Goal: Obtain resource: Obtain resource

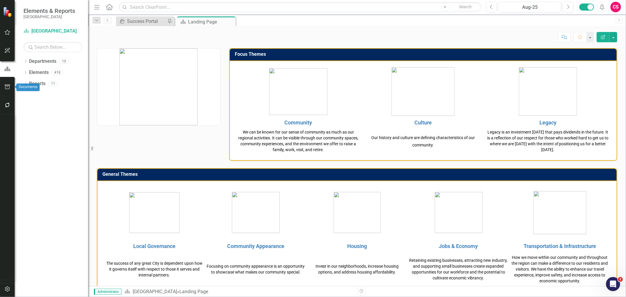
click at [10, 86] on icon "button" at bounding box center [7, 87] width 6 height 5
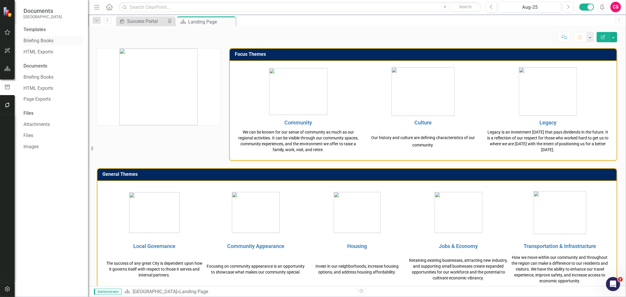
click at [34, 42] on link "Briefing Books" at bounding box center [52, 41] width 59 height 7
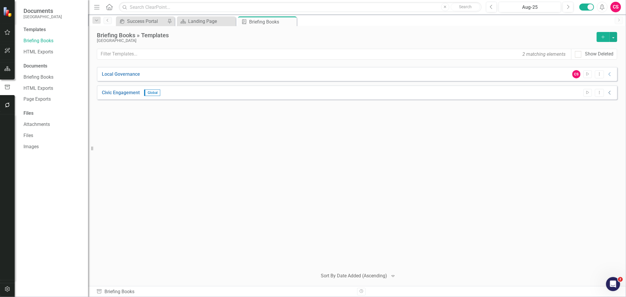
click at [611, 91] on icon at bounding box center [610, 93] width 2 height 4
click at [611, 91] on icon "Expanded" at bounding box center [610, 92] width 6 height 5
click at [601, 72] on icon "Dropdown Menu" at bounding box center [599, 74] width 5 height 4
click at [587, 104] on link "Edit Edit Template" at bounding box center [576, 105] width 54 height 11
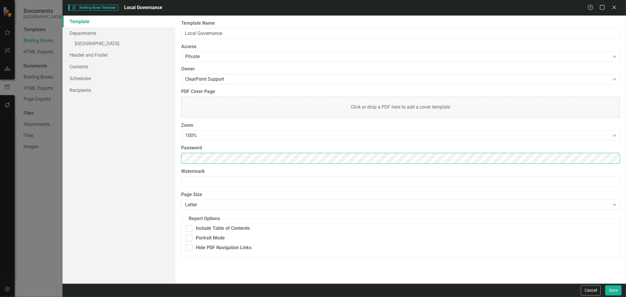
click at [126, 141] on div "Template Departments » Miami Gardens Header and Footer Contents Schedules Recip…" at bounding box center [345, 150] width 564 height 268
click at [119, 42] on link "» Miami Gardens" at bounding box center [119, 44] width 113 height 10
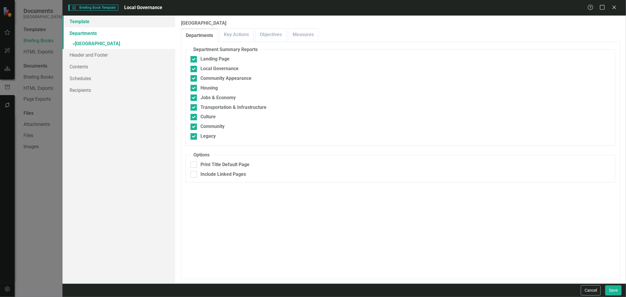
click at [107, 25] on link "Template" at bounding box center [119, 22] width 113 height 12
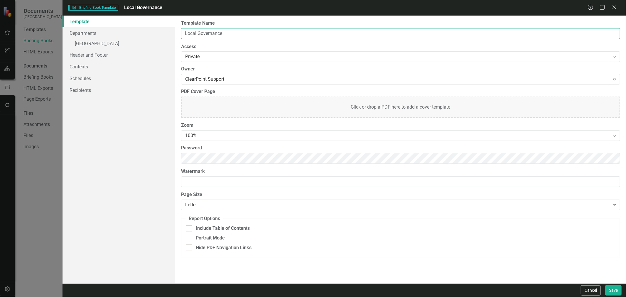
drag, startPoint x: 234, startPoint y: 33, endPoint x: 191, endPoint y: 92, distance: 73.1
click at [143, 28] on div "Template Departments » Miami Gardens Header and Footer Contents Schedules Recip…" at bounding box center [345, 150] width 564 height 268
click at [169, 169] on div "Template Departments » Miami Gardens Header and Footer Contents Schedules Recip…" at bounding box center [345, 150] width 564 height 268
click at [150, 121] on div "Template Departments » Miami Gardens Header and Footer Contents Schedules Recip…" at bounding box center [119, 150] width 113 height 268
click at [233, 31] on input "City of Miami Gardens Report" at bounding box center [400, 33] width 439 height 11
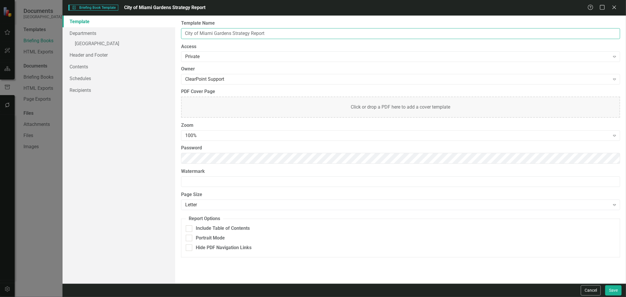
click at [241, 34] on input "City of Miami Gardens Strategy Report" at bounding box center [400, 33] width 439 height 11
type input "City of Miami Gardens Report"
click at [236, 137] on div "100%" at bounding box center [397, 135] width 425 height 7
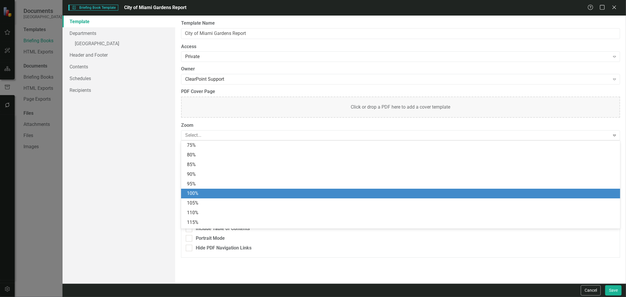
scroll to position [28, 0]
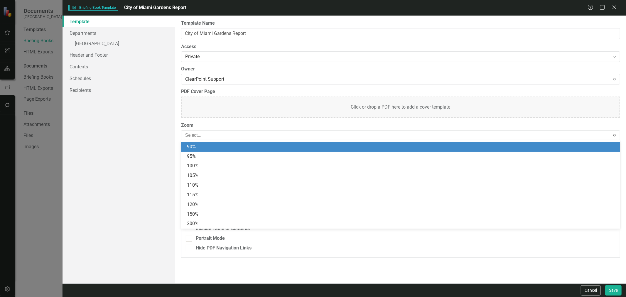
click at [204, 151] on div "90%" at bounding box center [400, 147] width 439 height 10
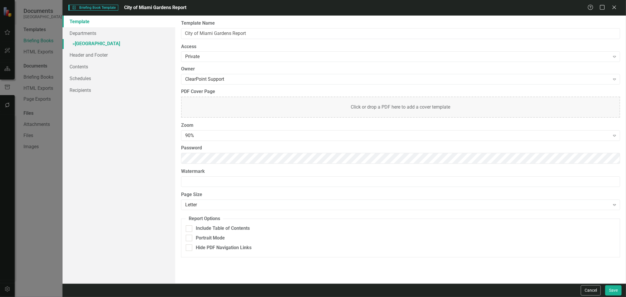
click at [124, 40] on link "» Miami Gardens" at bounding box center [119, 44] width 113 height 10
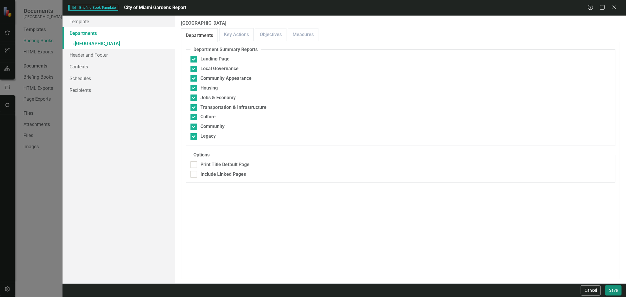
click at [613, 289] on button "Save" at bounding box center [613, 290] width 16 height 10
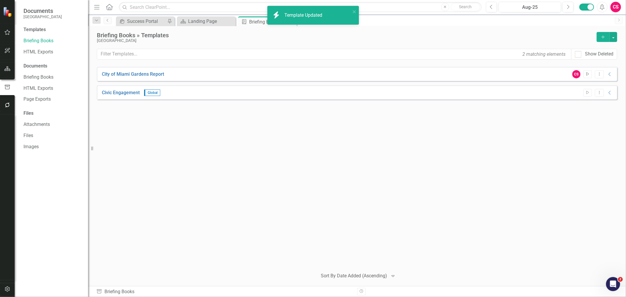
click at [589, 75] on icon "Start" at bounding box center [588, 75] width 4 height 4
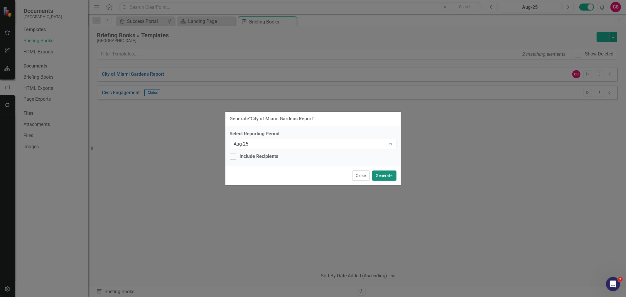
click at [388, 175] on button "Generate" at bounding box center [384, 176] width 24 height 10
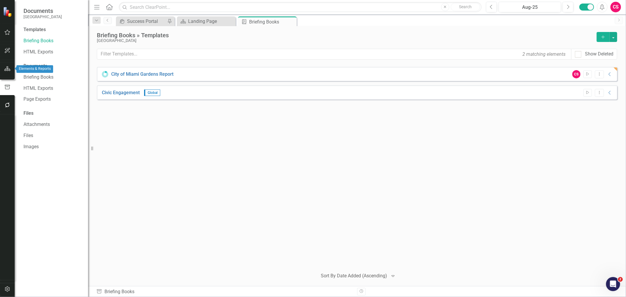
click at [5, 67] on icon "button" at bounding box center [7, 68] width 6 height 5
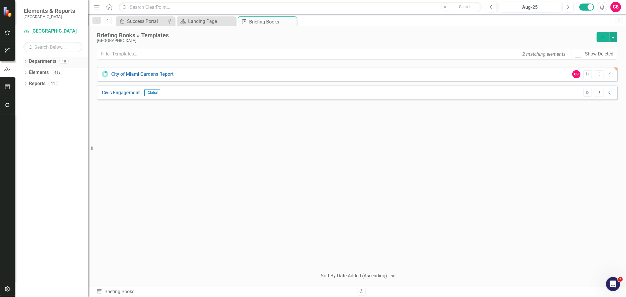
click at [26, 62] on icon "Dropdown" at bounding box center [25, 61] width 4 height 3
click at [28, 75] on div "Dropdown" at bounding box center [28, 72] width 4 height 5
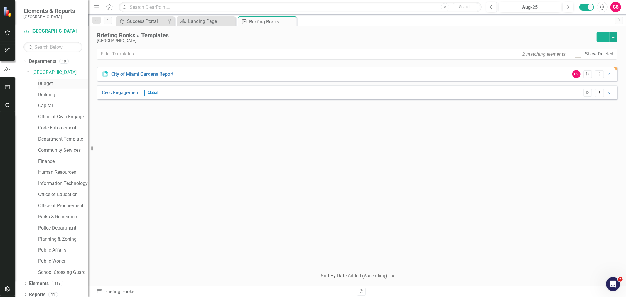
click at [48, 83] on link "Budget" at bounding box center [63, 83] width 50 height 7
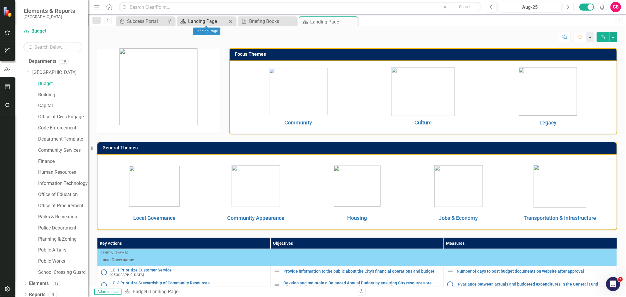
click at [209, 20] on div "Landing Page" at bounding box center [207, 21] width 39 height 7
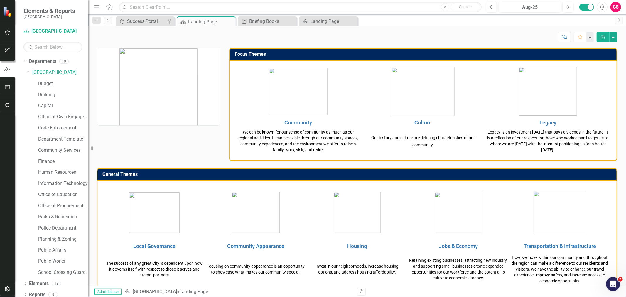
click at [279, 134] on p "We can be known for our sense of community as much as our regional activities. …" at bounding box center [299, 140] width 122 height 23
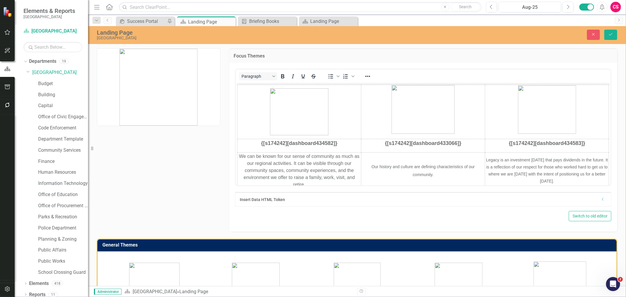
click at [298, 167] on p "We can be known for our sense of community as much as our regional activities. …" at bounding box center [299, 170] width 123 height 35
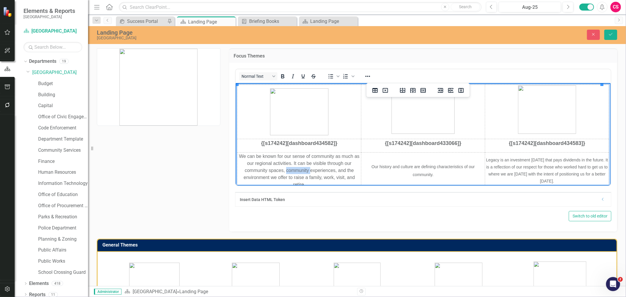
click at [298, 167] on p "We can be known for our sense of community as much as our regional activities. …" at bounding box center [299, 170] width 123 height 35
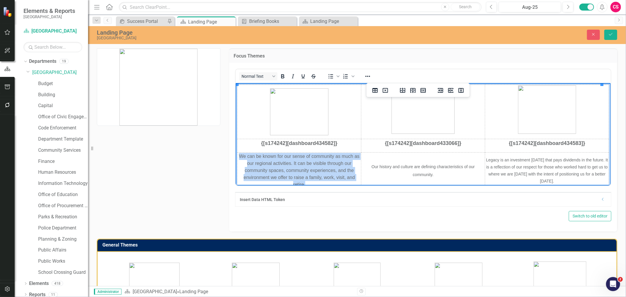
click at [298, 167] on p "We can be known for our sense of community as much as our regional activities. …" at bounding box center [299, 170] width 123 height 35
copy p "We can be known for our sense of community as much as our regional activities. …"
click at [368, 78] on icon "Reveal or hide additional toolbar items" at bounding box center [367, 76] width 7 height 7
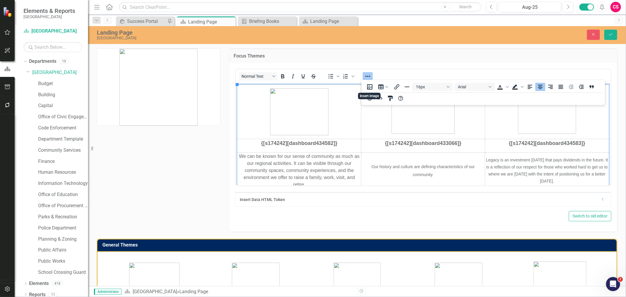
click at [412, 174] on span "Our history and culture are defining characteristics of our community." at bounding box center [422, 170] width 103 height 13
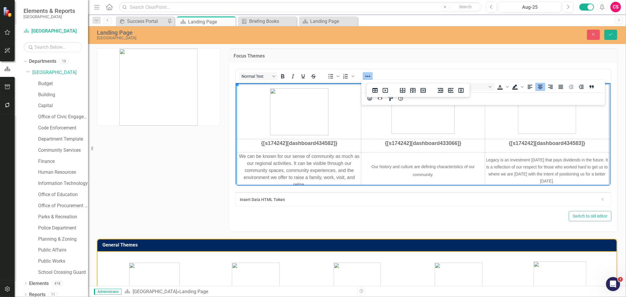
click at [363, 73] on button "Reveal or hide additional toolbar items" at bounding box center [368, 76] width 10 height 8
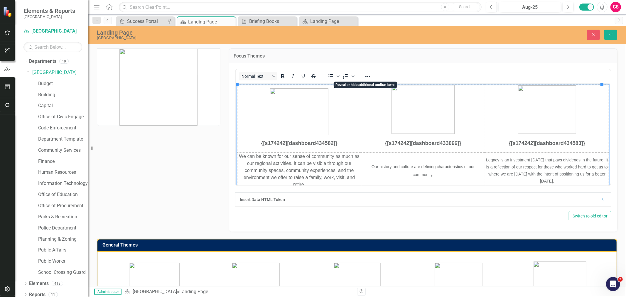
click at [417, 170] on p "Our history and culture are defining characteristics of our community." at bounding box center [422, 170] width 123 height 16
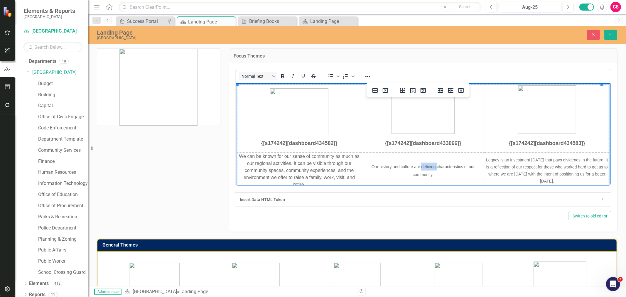
click at [417, 170] on p "Our history and culture are defining characteristics of our community." at bounding box center [422, 170] width 123 height 16
click at [363, 73] on button "Reveal or hide additional toolbar items" at bounding box center [368, 76] width 10 height 8
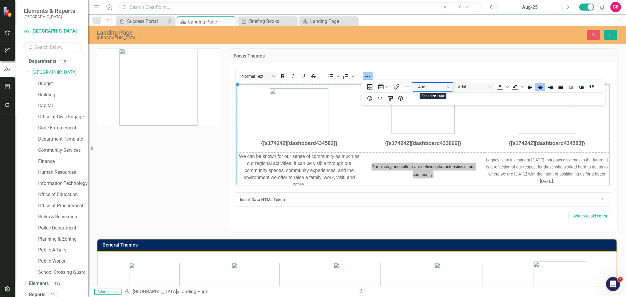
click at [439, 88] on button "14px" at bounding box center [432, 87] width 41 height 8
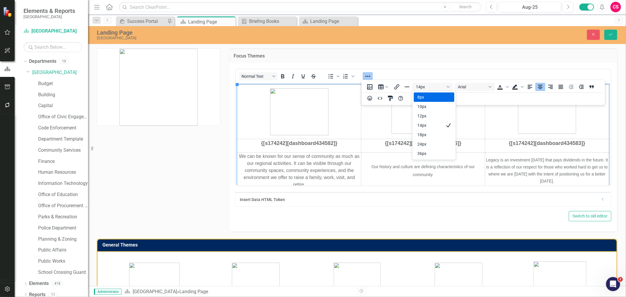
click at [330, 169] on p "We can be known for our sense of community as much as our regional activities. …" at bounding box center [299, 170] width 123 height 35
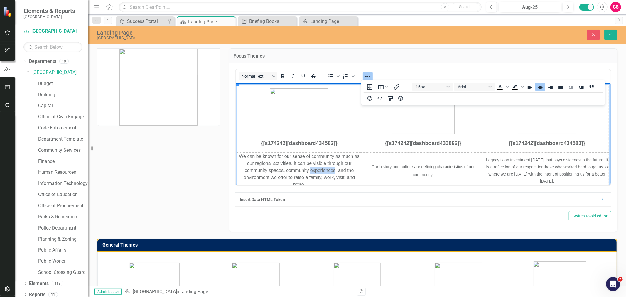
click at [330, 169] on p "We can be known for our sense of community as much as our regional activities. …" at bounding box center [299, 170] width 123 height 35
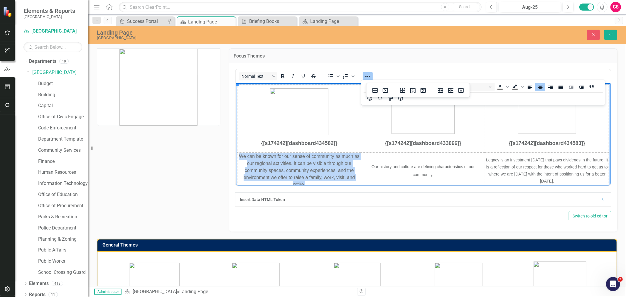
click at [330, 169] on p "We can be known for our sense of community as much as our regional activities. …" at bounding box center [299, 170] width 123 height 35
click at [367, 73] on icon "Reveal or hide additional toolbar items" at bounding box center [367, 76] width 7 height 7
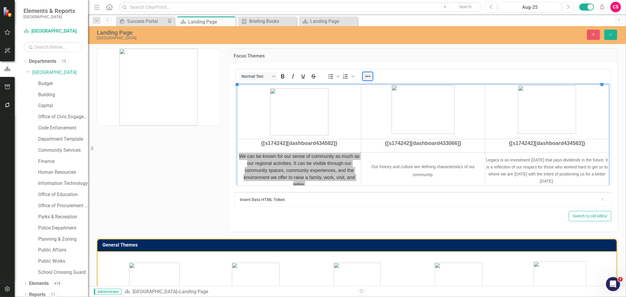
click at [367, 73] on button "Reveal or hide additional toolbar items" at bounding box center [368, 76] width 10 height 8
click at [430, 86] on button "16px" at bounding box center [432, 87] width 41 height 8
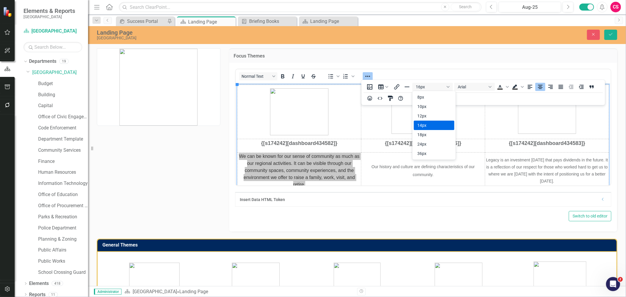
click at [434, 126] on div "14px" at bounding box center [429, 125] width 25 height 7
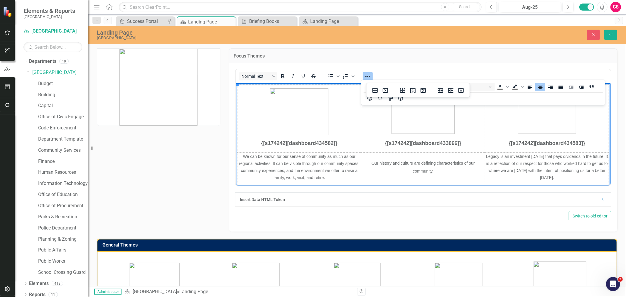
scroll to position [2, 0]
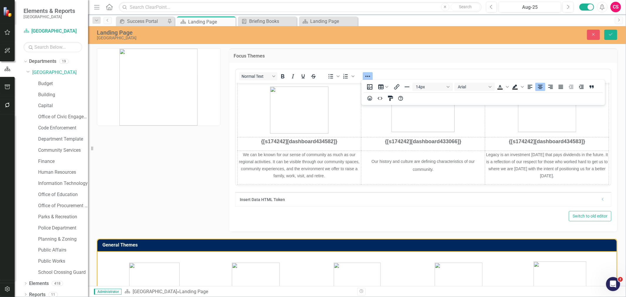
click at [560, 55] on h3 "Focus Themes" at bounding box center [423, 55] width 379 height 5
drag, startPoint x: 614, startPoint y: 36, endPoint x: 608, endPoint y: 47, distance: 13.1
click at [616, 34] on button "Save" at bounding box center [610, 35] width 13 height 10
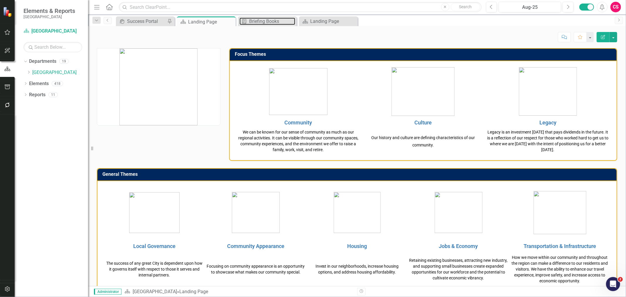
click at [263, 22] on div "Briefing Books" at bounding box center [272, 21] width 46 height 7
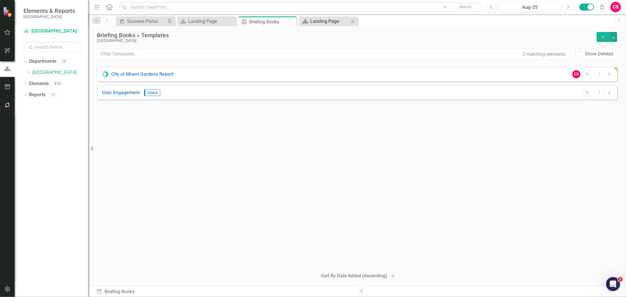
click at [326, 24] on div "Landing Page" at bounding box center [329, 21] width 39 height 7
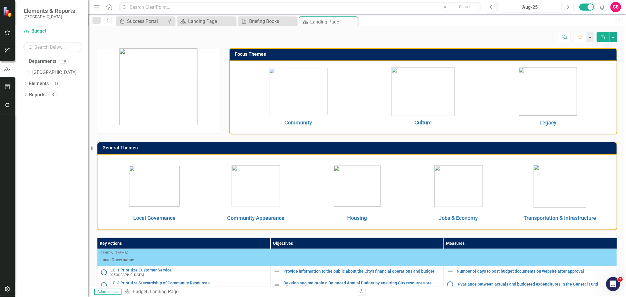
click at [348, 90] on td at bounding box center [298, 92] width 125 height 52
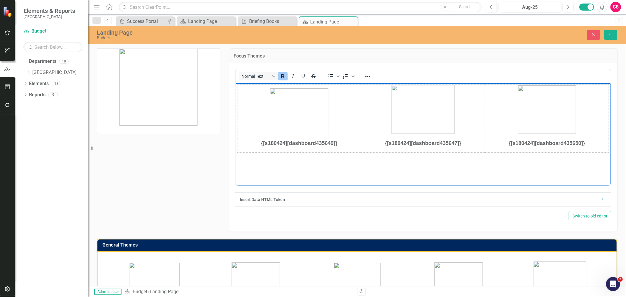
click at [353, 147] on p "{[s180424][dashboard435649]}" at bounding box center [299, 143] width 123 height 8
click at [415, 163] on icon "Insert row after" at bounding box center [415, 163] width 5 height 5
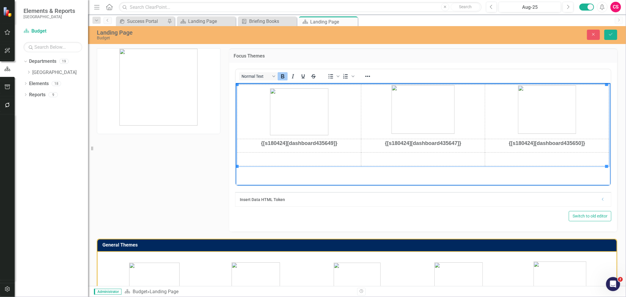
click at [299, 157] on p "Rich Text Area. Press ALT-0 for help." at bounding box center [299, 157] width 123 height 8
paste body "Rich Text Area. Press ALT-0 for help."
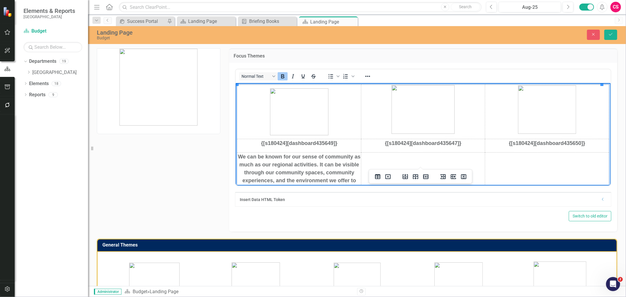
scroll to position [6, 0]
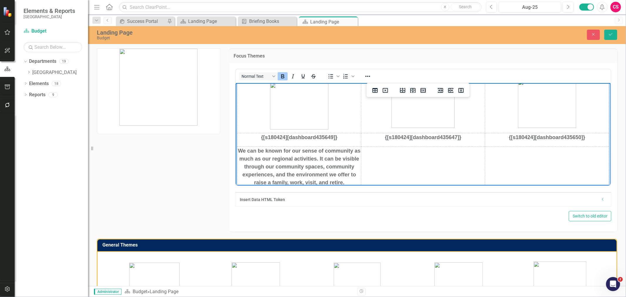
click at [323, 167] on strong "We can be known for our sense of community as much as our regional activities. …" at bounding box center [299, 167] width 123 height 38
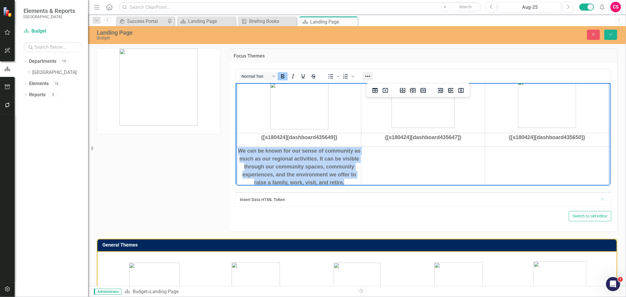
click at [366, 73] on icon "Reveal or hide additional toolbar items" at bounding box center [367, 76] width 7 height 7
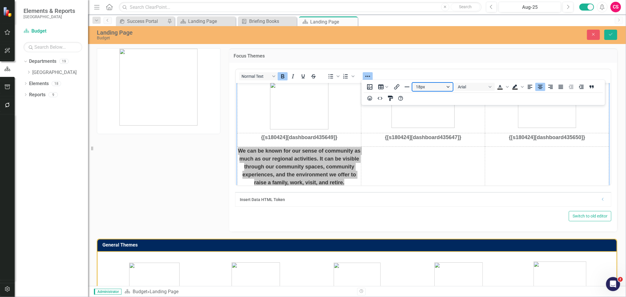
click at [430, 90] on button "18px" at bounding box center [432, 87] width 41 height 8
drag, startPoint x: 189, startPoint y: 44, endPoint x: 423, endPoint y: 127, distance: 248.5
click at [423, 127] on div "14px" at bounding box center [429, 125] width 25 height 7
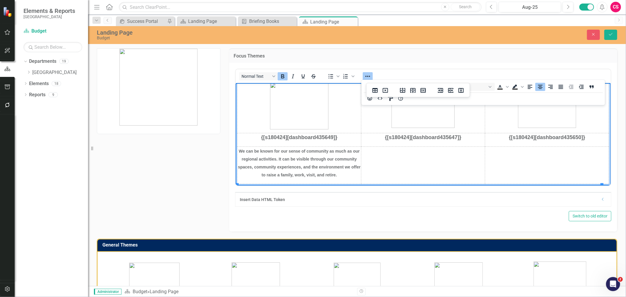
click at [282, 83] on img "Rich Text Area. Press ALT-0 for help." at bounding box center [299, 105] width 58 height 47
click at [303, 150] on span "We can be known for our sense of community as much as our regional activities. …" at bounding box center [299, 163] width 123 height 28
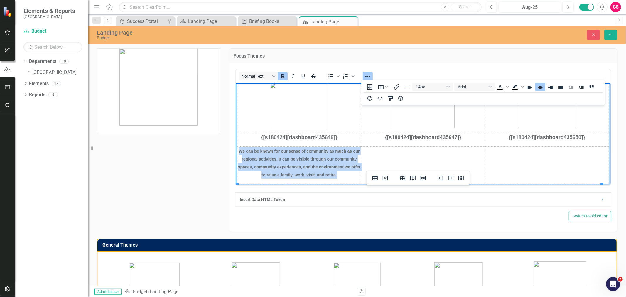
click at [303, 150] on span "We can be known for our sense of community as much as our regional activities. …" at bounding box center [299, 163] width 123 height 28
click at [283, 78] on icon "Bold" at bounding box center [282, 76] width 7 height 7
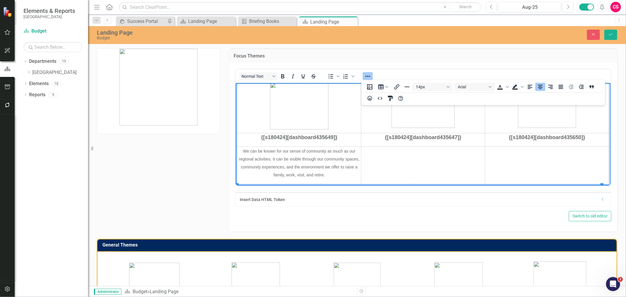
click at [400, 160] on p "Rich Text Area. Press ALT-0 for help." at bounding box center [422, 163] width 123 height 8
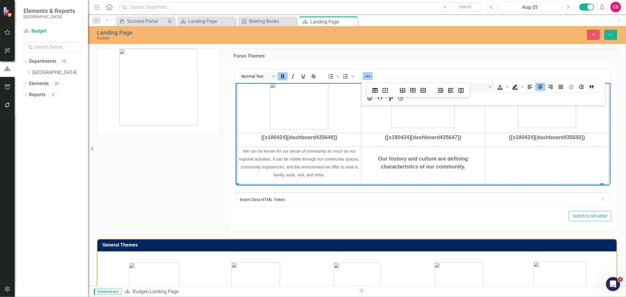
click at [410, 176] on td "Our history and culture are defining characteristics of our community." at bounding box center [423, 165] width 124 height 37
click at [412, 166] on strong "Our history and culture are defining characteristics of our community." at bounding box center [423, 163] width 90 height 14
click at [283, 80] on button "Bold" at bounding box center [283, 76] width 10 height 8
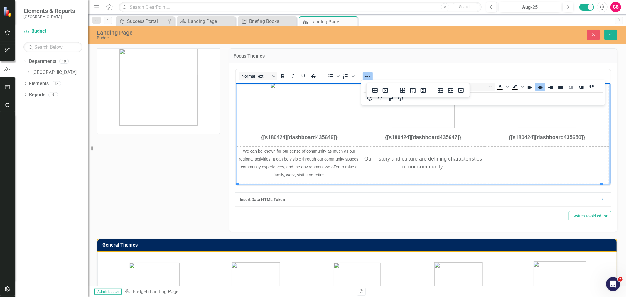
click at [367, 75] on icon "Reveal or hide additional toolbar items" at bounding box center [367, 76] width 7 height 7
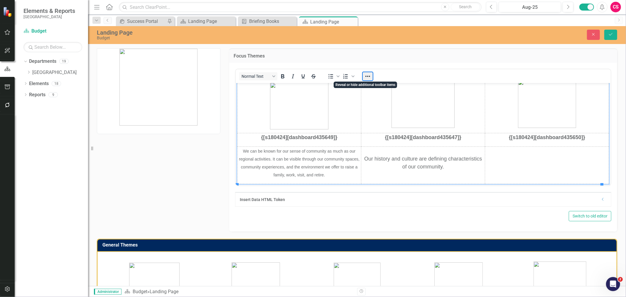
click at [366, 75] on button "Reveal or hide additional toolbar items" at bounding box center [368, 76] width 10 height 8
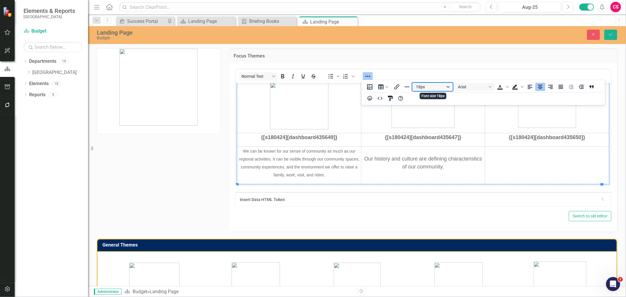
click at [432, 89] on button "18px" at bounding box center [432, 87] width 41 height 8
click at [440, 122] on div "14px" at bounding box center [429, 125] width 25 height 7
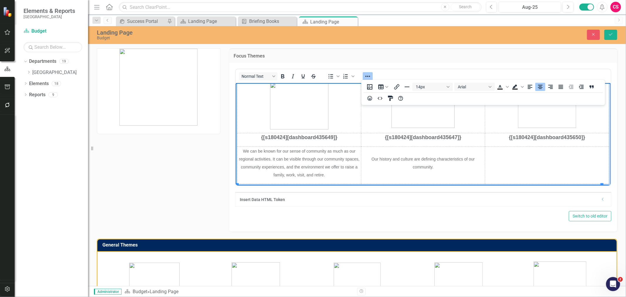
click at [530, 169] on td "Rich Text Area. Press ALT-0 for help." at bounding box center [547, 165] width 124 height 37
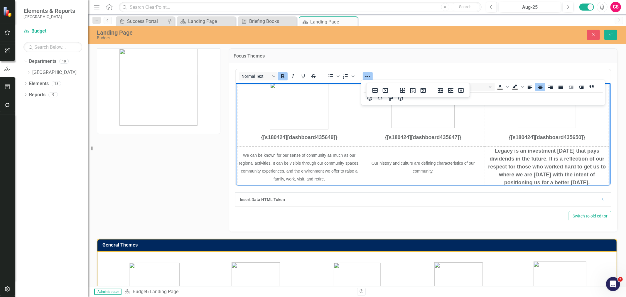
click at [502, 164] on strong "Legacy is an investment [DATE] that pays dividends in the future. It is a refle…" at bounding box center [547, 167] width 118 height 38
click at [275, 74] on button "Normal Text" at bounding box center [258, 76] width 38 height 8
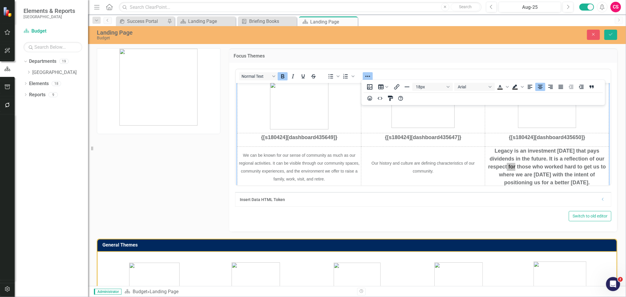
click at [283, 76] on icon "Bold" at bounding box center [282, 76] width 7 height 7
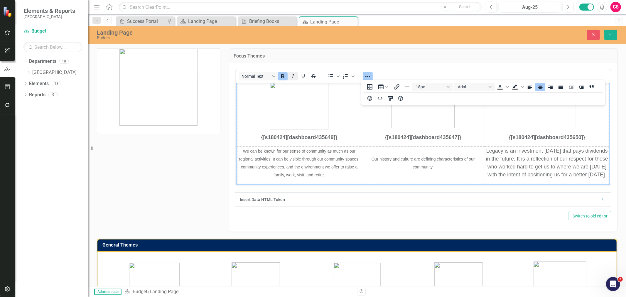
scroll to position [7, 0]
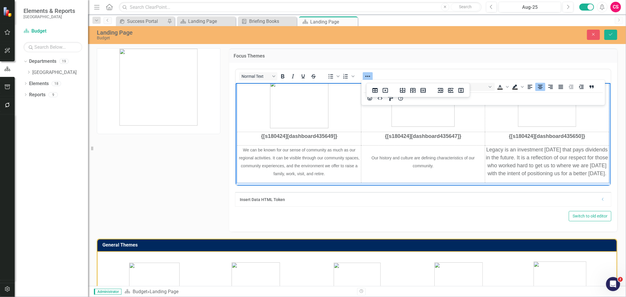
click at [369, 78] on icon "Reveal or hide additional toolbar items" at bounding box center [367, 76] width 7 height 7
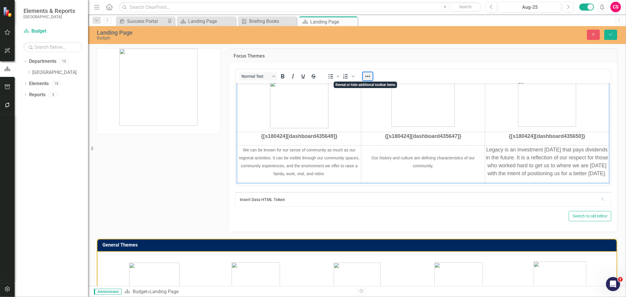
click at [369, 78] on button "Reveal or hide additional toolbar items" at bounding box center [368, 76] width 10 height 8
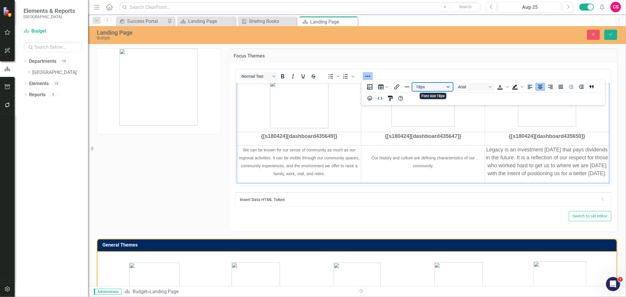
click at [419, 87] on button "18px" at bounding box center [432, 87] width 41 height 8
click at [430, 126] on div "14px" at bounding box center [429, 125] width 25 height 7
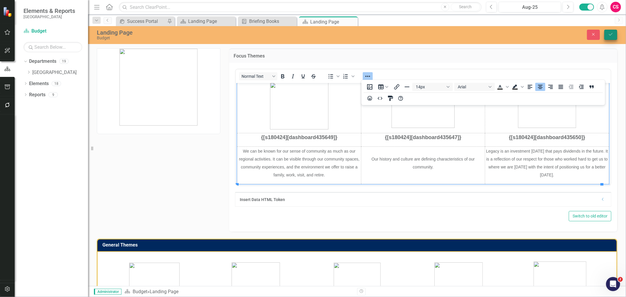
click at [612, 39] on div "Landing Page Budget Close Save" at bounding box center [357, 34] width 538 height 11
click at [612, 39] on button "Save" at bounding box center [610, 35] width 13 height 10
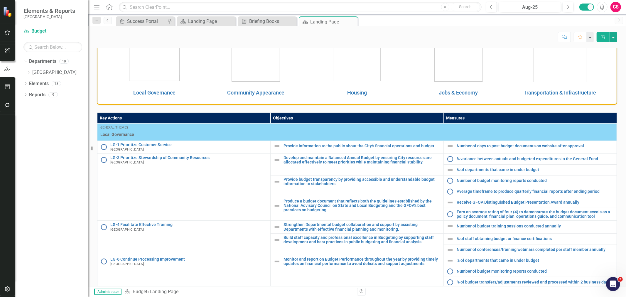
scroll to position [115, 0]
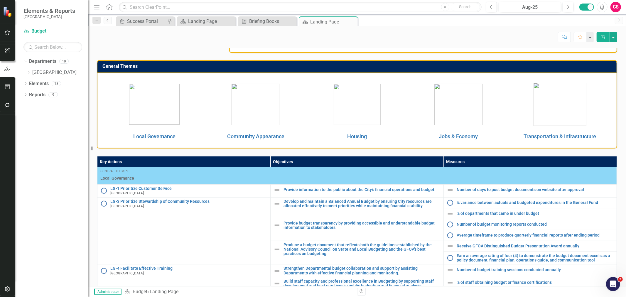
click at [205, 117] on td at bounding box center [255, 104] width 101 height 53
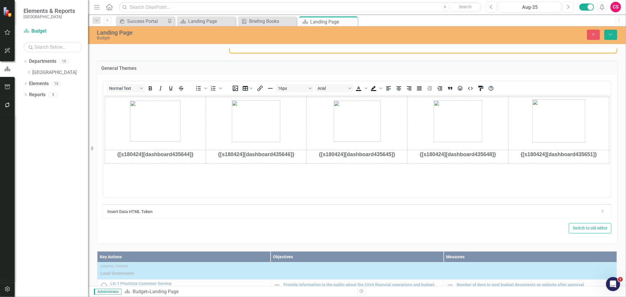
scroll to position [0, 0]
click at [172, 154] on strong "{[s180424][dashboard435644]}" at bounding box center [155, 154] width 76 height 6
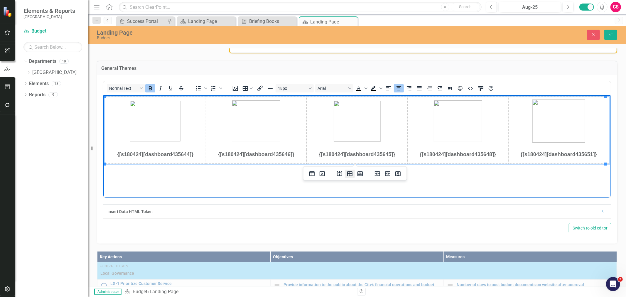
click at [351, 174] on icon "Insert row after" at bounding box center [349, 173] width 7 height 7
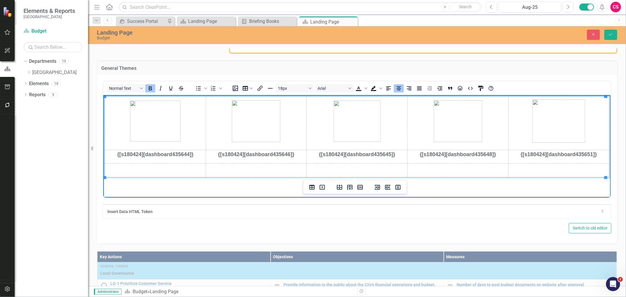
click at [158, 168] on p "Rich Text Area. Press ALT-0 for help." at bounding box center [155, 168] width 100 height 8
paste body "Rich Text Area. Press ALT-0 for help."
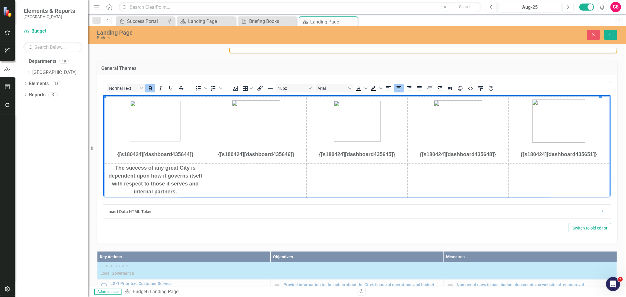
click at [240, 177] on p "Rich Text Area. Press ALT-0 for help." at bounding box center [256, 180] width 100 height 8
click at [365, 178] on p "Rich Text Area. Press ALT-0 for help." at bounding box center [357, 180] width 100 height 8
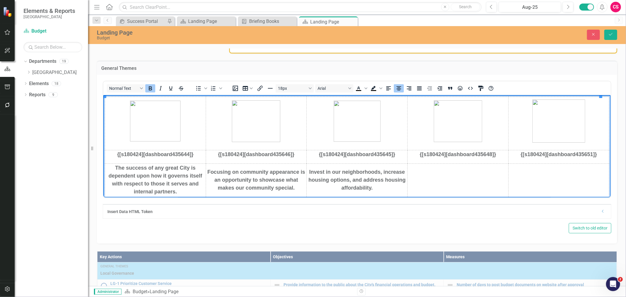
drag, startPoint x: 476, startPoint y: 179, endPoint x: 479, endPoint y: 179, distance: 3.2
click at [477, 179] on p "Rich Text Area. Press ALT-0 for help." at bounding box center [458, 180] width 100 height 8
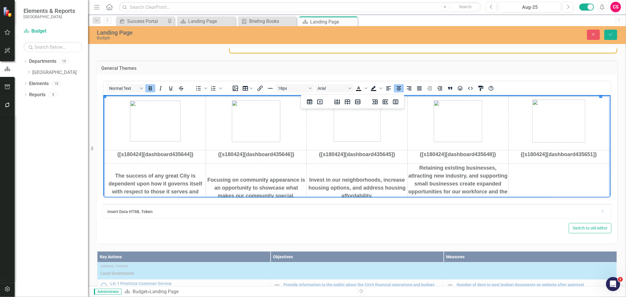
scroll to position [13, 0]
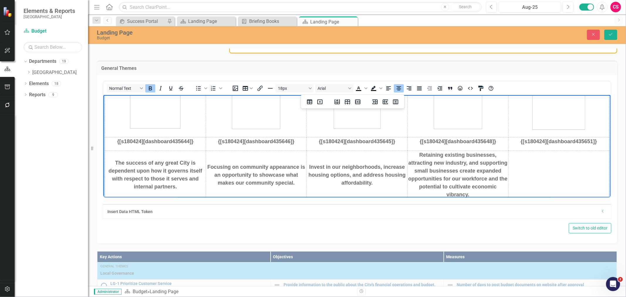
click at [575, 177] on p "Rich Text Area. Press ALT-0 for help." at bounding box center [559, 175] width 100 height 8
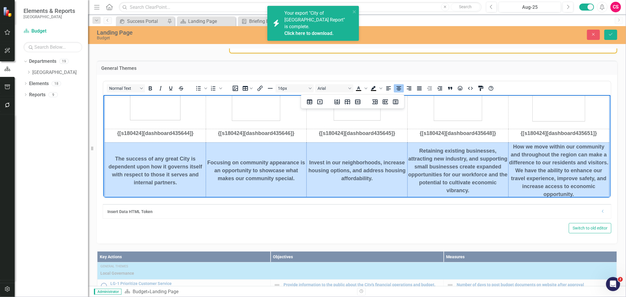
drag, startPoint x: 107, startPoint y: 147, endPoint x: 552, endPoint y: 164, distance: 446.0
click at [584, 175] on tr "The success of any great City is dependent upon how it governs itself with resp…" at bounding box center [357, 173] width 504 height 61
click at [150, 89] on icon "Bold" at bounding box center [150, 88] width 3 height 4
click at [151, 87] on icon "Bold" at bounding box center [150, 88] width 7 height 7
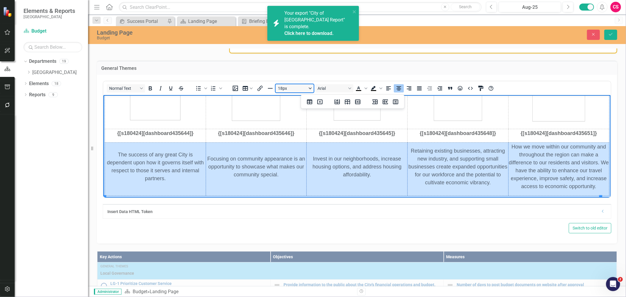
click at [296, 85] on button "18px" at bounding box center [295, 88] width 38 height 8
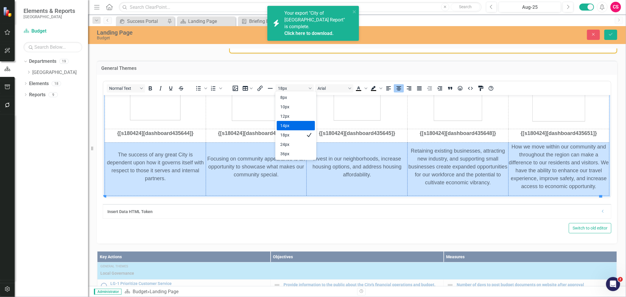
click at [289, 125] on div "14px" at bounding box center [291, 125] width 23 height 7
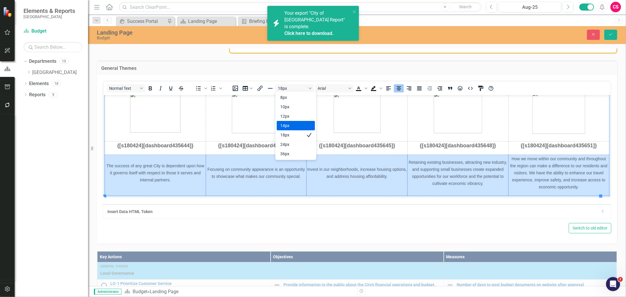
scroll to position [8, 0]
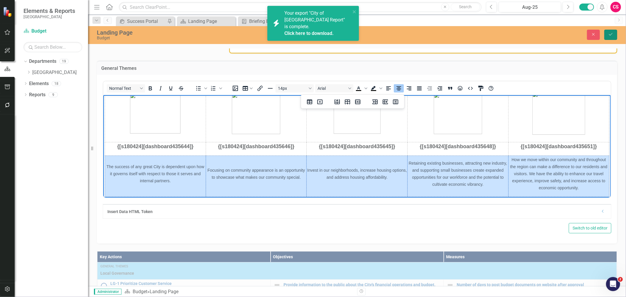
click at [613, 33] on icon "Save" at bounding box center [610, 34] width 5 height 4
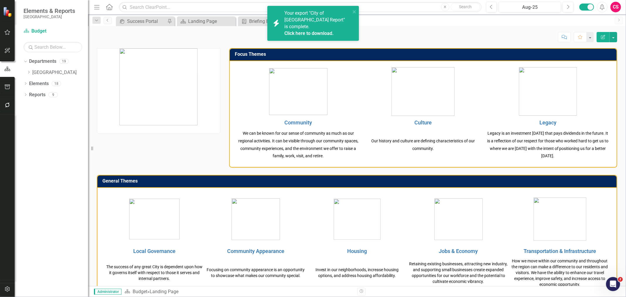
click at [306, 31] on link "Click here to download." at bounding box center [308, 34] width 49 height 6
click at [351, 6] on div "icon.bolt Your export "City of Miami Gardens Report" is complete. Click here to…" at bounding box center [313, 23] width 92 height 35
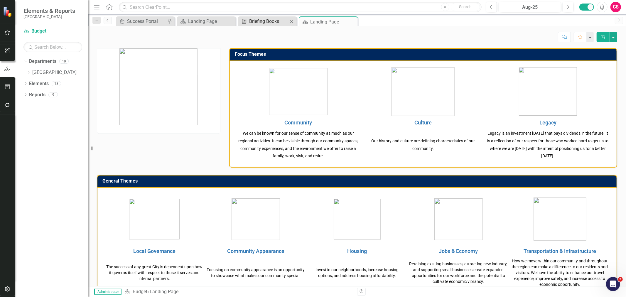
click at [260, 22] on div "Briefing Books" at bounding box center [268, 21] width 39 height 7
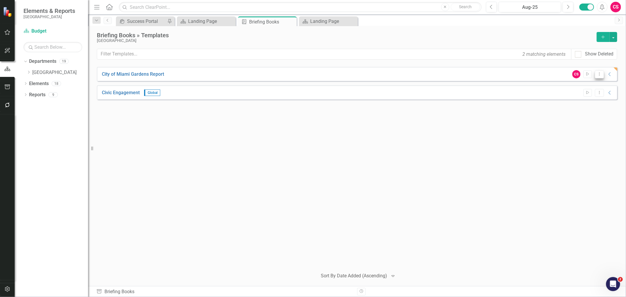
click at [599, 74] on icon "Dropdown Menu" at bounding box center [599, 74] width 5 height 4
click at [586, 104] on link "Edit Edit Template" at bounding box center [576, 105] width 54 height 11
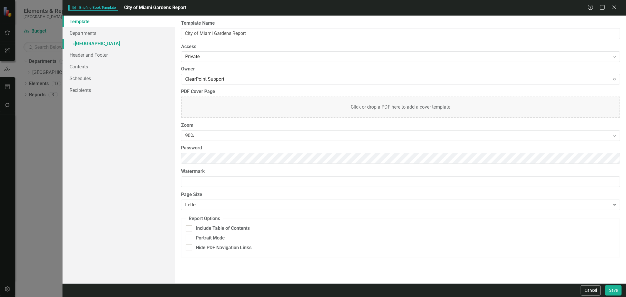
click at [120, 45] on link "» Miami Gardens" at bounding box center [119, 44] width 113 height 10
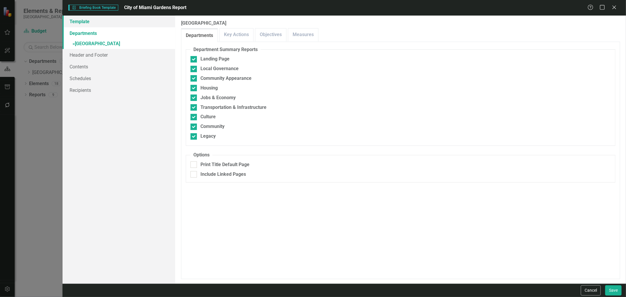
click at [104, 23] on link "Template" at bounding box center [119, 22] width 113 height 12
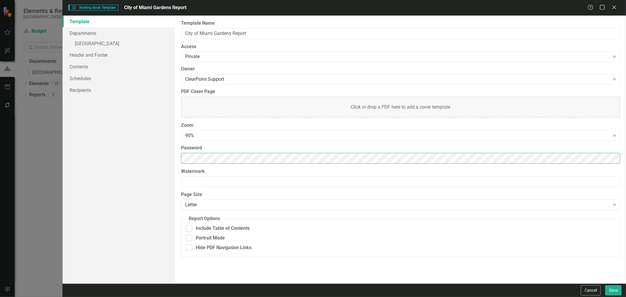
click at [144, 142] on div "Template Departments » Miami Gardens Header and Footer Contents Schedules Recip…" at bounding box center [345, 150] width 564 height 268
click at [138, 45] on link "» Miami Gardens" at bounding box center [119, 44] width 113 height 10
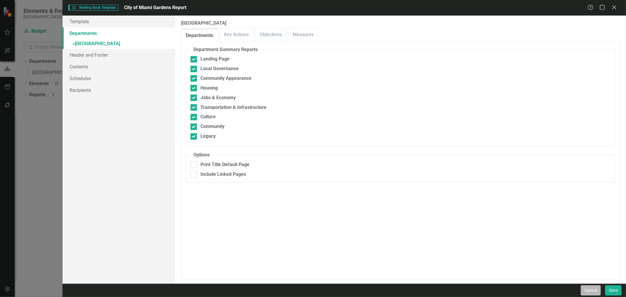
click at [590, 286] on button "Cancel" at bounding box center [591, 290] width 20 height 10
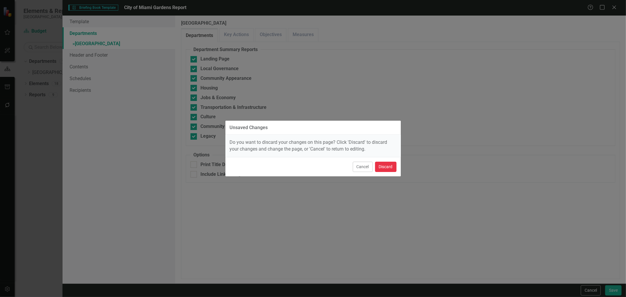
click at [386, 165] on button "Discard" at bounding box center [385, 167] width 21 height 10
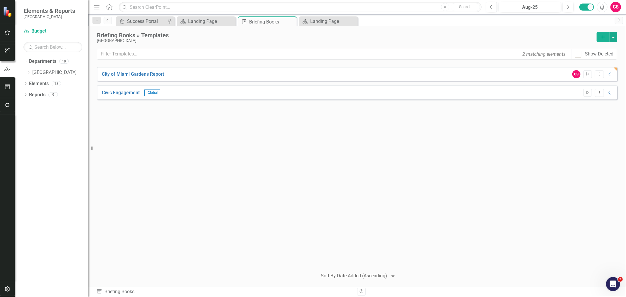
click at [238, 166] on div "City of Miami Gardens Report CS Start Dropdown Menu Collapse PDF City of Miami …" at bounding box center [357, 165] width 521 height 197
click at [217, 19] on div "Landing Page" at bounding box center [207, 21] width 39 height 7
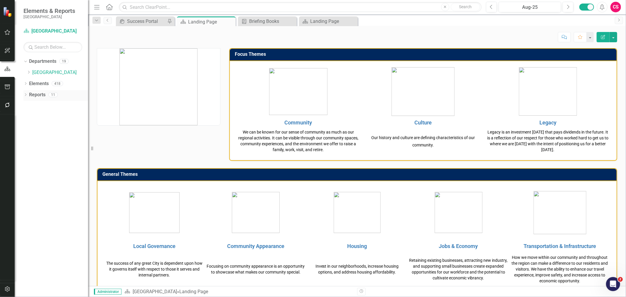
click at [34, 97] on link "Reports" at bounding box center [37, 95] width 16 height 7
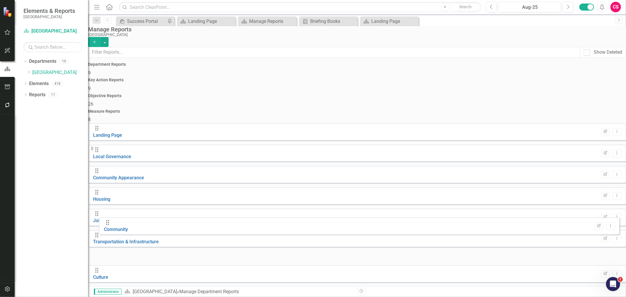
drag, startPoint x: 104, startPoint y: 243, endPoint x: 107, endPoint y: 225, distance: 18.3
click at [106, 225] on div "Drag Landing Page Edit Report Dropdown Menu Drag Local Governance Edit Report D…" at bounding box center [357, 219] width 538 height 192
click at [29, 74] on div "Dropdown" at bounding box center [28, 72] width 4 height 5
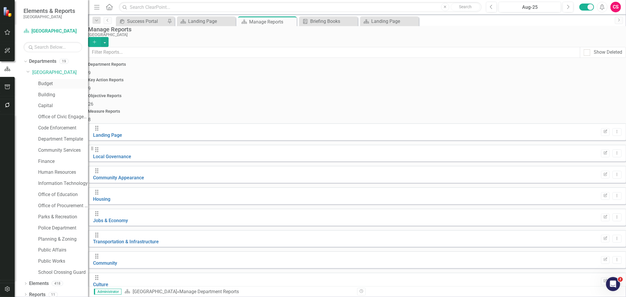
click at [39, 84] on link "Budget" at bounding box center [63, 83] width 50 height 7
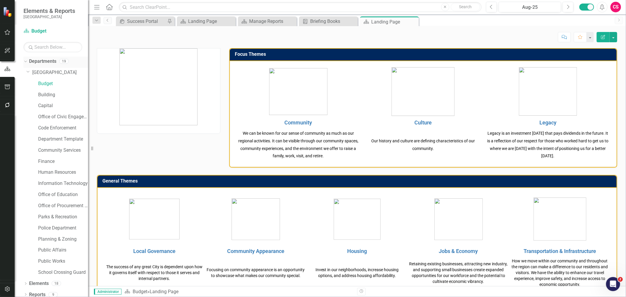
click at [24, 61] on icon "Dropdown" at bounding box center [24, 61] width 3 height 4
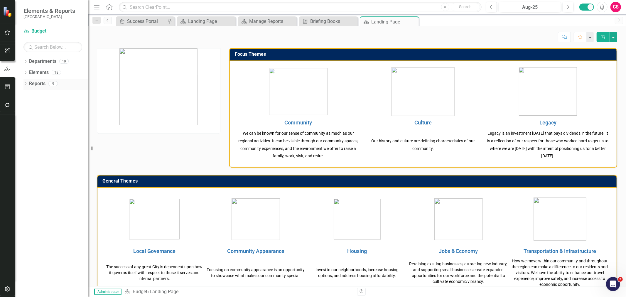
click at [25, 83] on icon "Dropdown" at bounding box center [25, 83] width 4 height 3
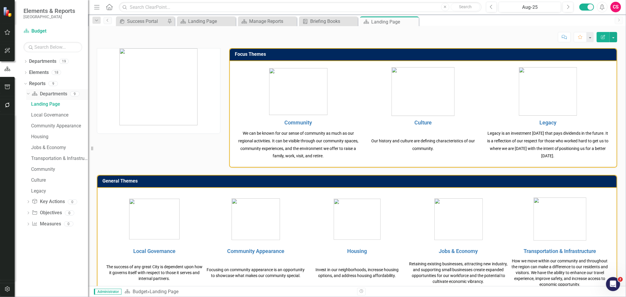
click at [46, 90] on div "Department Departments" at bounding box center [49, 94] width 35 height 10
click at [44, 92] on link "Department Departments" at bounding box center [49, 94] width 35 height 7
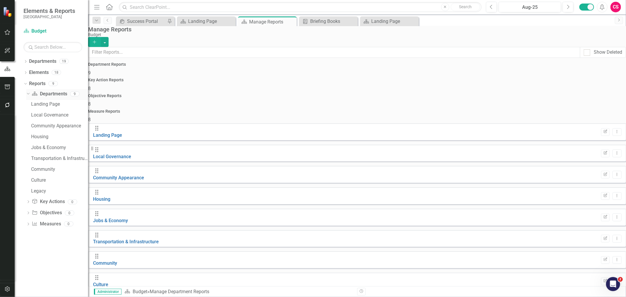
click at [26, 95] on icon "Dropdown" at bounding box center [27, 94] width 3 height 4
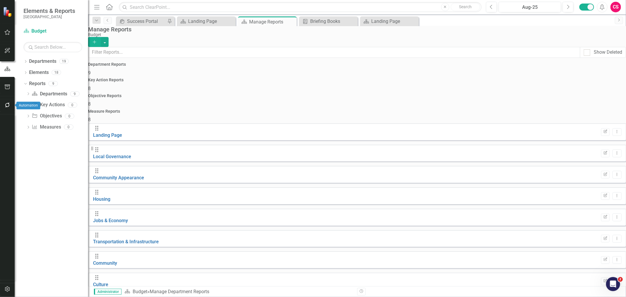
click at [7, 105] on icon "button" at bounding box center [7, 105] width 6 height 5
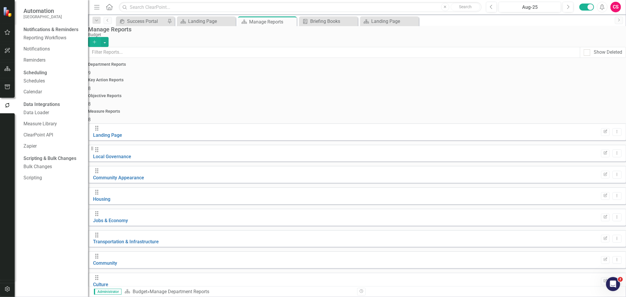
click at [13, 84] on button "button" at bounding box center [7, 87] width 13 height 12
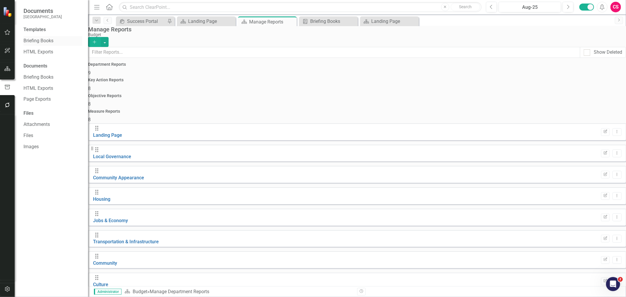
click at [40, 43] on link "Briefing Books" at bounding box center [52, 41] width 59 height 7
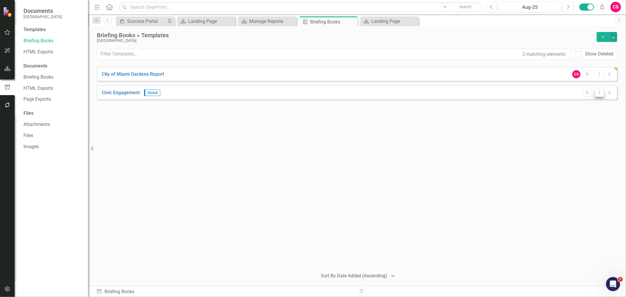
click at [599, 92] on icon "Dropdown Menu" at bounding box center [599, 93] width 5 height 4
click at [585, 123] on link "Edit Edit Template" at bounding box center [576, 124] width 54 height 11
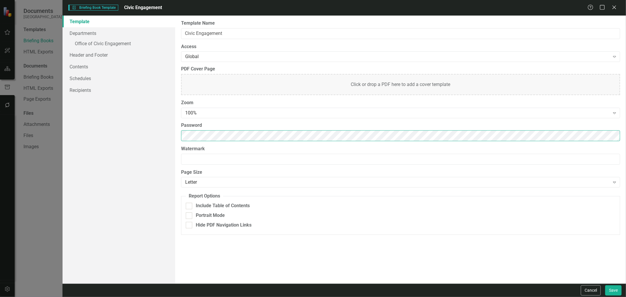
click at [114, 127] on div "Template Departments » Office of Civic Engagement Header and Footer Contents Sc…" at bounding box center [345, 150] width 564 height 268
click at [219, 112] on div "100%" at bounding box center [397, 113] width 425 height 7
click at [127, 42] on link "» Office of Civic Engagement" at bounding box center [119, 44] width 113 height 10
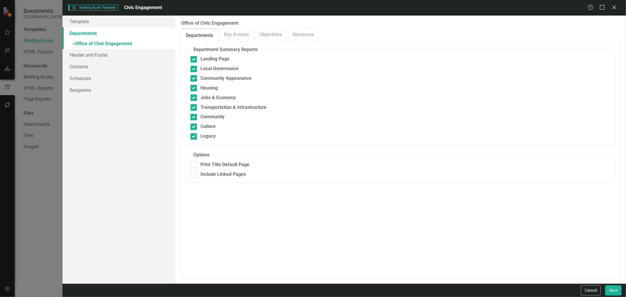
click at [121, 30] on link "Departments" at bounding box center [119, 33] width 113 height 12
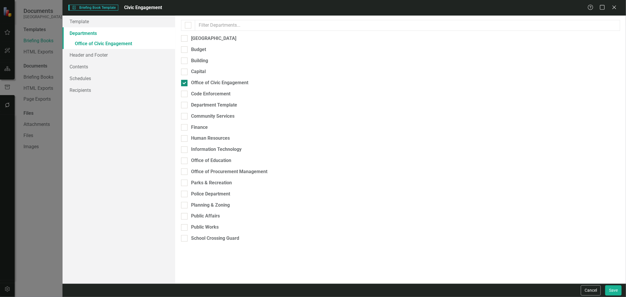
click at [186, 80] on div at bounding box center [184, 83] width 6 height 6
click at [185, 80] on input "Office of Civic Engagement" at bounding box center [183, 82] width 4 height 4
checkbox input "false"
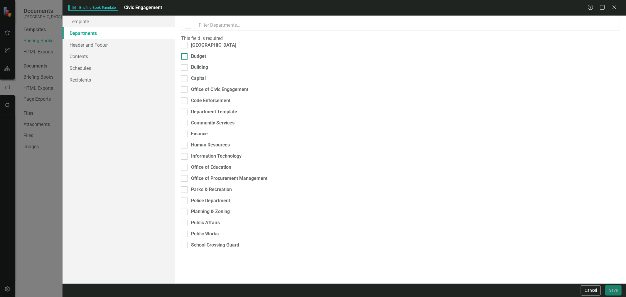
click at [186, 60] on div at bounding box center [184, 56] width 6 height 6
click at [185, 57] on input "Budget" at bounding box center [183, 55] width 4 height 4
checkbox input "true"
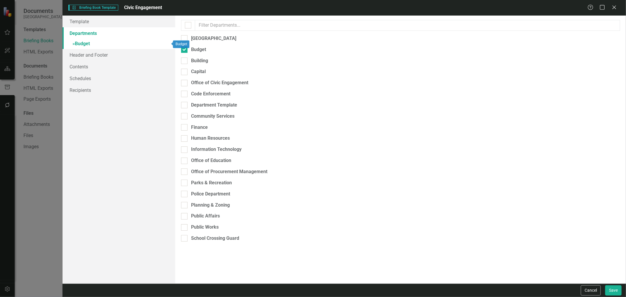
click at [138, 42] on link "» Budget" at bounding box center [119, 44] width 113 height 10
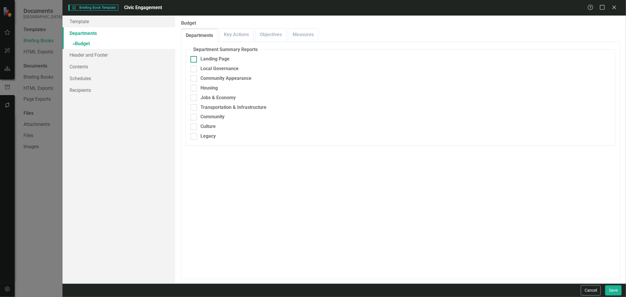
click at [198, 60] on div "Landing Page" at bounding box center [401, 59] width 420 height 7
click at [194, 60] on input "Landing Page" at bounding box center [193, 58] width 4 height 4
checkbox input "true"
click at [199, 70] on div "Local Governance" at bounding box center [401, 68] width 420 height 7
click at [194, 70] on input "Local Governance" at bounding box center [193, 68] width 4 height 4
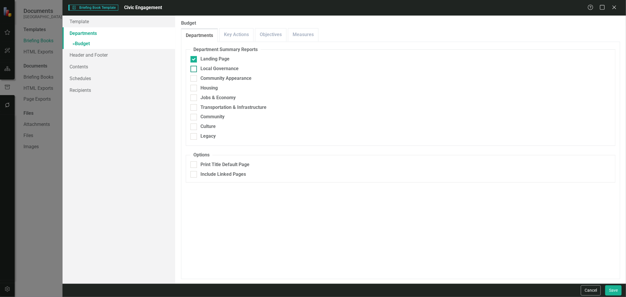
checkbox input "true"
click at [199, 82] on fieldset "Department Summary Reports Landing Page Local Governance Community Appearance H…" at bounding box center [401, 96] width 430 height 100
click at [198, 80] on div "Community Appearance" at bounding box center [401, 78] width 420 height 7
click at [194, 79] on input "Community Appearance" at bounding box center [193, 77] width 4 height 4
checkbox input "true"
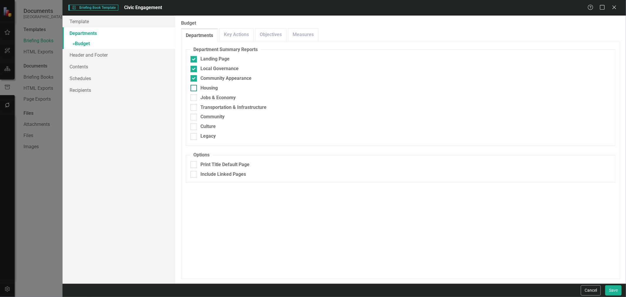
click at [198, 87] on div "Housing" at bounding box center [401, 88] width 420 height 7
click at [194, 87] on input "Housing" at bounding box center [193, 87] width 4 height 4
checkbox input "true"
click at [196, 98] on div at bounding box center [194, 98] width 6 height 6
click at [194, 98] on input "Jobs & Economy" at bounding box center [193, 97] width 4 height 4
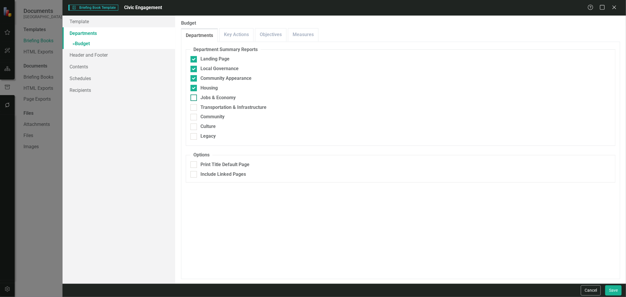
checkbox input "true"
click at [194, 109] on div at bounding box center [194, 107] width 6 height 6
click at [194, 108] on input "Transportation & Infrastructure" at bounding box center [193, 106] width 4 height 4
checkbox input "true"
click at [194, 121] on fieldset "Department Summary Reports Landing Page Local Governance Community Appearance H…" at bounding box center [401, 96] width 430 height 100
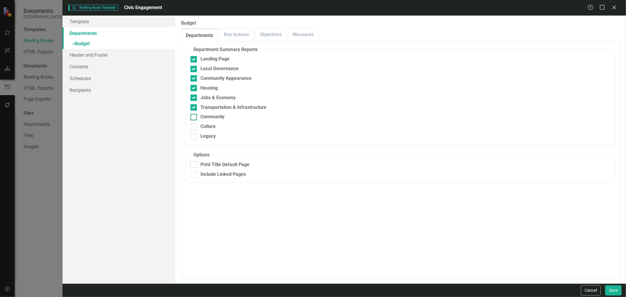
click at [194, 118] on div at bounding box center [194, 117] width 6 height 6
click at [194, 118] on input "Community" at bounding box center [193, 116] width 4 height 4
checkbox input "true"
click at [196, 129] on div at bounding box center [194, 127] width 6 height 6
click at [194, 127] on input "Culture" at bounding box center [193, 126] width 4 height 4
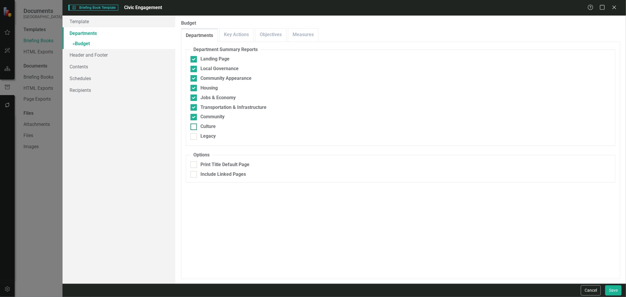
checkbox input "true"
click at [197, 137] on div at bounding box center [194, 136] width 6 height 6
click at [194, 137] on input "Legacy" at bounding box center [193, 135] width 4 height 4
checkbox input "true"
click at [614, 291] on button "Save" at bounding box center [613, 290] width 16 height 10
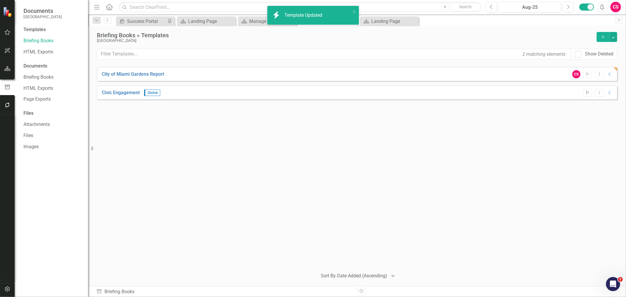
click at [589, 95] on button "Start" at bounding box center [588, 93] width 9 height 8
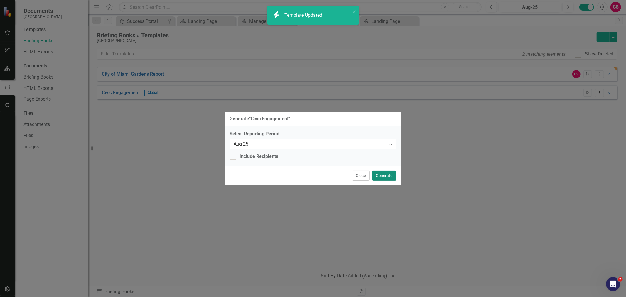
click at [383, 175] on button "Generate" at bounding box center [384, 176] width 24 height 10
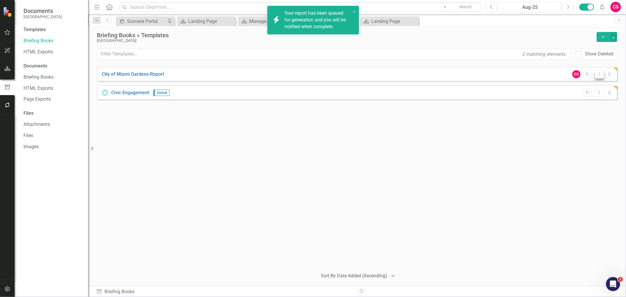
drag, startPoint x: 602, startPoint y: 74, endPoint x: 602, endPoint y: 78, distance: 3.8
click at [603, 75] on button "Dropdown Menu" at bounding box center [599, 74] width 9 height 8
click at [563, 108] on link "Edit Edit Template" at bounding box center [576, 105] width 54 height 11
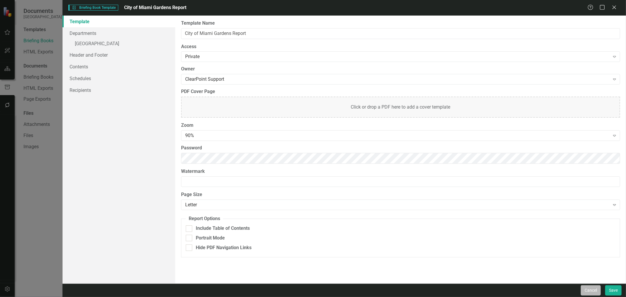
click at [590, 288] on button "Cancel" at bounding box center [591, 290] width 20 height 10
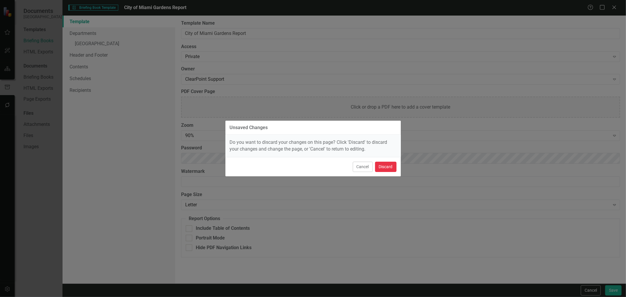
click at [391, 166] on button "Discard" at bounding box center [385, 167] width 21 height 10
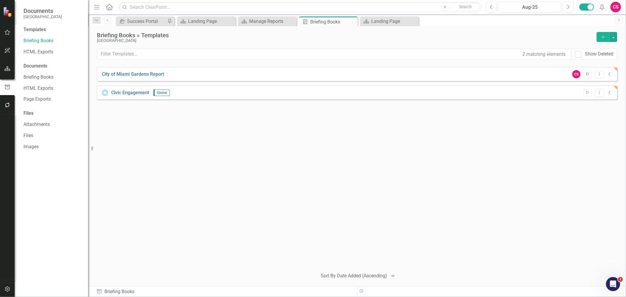
click at [588, 74] on icon "Start" at bounding box center [588, 75] width 4 height 4
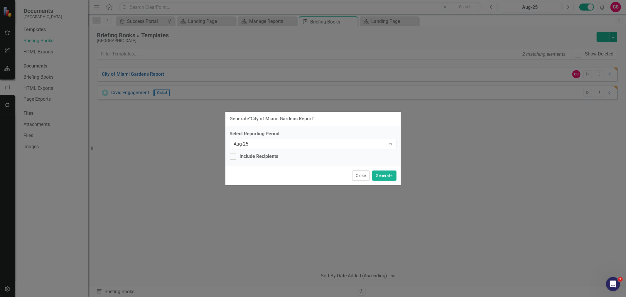
drag, startPoint x: 400, startPoint y: 175, endPoint x: 390, endPoint y: 174, distance: 9.1
click at [399, 175] on div "Close Generate" at bounding box center [313, 175] width 176 height 19
click at [390, 175] on button "Generate" at bounding box center [384, 176] width 24 height 10
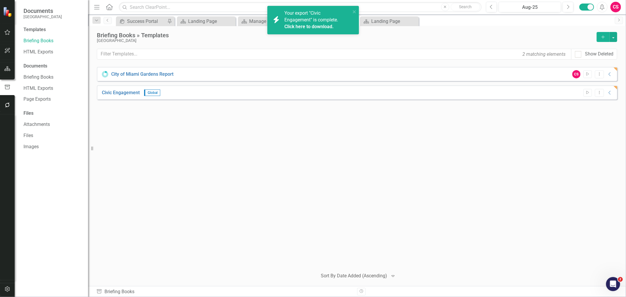
click at [317, 25] on link "Click here to download." at bounding box center [308, 27] width 49 height 6
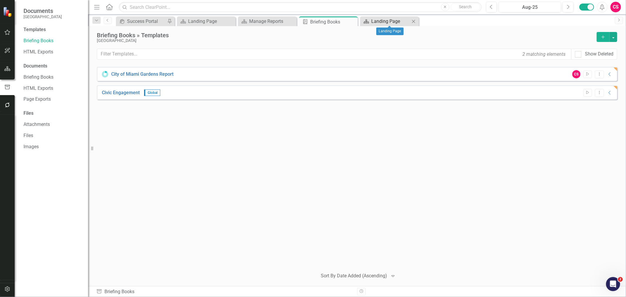
click at [383, 21] on div "Landing Page" at bounding box center [390, 21] width 39 height 7
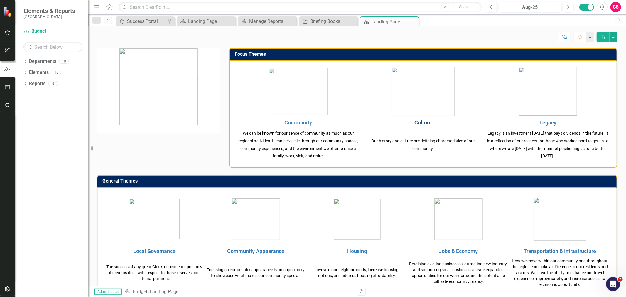
click at [424, 120] on link "Culture" at bounding box center [423, 122] width 17 height 6
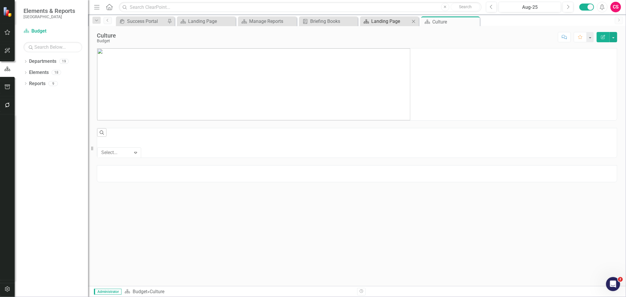
click at [380, 22] on div "Landing Page" at bounding box center [390, 21] width 39 height 7
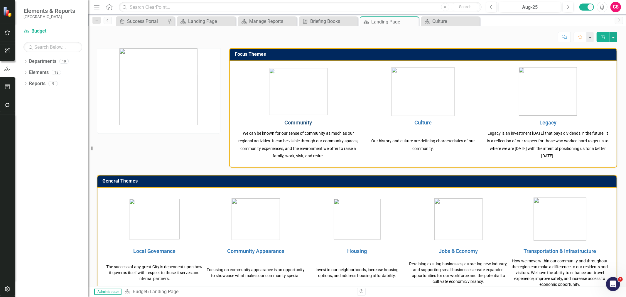
click at [286, 125] on link "Community" at bounding box center [298, 122] width 28 height 6
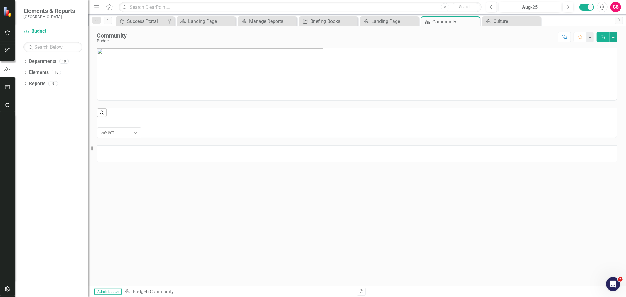
click at [235, 83] on img at bounding box center [210, 74] width 226 height 52
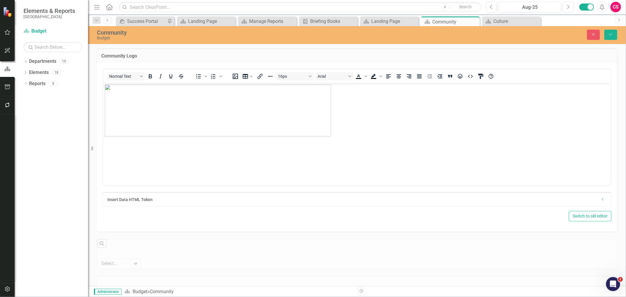
drag, startPoint x: 302, startPoint y: 117, endPoint x: 307, endPoint y: 119, distance: 5.6
click at [301, 117] on img "Rich Text Area. Press ALT-0 for help." at bounding box center [218, 110] width 226 height 52
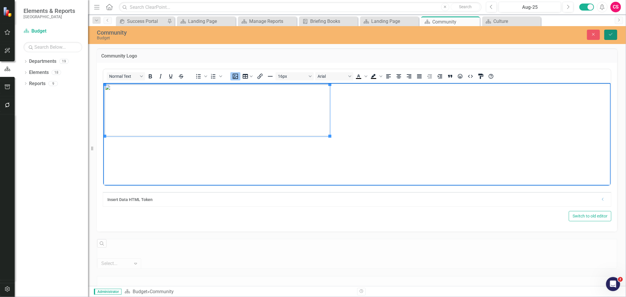
click at [607, 30] on button "Save" at bounding box center [610, 35] width 13 height 10
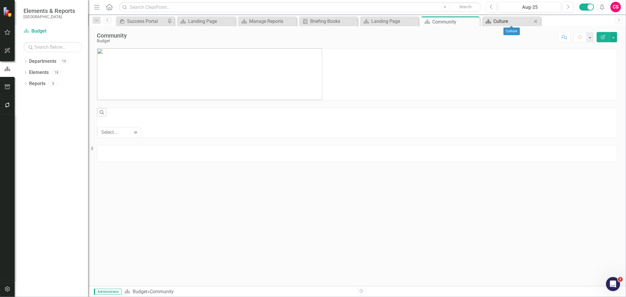
click at [515, 23] on div "Culture" at bounding box center [513, 21] width 39 height 7
click at [404, 106] on img at bounding box center [253, 84] width 313 height 72
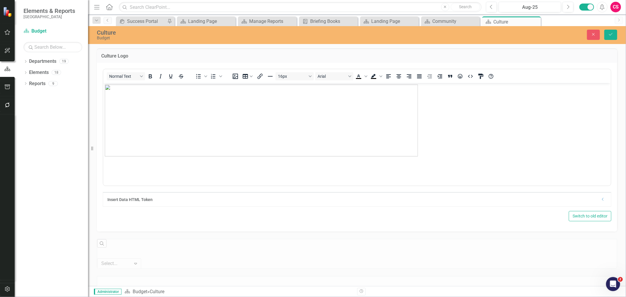
click at [358, 118] on img "Rich Text Area. Press ALT-0 for help." at bounding box center [261, 120] width 313 height 72
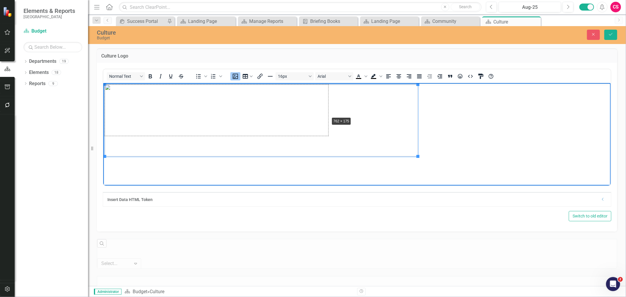
drag, startPoint x: 418, startPoint y: 156, endPoint x: 322, endPoint y: 113, distance: 105.1
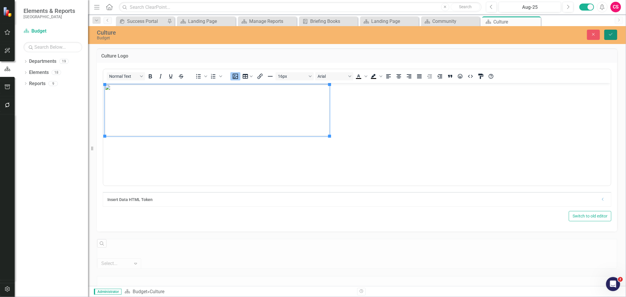
click at [606, 30] on button "Save" at bounding box center [610, 35] width 13 height 10
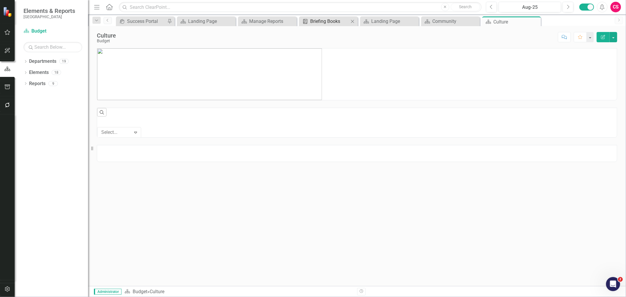
click at [316, 19] on div "Briefing Books" at bounding box center [329, 21] width 39 height 7
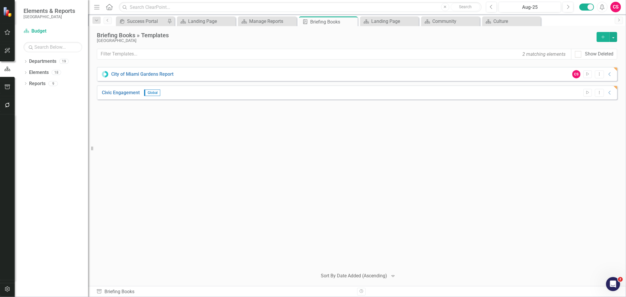
drag, startPoint x: 526, startPoint y: 174, endPoint x: 524, endPoint y: 170, distance: 4.4
click at [524, 170] on div "City of Miami Gardens Report CS Start Dropdown Menu Collapse PDF City of Miami …" at bounding box center [357, 165] width 521 height 197
click at [600, 95] on button "Dropdown Menu" at bounding box center [599, 93] width 9 height 8
click at [579, 124] on link "Edit Edit Template" at bounding box center [576, 124] width 54 height 11
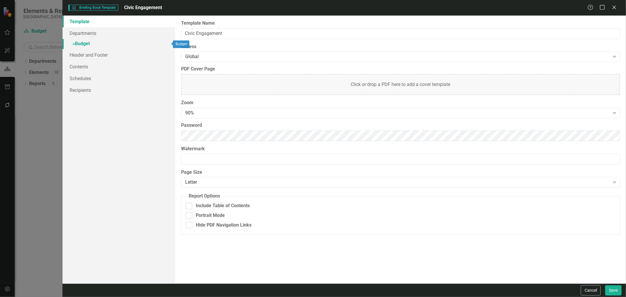
click at [125, 39] on link "» Budget" at bounding box center [119, 44] width 113 height 10
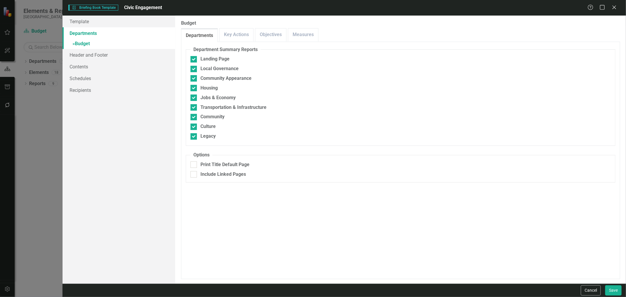
click at [128, 37] on link "Departments" at bounding box center [119, 33] width 113 height 12
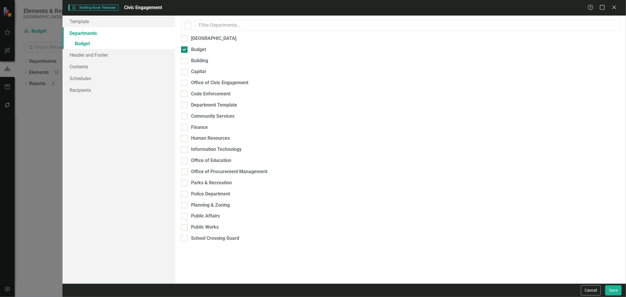
click at [186, 53] on div at bounding box center [184, 49] width 6 height 6
click at [185, 50] on input "Budget" at bounding box center [183, 48] width 4 height 4
checkbox input "false"
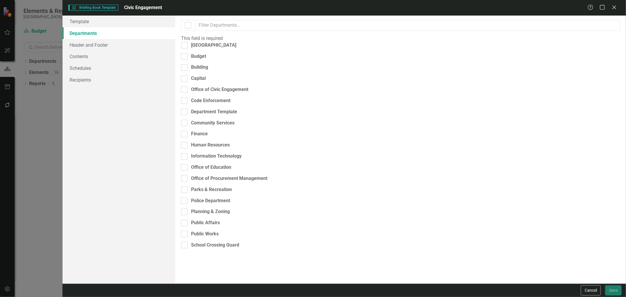
drag, startPoint x: 198, startPoint y: 87, endPoint x: 192, endPoint y: 84, distance: 6.3
click at [196, 87] on div "Office of Civic Engagement" at bounding box center [219, 89] width 57 height 7
click at [191, 87] on div "Office of Civic Engagement" at bounding box center [219, 89] width 57 height 7
click at [185, 87] on input "Office of Civic Engagement" at bounding box center [183, 88] width 4 height 4
checkbox input "true"
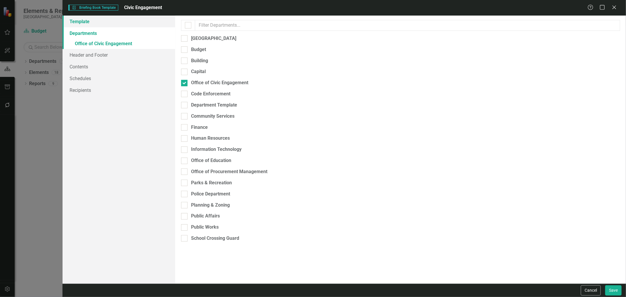
click at [111, 19] on link "Template" at bounding box center [119, 22] width 113 height 12
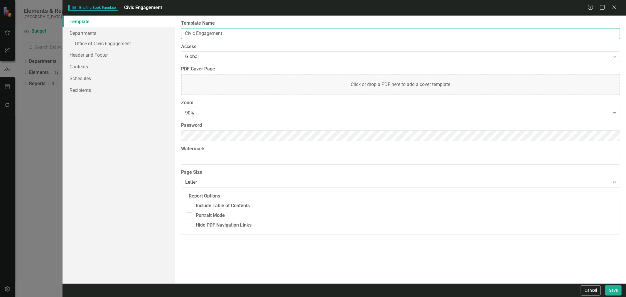
click at [181, 37] on input "Civic Engagement" at bounding box center [400, 33] width 439 height 11
type input "Office of Civic Engagement"
click at [117, 123] on div "Template Departments » Office of Civic Engagement Header and Footer Contents Sc…" at bounding box center [345, 150] width 564 height 268
drag, startPoint x: 84, startPoint y: 189, endPoint x: 82, endPoint y: 192, distance: 3.8
click at [82, 192] on div "Template Departments » Office of Civic Engagement Header and Footer Contents Sc…" at bounding box center [119, 150] width 113 height 268
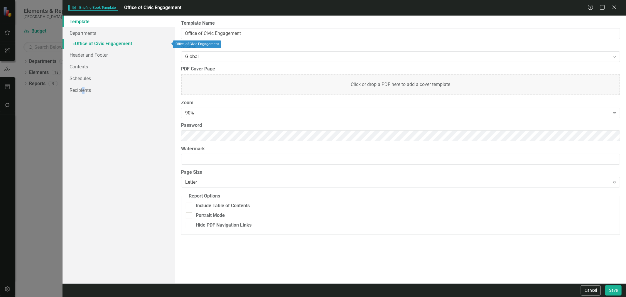
click at [113, 42] on link "» Office of Civic Engagement" at bounding box center [119, 44] width 113 height 10
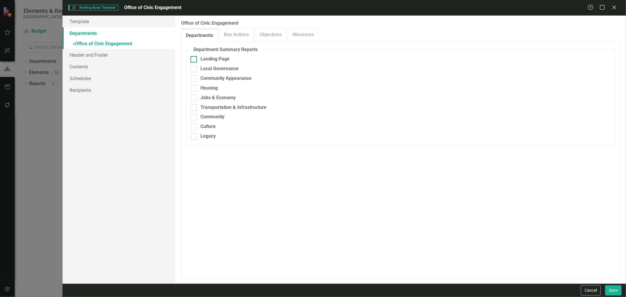
click at [199, 59] on div "Landing Page" at bounding box center [401, 59] width 420 height 7
click at [194, 59] on input "Landing Page" at bounding box center [193, 58] width 4 height 4
checkbox input "true"
click at [198, 69] on div "Local Governance" at bounding box center [401, 68] width 420 height 7
click at [194, 69] on input "Local Governance" at bounding box center [193, 68] width 4 height 4
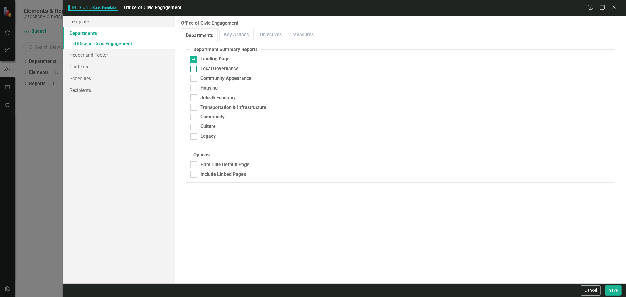
checkbox input "true"
click at [196, 76] on div at bounding box center [194, 78] width 6 height 6
click at [194, 76] on input "Community Appearance" at bounding box center [193, 77] width 4 height 4
checkbox input "true"
click at [197, 89] on div at bounding box center [194, 88] width 6 height 6
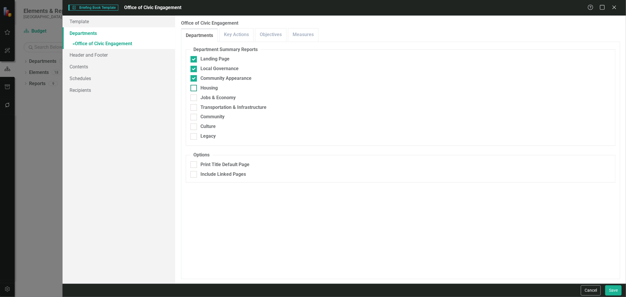
click at [194, 89] on input "Housing" at bounding box center [193, 87] width 4 height 4
checkbox input "true"
click at [196, 99] on div at bounding box center [194, 98] width 6 height 6
click at [194, 98] on input "Jobs & Economy" at bounding box center [193, 97] width 4 height 4
checkbox input "true"
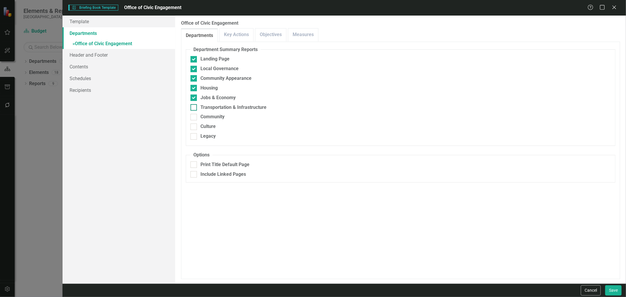
click at [195, 107] on div at bounding box center [194, 107] width 6 height 6
click at [194, 107] on input "Transportation & Infrastructure" at bounding box center [193, 106] width 4 height 4
checkbox input "true"
click at [195, 118] on div at bounding box center [194, 117] width 6 height 6
click at [194, 118] on input "Community" at bounding box center [193, 116] width 4 height 4
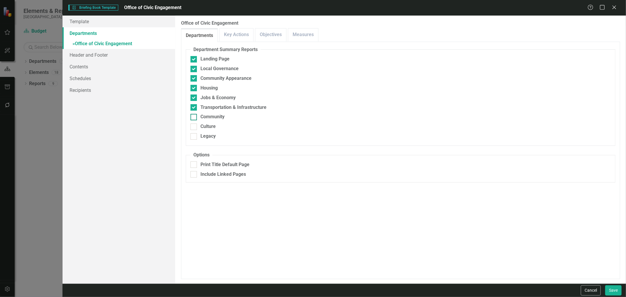
checkbox input "true"
click at [194, 128] on div at bounding box center [194, 127] width 6 height 6
click at [194, 127] on input "Culture" at bounding box center [193, 126] width 4 height 4
checkbox input "true"
click at [193, 137] on div at bounding box center [194, 136] width 6 height 6
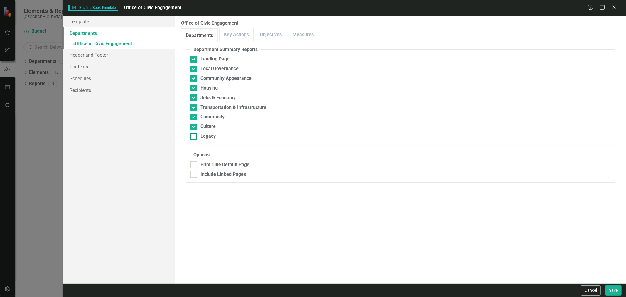
click at [193, 137] on input "Legacy" at bounding box center [193, 135] width 4 height 4
checkbox input "true"
click at [612, 290] on button "Save" at bounding box center [613, 290] width 16 height 10
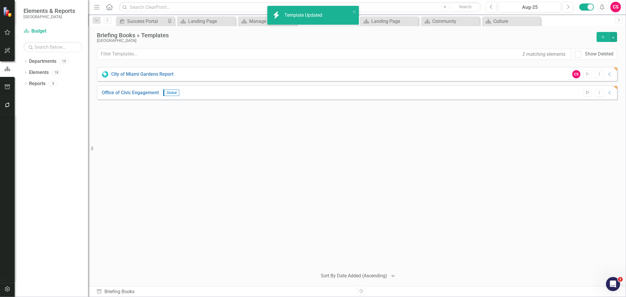
click at [588, 89] on button "Start" at bounding box center [588, 93] width 9 height 8
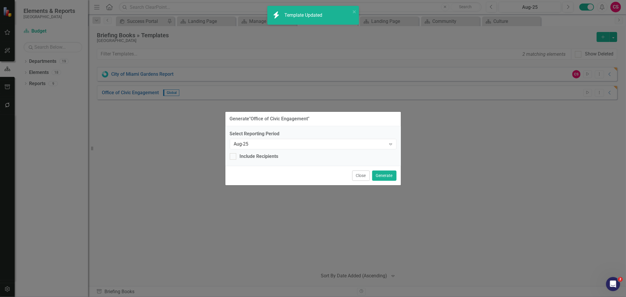
click at [390, 181] on div "Close Generate" at bounding box center [313, 175] width 176 height 19
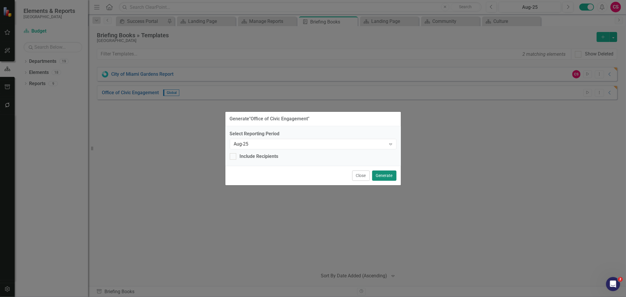
click at [388, 179] on button "Generate" at bounding box center [384, 176] width 24 height 10
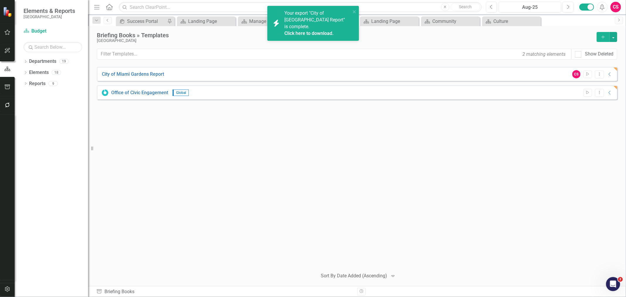
click at [320, 31] on link "Click here to download." at bounding box center [308, 34] width 49 height 6
click at [326, 28] on link "Click here to download." at bounding box center [308, 27] width 49 height 6
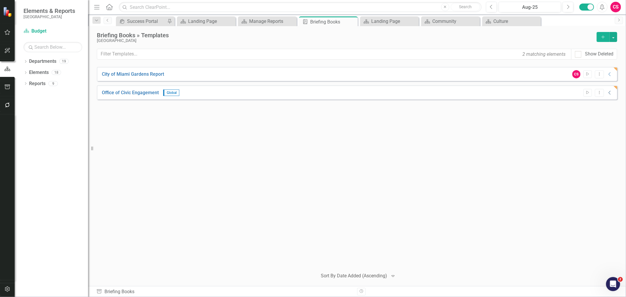
click at [611, 91] on icon "Collapse" at bounding box center [610, 92] width 6 height 5
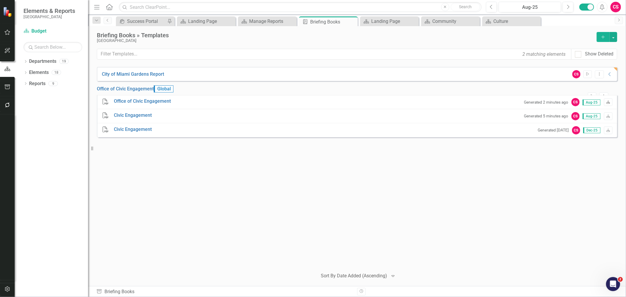
click at [611, 106] on link "Download" at bounding box center [608, 102] width 9 height 8
click at [27, 61] on icon "Dropdown" at bounding box center [25, 61] width 4 height 3
click at [30, 72] on icon "Dropdown" at bounding box center [28, 72] width 4 height 4
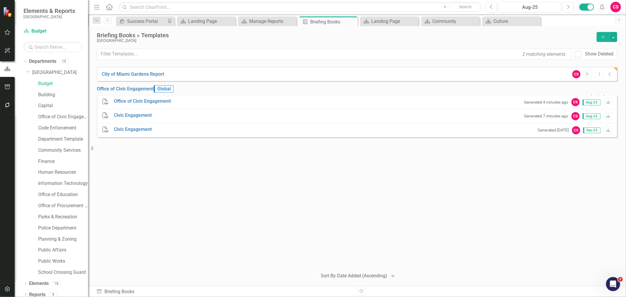
click at [42, 90] on div "Budget" at bounding box center [60, 84] width 56 height 11
click at [41, 95] on link "Building" at bounding box center [63, 95] width 50 height 7
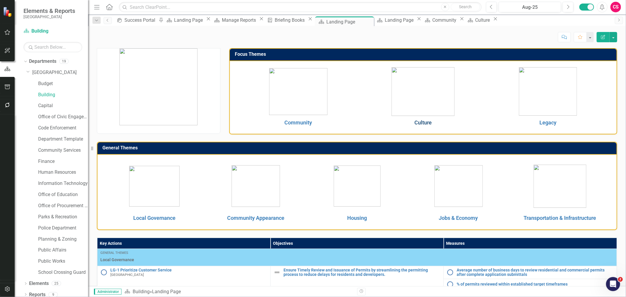
click at [421, 119] on link "Culture" at bounding box center [423, 122] width 17 height 6
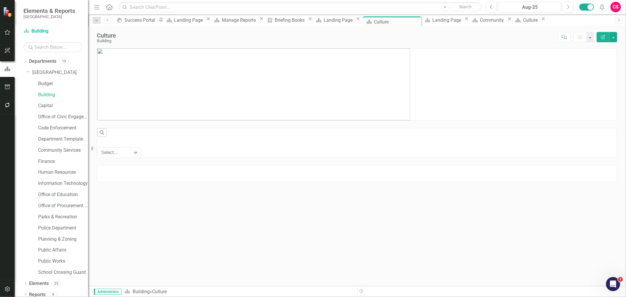
click at [287, 102] on img at bounding box center [253, 84] width 313 height 72
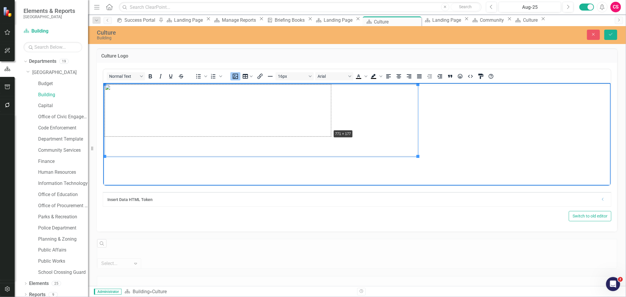
drag, startPoint x: 418, startPoint y: 156, endPoint x: 321, endPoint y: 126, distance: 101.6
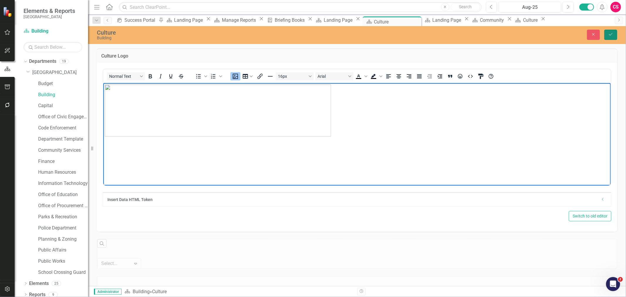
click at [606, 33] on button "Save" at bounding box center [610, 35] width 13 height 10
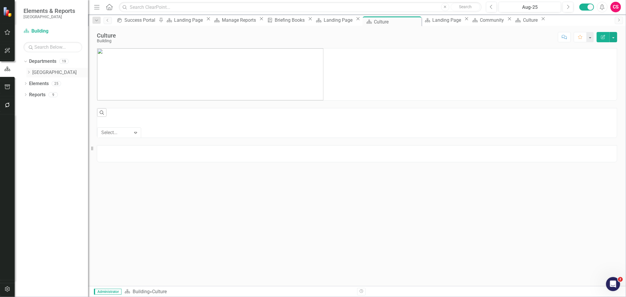
click at [30, 72] on icon "Dropdown" at bounding box center [28, 72] width 4 height 4
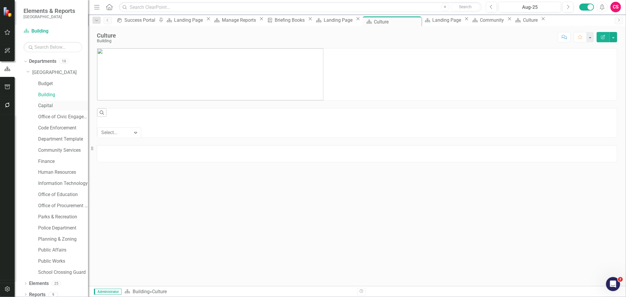
click at [41, 103] on link "Capital" at bounding box center [63, 105] width 50 height 7
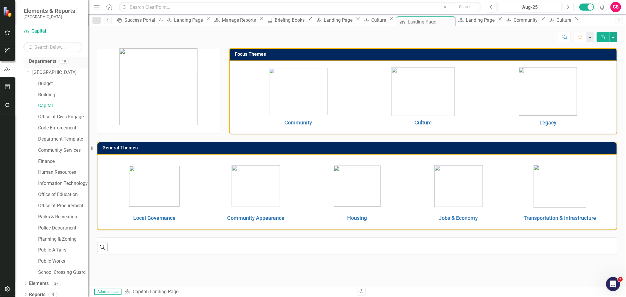
click at [27, 60] on div "Dropdown Departments 19" at bounding box center [55, 62] width 65 height 11
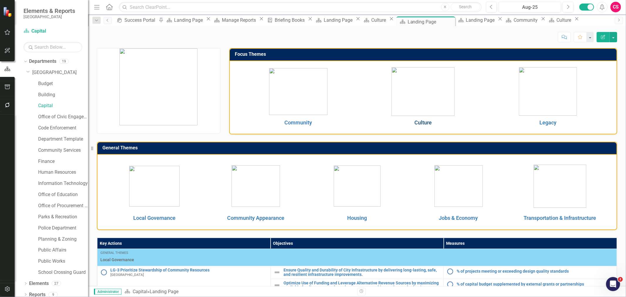
click at [426, 122] on link "Culture" at bounding box center [423, 122] width 17 height 6
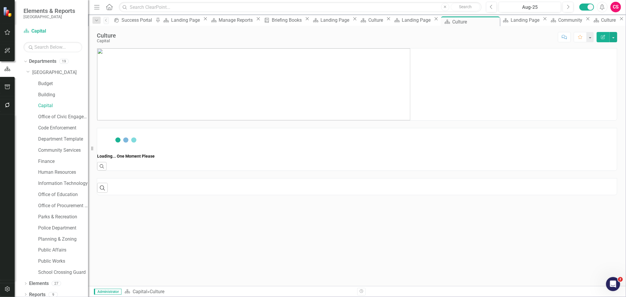
click at [302, 81] on img at bounding box center [253, 84] width 313 height 72
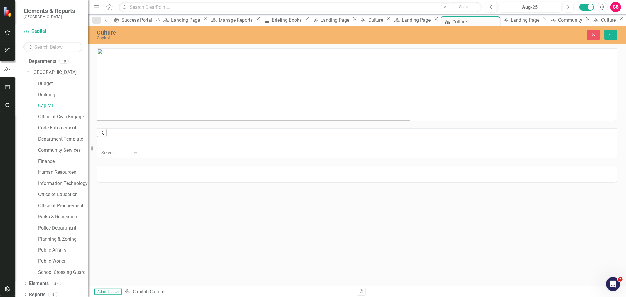
click at [338, 104] on img at bounding box center [253, 85] width 313 height 72
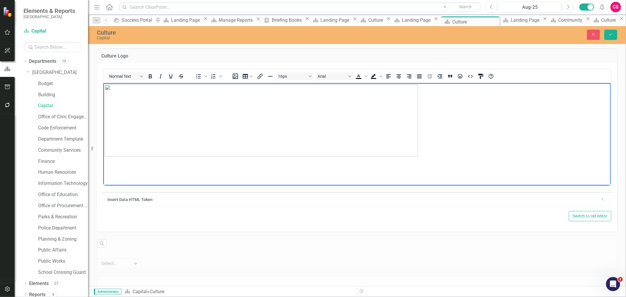
click at [377, 137] on img "Rich Text Area. Press ALT-0 for help." at bounding box center [261, 120] width 313 height 72
drag, startPoint x: 419, startPoint y: 156, endPoint x: 422, endPoint y: 125, distance: 31.6
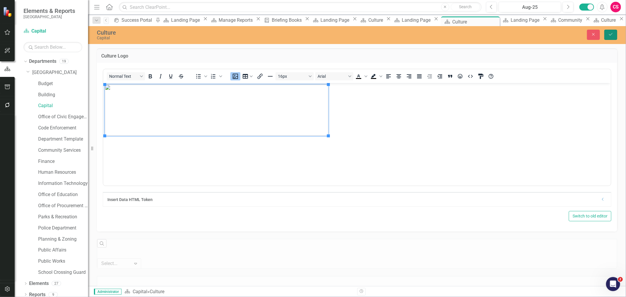
click at [611, 38] on button "Save" at bounding box center [610, 35] width 13 height 10
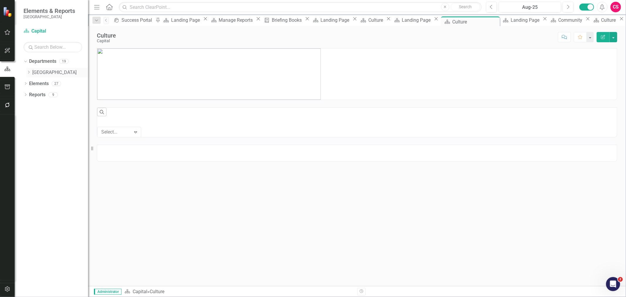
click at [29, 75] on div "Dropdown Miami Gardens" at bounding box center [57, 73] width 62 height 10
click at [27, 71] on icon "Dropdown" at bounding box center [28, 72] width 4 height 4
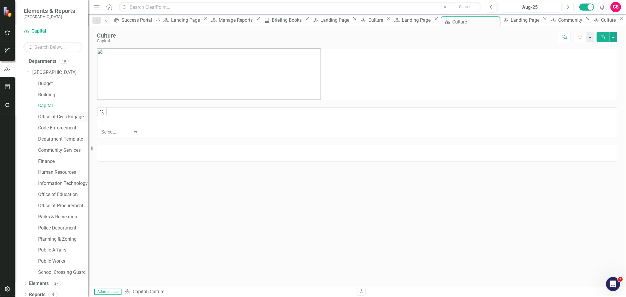
click at [48, 119] on link "Office of Civic Engagement" at bounding box center [63, 117] width 50 height 7
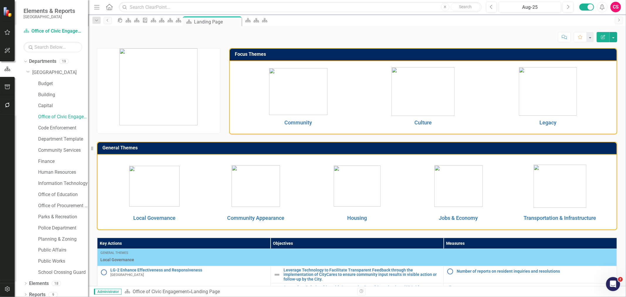
click at [430, 122] on p "Culture" at bounding box center [423, 123] width 122 height 8
click at [424, 123] on link "Culture" at bounding box center [423, 122] width 17 height 6
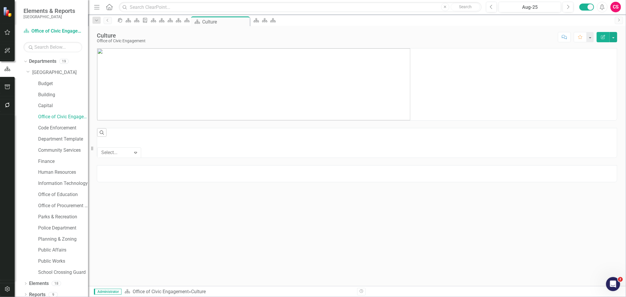
click at [215, 83] on img at bounding box center [253, 84] width 313 height 72
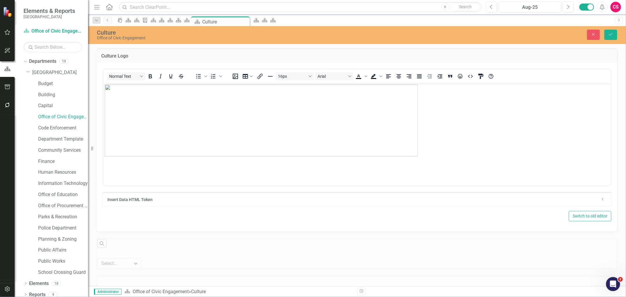
click at [375, 107] on img "Rich Text Area. Press ALT-0 for help." at bounding box center [261, 120] width 313 height 72
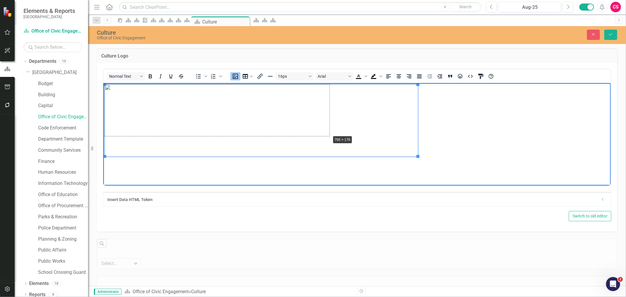
drag, startPoint x: 416, startPoint y: 155, endPoint x: 319, endPoint y: 131, distance: 100.4
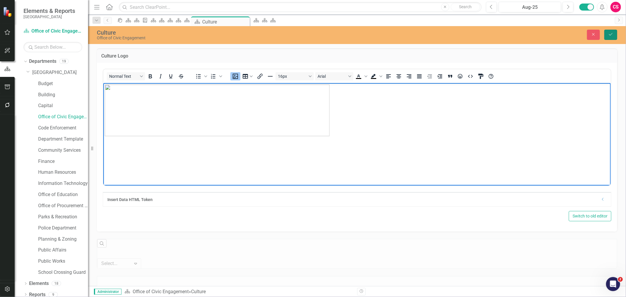
drag, startPoint x: 610, startPoint y: 36, endPoint x: 606, endPoint y: 38, distance: 3.8
click at [610, 36] on icon "Save" at bounding box center [610, 34] width 5 height 4
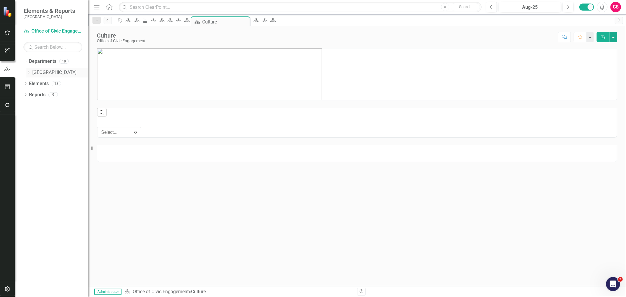
click at [28, 72] on icon "Dropdown" at bounding box center [28, 72] width 4 height 4
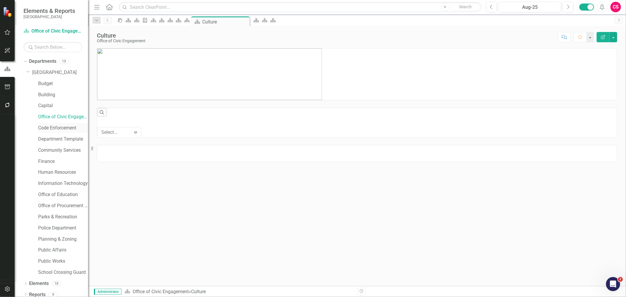
click at [53, 129] on link "Code Enforcement" at bounding box center [63, 128] width 50 height 7
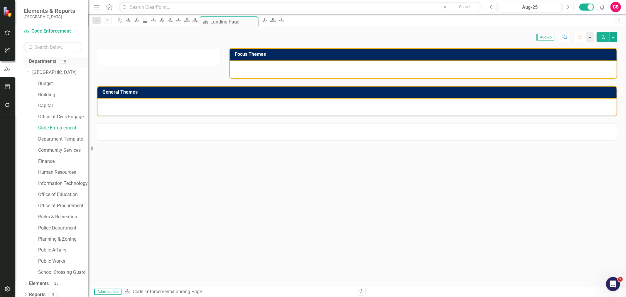
click at [25, 60] on icon "Dropdown" at bounding box center [24, 61] width 3 height 4
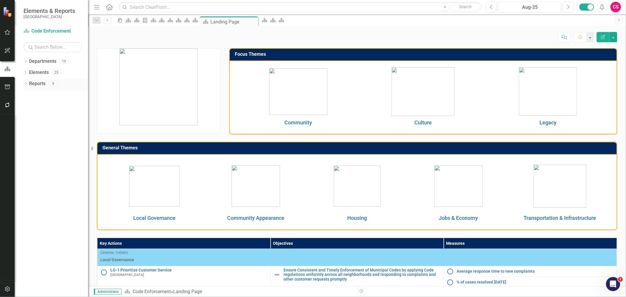
click at [24, 86] on div "Dropdown" at bounding box center [25, 84] width 4 height 5
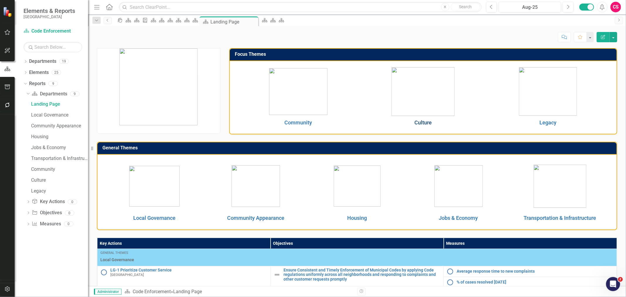
click at [421, 119] on p "Culture" at bounding box center [423, 123] width 122 height 8
click at [422, 122] on link "Culture" at bounding box center [423, 122] width 17 height 6
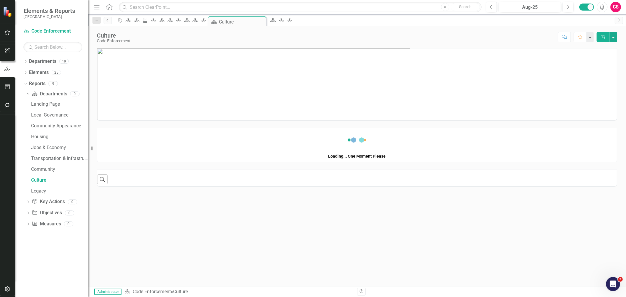
click at [274, 65] on img at bounding box center [253, 84] width 313 height 72
click at [275, 64] on img at bounding box center [253, 84] width 313 height 72
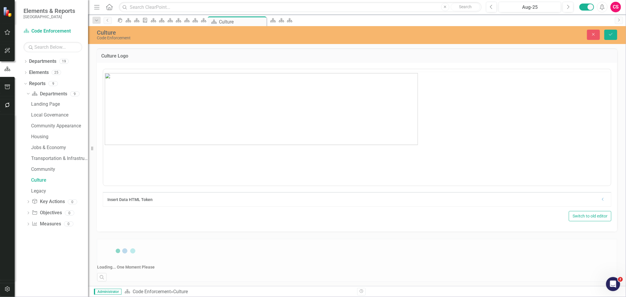
click at [380, 90] on img "Rich Text Area. Press ALT-0 for help." at bounding box center [261, 109] width 313 height 72
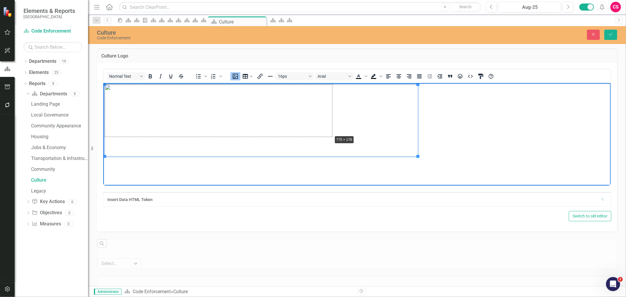
drag, startPoint x: 418, startPoint y: 157, endPoint x: 322, endPoint y: 133, distance: 98.7
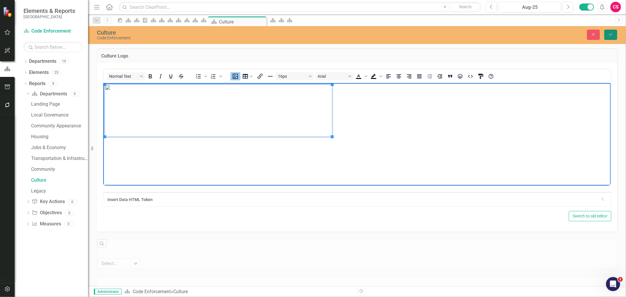
click at [608, 38] on button "Save" at bounding box center [610, 35] width 13 height 10
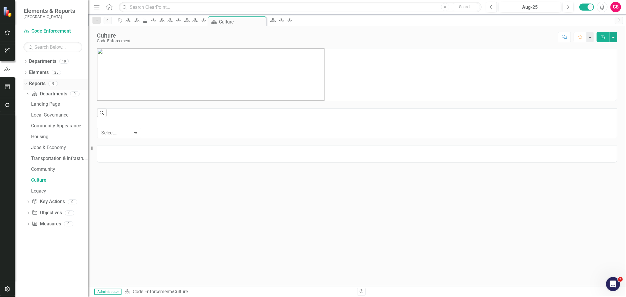
click at [26, 83] on icon "Dropdown" at bounding box center [24, 83] width 3 height 4
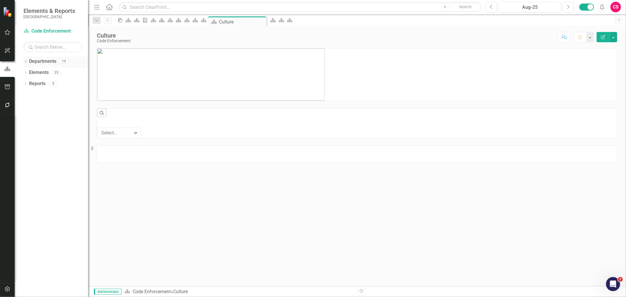
click at [25, 62] on icon "Dropdown" at bounding box center [25, 61] width 4 height 3
click at [30, 71] on icon "Dropdown" at bounding box center [28, 72] width 4 height 4
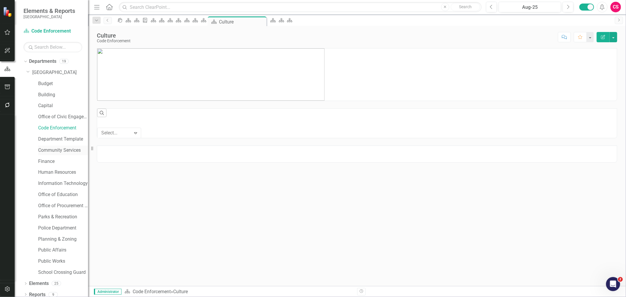
click at [53, 150] on link "Community Services" at bounding box center [63, 150] width 50 height 7
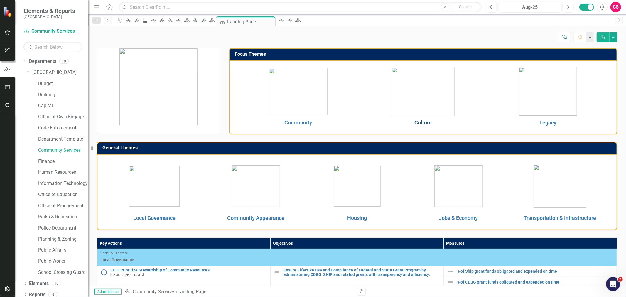
click at [418, 120] on link "Culture" at bounding box center [423, 122] width 17 height 6
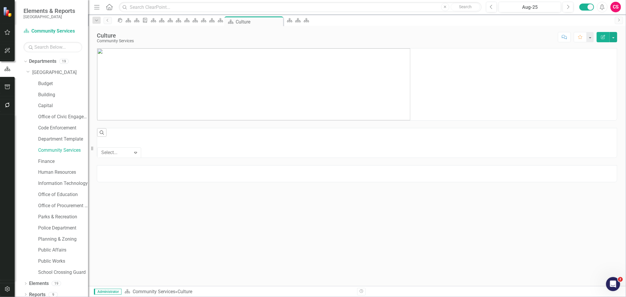
click at [274, 70] on img at bounding box center [253, 84] width 313 height 72
click at [279, 72] on img at bounding box center [253, 84] width 313 height 72
click at [278, 71] on img at bounding box center [253, 84] width 313 height 72
click at [309, 104] on img at bounding box center [253, 84] width 313 height 72
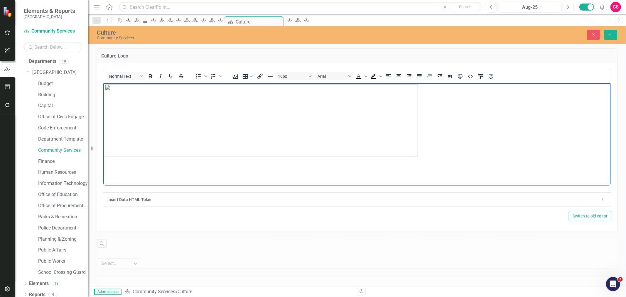
click at [321, 125] on img "Rich Text Area. Press ALT-0 for help." at bounding box center [261, 120] width 313 height 72
click at [419, 158] on body "Rich Text Area. Press ALT-0 for help." at bounding box center [357, 127] width 508 height 88
click at [412, 152] on img "Rich Text Area. Press ALT-0 for help." at bounding box center [261, 120] width 313 height 72
drag, startPoint x: 417, startPoint y: 157, endPoint x: 318, endPoint y: 118, distance: 106.7
click at [613, 38] on button "Save" at bounding box center [610, 35] width 13 height 10
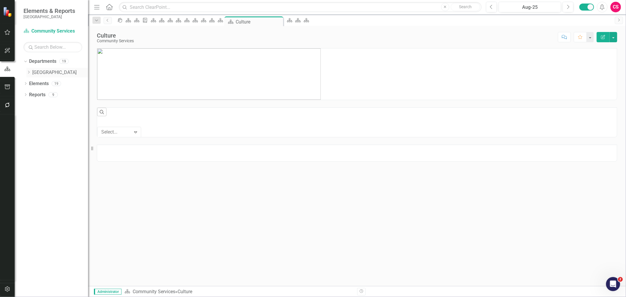
click at [28, 72] on icon "Dropdown" at bounding box center [28, 72] width 4 height 4
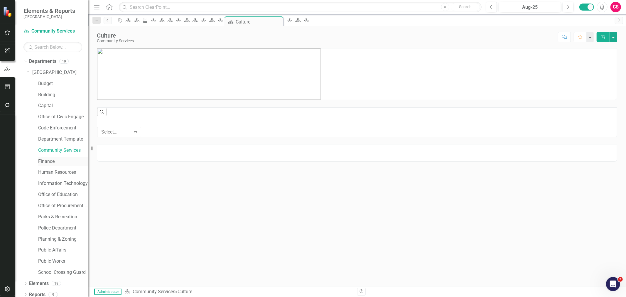
click at [42, 165] on link "Finance" at bounding box center [63, 161] width 50 height 7
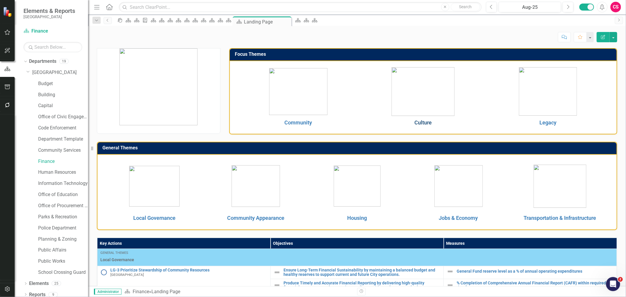
click at [423, 124] on link "Culture" at bounding box center [423, 122] width 17 height 6
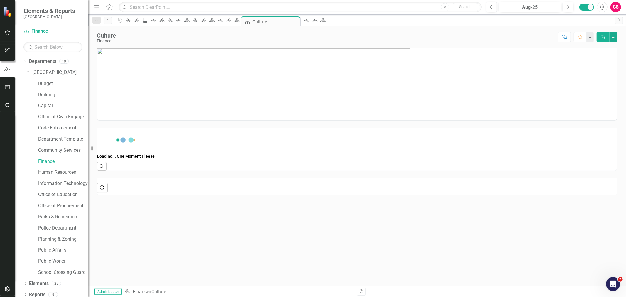
click at [352, 80] on img at bounding box center [253, 84] width 313 height 72
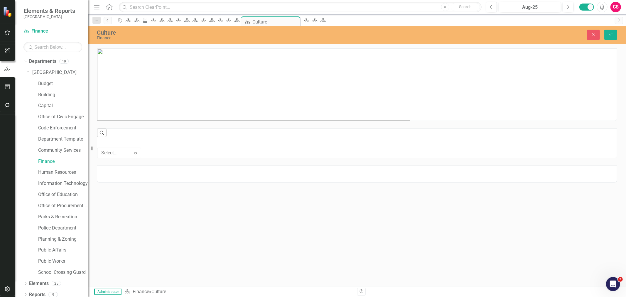
click at [352, 87] on img at bounding box center [253, 85] width 313 height 72
click at [354, 97] on img at bounding box center [253, 85] width 313 height 72
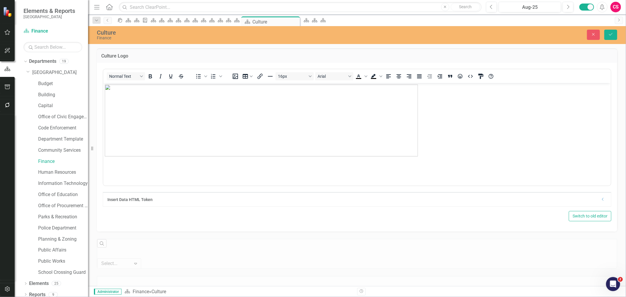
click at [361, 114] on img "Rich Text Area. Press ALT-0 for help." at bounding box center [261, 120] width 313 height 72
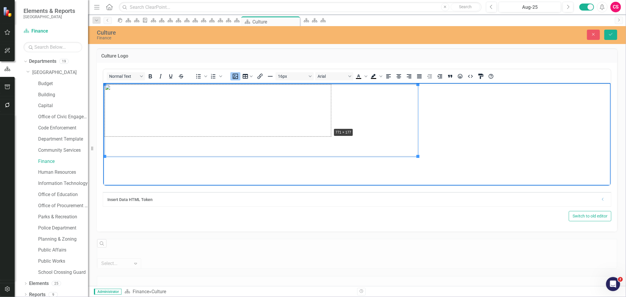
drag, startPoint x: 416, startPoint y: 156, endPoint x: 319, endPoint y: 125, distance: 101.8
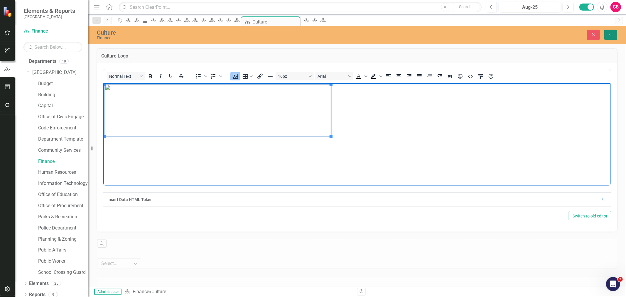
click at [609, 36] on icon "Save" at bounding box center [610, 34] width 5 height 4
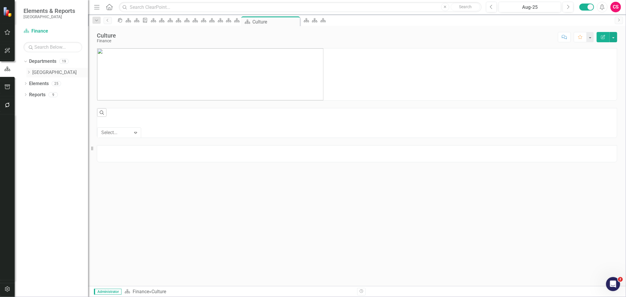
click at [30, 73] on icon "Dropdown" at bounding box center [28, 72] width 4 height 4
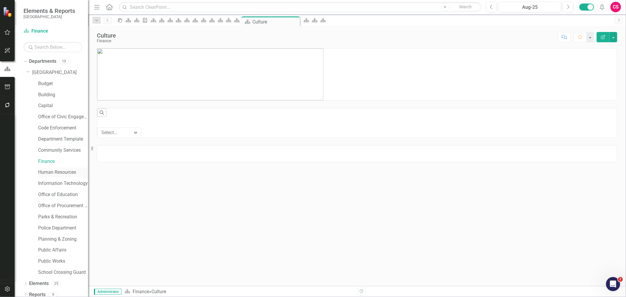
click at [58, 173] on link "Human Resources" at bounding box center [63, 172] width 50 height 7
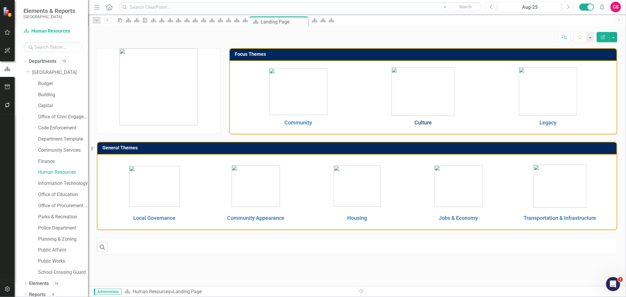
click at [420, 125] on link "Culture" at bounding box center [423, 122] width 17 height 6
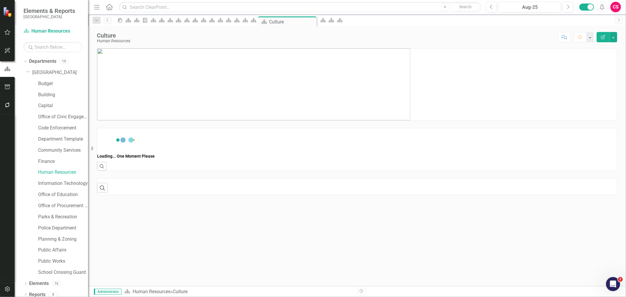
click at [236, 65] on img at bounding box center [253, 84] width 313 height 72
click at [245, 71] on img at bounding box center [253, 84] width 313 height 72
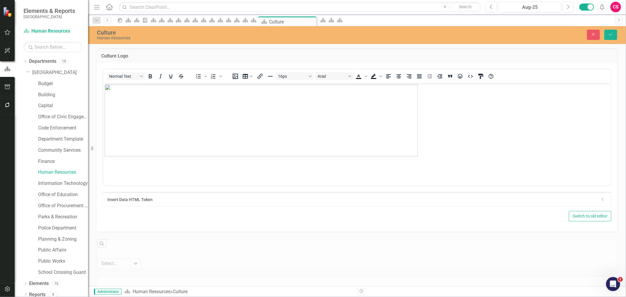
drag, startPoint x: 382, startPoint y: 125, endPoint x: 385, endPoint y: 128, distance: 4.2
click at [382, 125] on img "Rich Text Area. Press ALT-0 for help." at bounding box center [261, 120] width 313 height 72
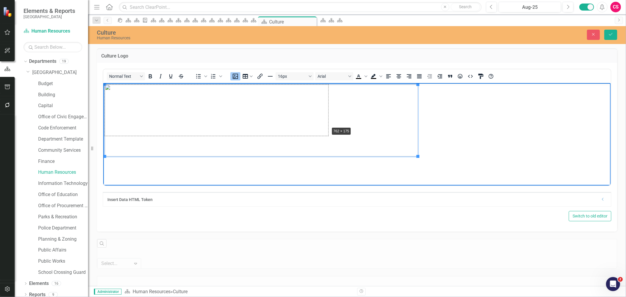
drag, startPoint x: 418, startPoint y: 156, endPoint x: 438, endPoint y: 106, distance: 53.6
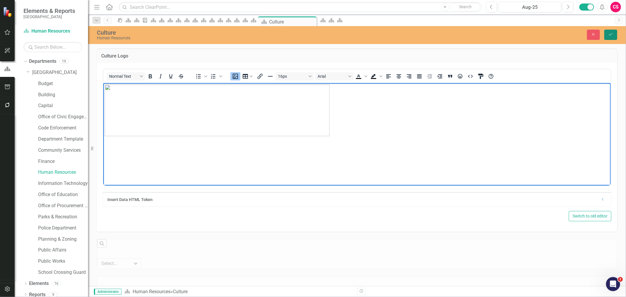
click at [614, 36] on button "Save" at bounding box center [610, 35] width 13 height 10
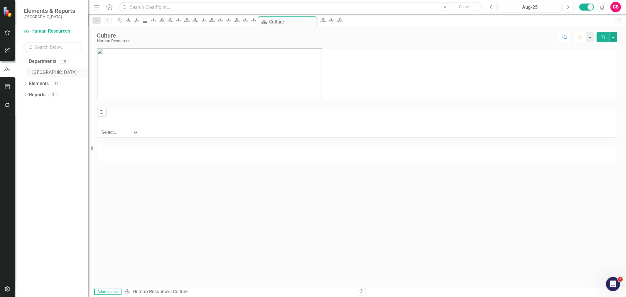
click at [28, 74] on icon "Dropdown" at bounding box center [28, 72] width 4 height 4
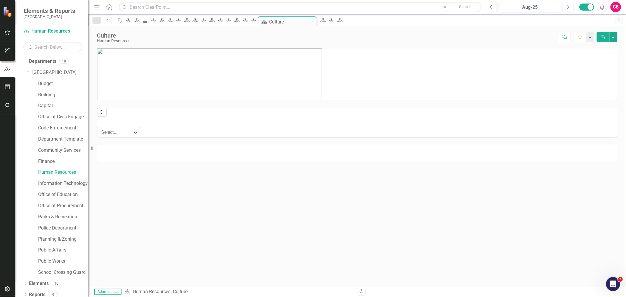
click at [66, 181] on link "Information Technology" at bounding box center [63, 183] width 50 height 7
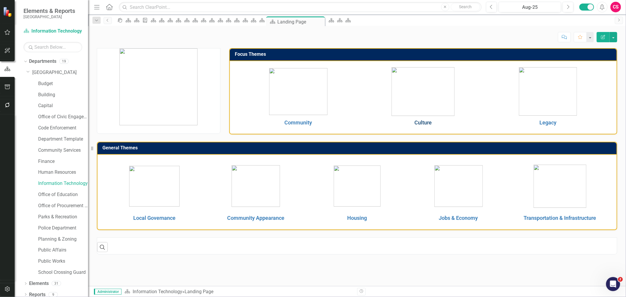
click at [421, 122] on link "Culture" at bounding box center [423, 122] width 17 height 6
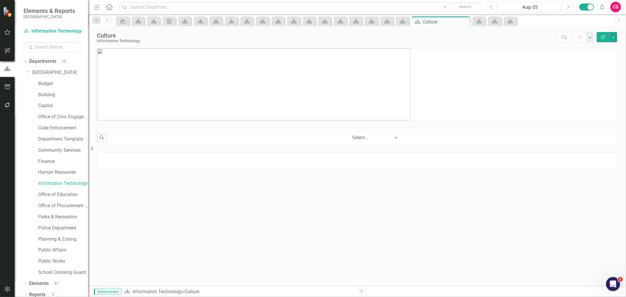
click at [309, 102] on img at bounding box center [253, 84] width 313 height 72
click at [316, 101] on img at bounding box center [253, 84] width 313 height 72
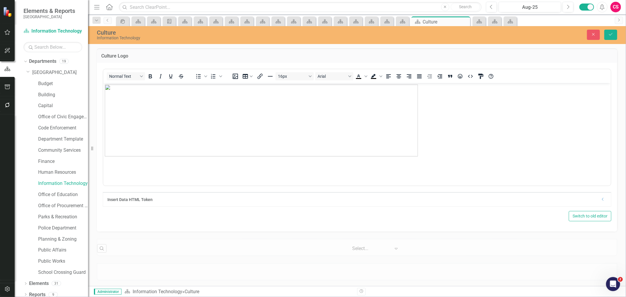
drag, startPoint x: 348, startPoint y: 109, endPoint x: 363, endPoint y: 113, distance: 15.5
click at [348, 109] on img "Rich Text Area. Press ALT-0 for help." at bounding box center [261, 120] width 313 height 72
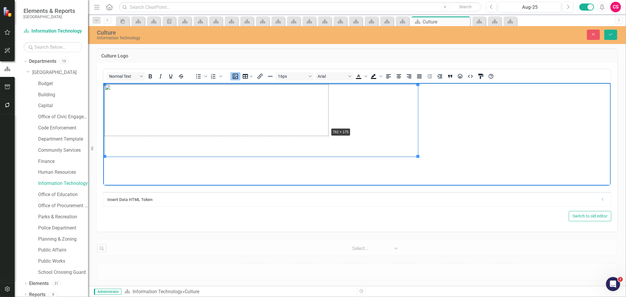
drag, startPoint x: 418, startPoint y: 155, endPoint x: 409, endPoint y: 104, distance: 51.8
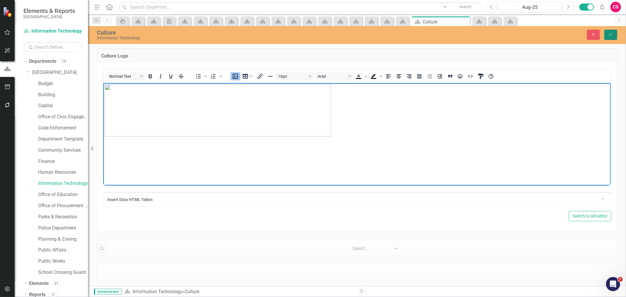
click at [610, 37] on button "Save" at bounding box center [610, 35] width 13 height 10
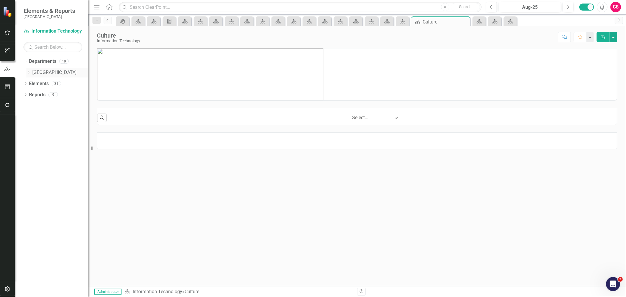
click at [29, 71] on icon "Dropdown" at bounding box center [28, 72] width 4 height 4
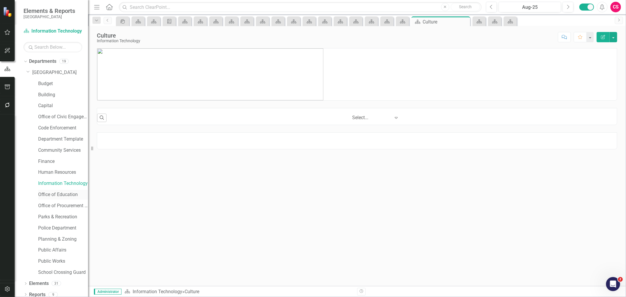
click at [55, 195] on link "Office of Education" at bounding box center [63, 194] width 50 height 7
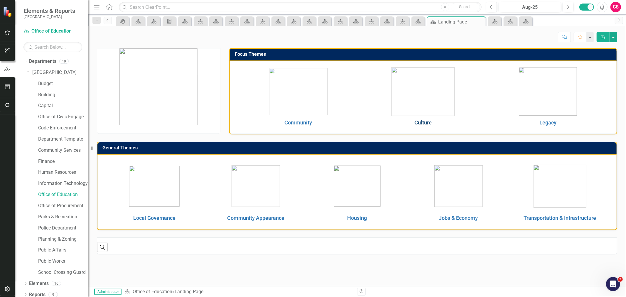
click at [429, 122] on link "Culture" at bounding box center [423, 122] width 17 height 6
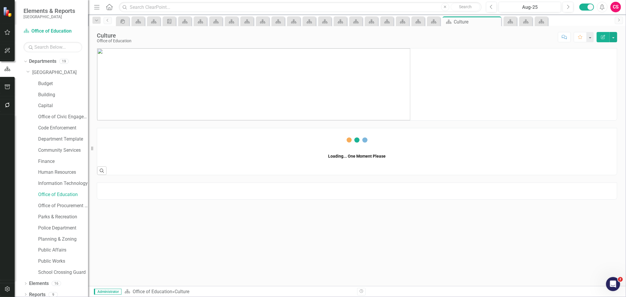
click at [263, 78] on img at bounding box center [253, 84] width 313 height 72
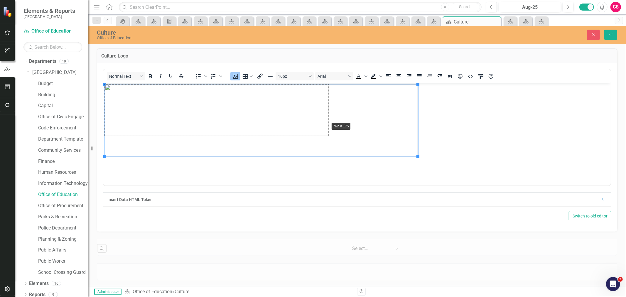
drag, startPoint x: 417, startPoint y: 155, endPoint x: 365, endPoint y: 118, distance: 64.5
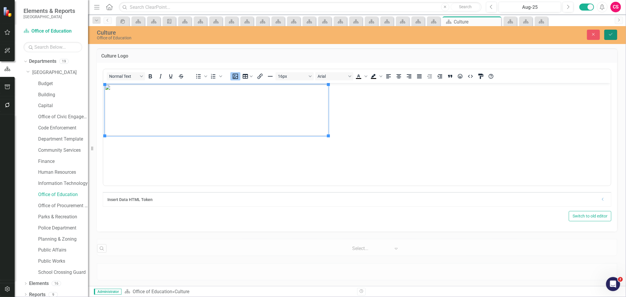
click at [614, 37] on button "Save" at bounding box center [610, 35] width 13 height 10
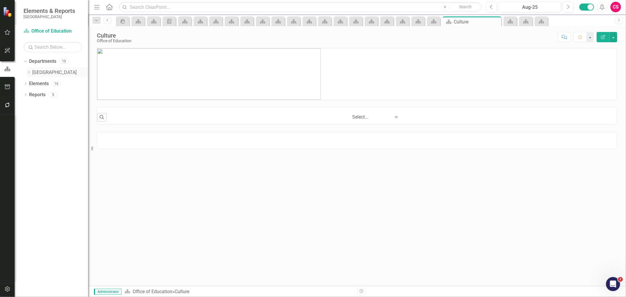
click at [28, 71] on icon at bounding box center [28, 72] width 1 height 3
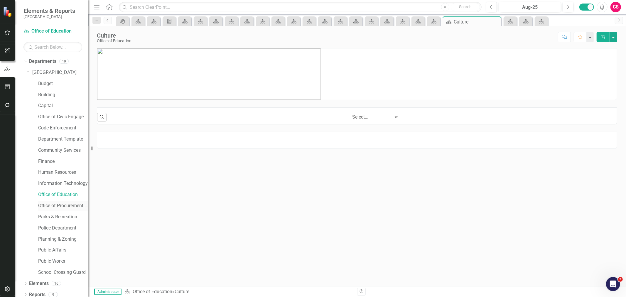
click at [55, 206] on link "Office of Procurement Management" at bounding box center [63, 206] width 50 height 7
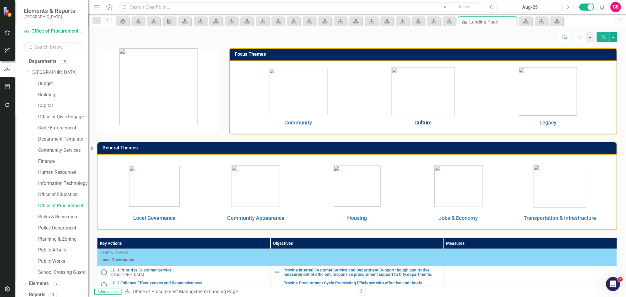
click at [423, 122] on link "Culture" at bounding box center [423, 122] width 17 height 6
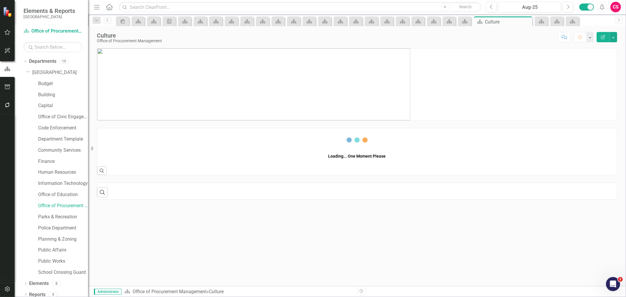
click at [422, 85] on p at bounding box center [357, 84] width 520 height 72
click at [422, 84] on p at bounding box center [357, 84] width 520 height 72
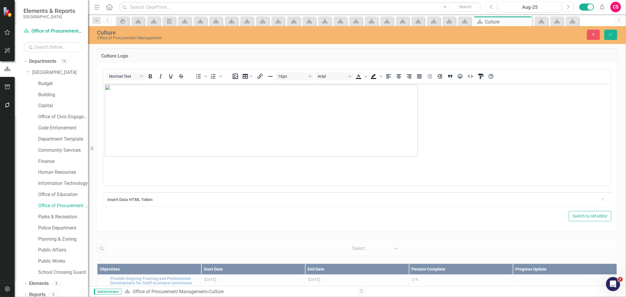
click at [392, 111] on img "Rich Text Area. Press ALT-0 for help." at bounding box center [261, 120] width 313 height 72
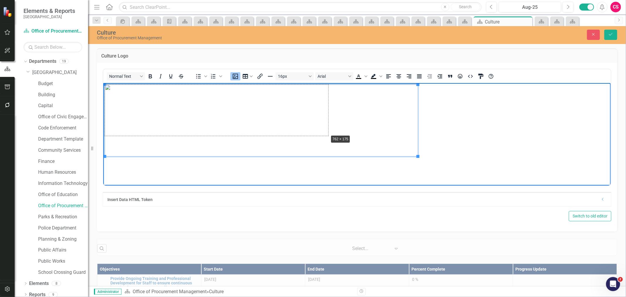
drag, startPoint x: 417, startPoint y: 155, endPoint x: 434, endPoint y: 118, distance: 40.6
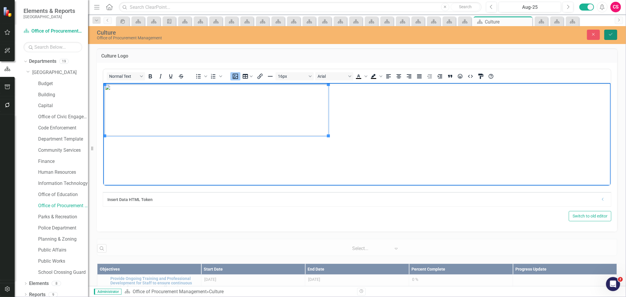
click at [612, 32] on icon "Save" at bounding box center [610, 34] width 5 height 4
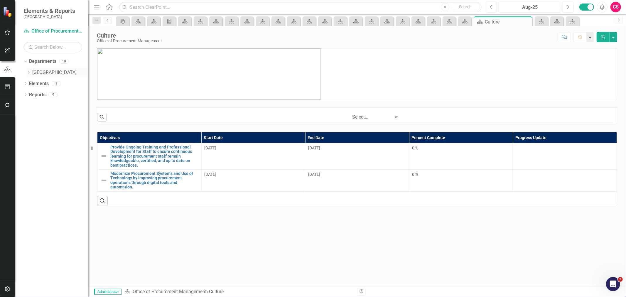
click at [30, 71] on icon "Dropdown" at bounding box center [28, 72] width 4 height 4
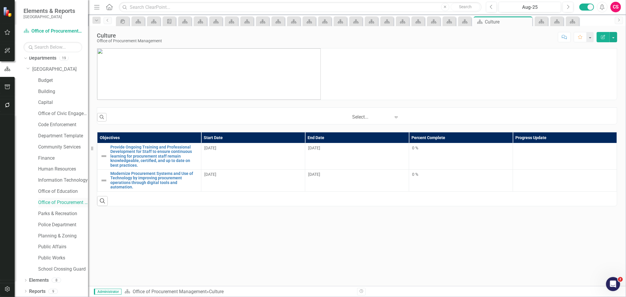
scroll to position [4, 0]
click at [61, 212] on link "Parks & Recreation" at bounding box center [63, 213] width 50 height 7
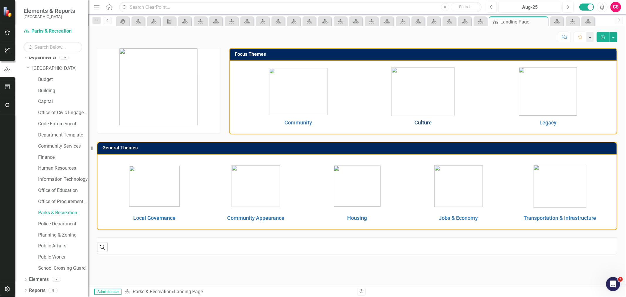
click at [424, 119] on link "Culture" at bounding box center [423, 122] width 17 height 6
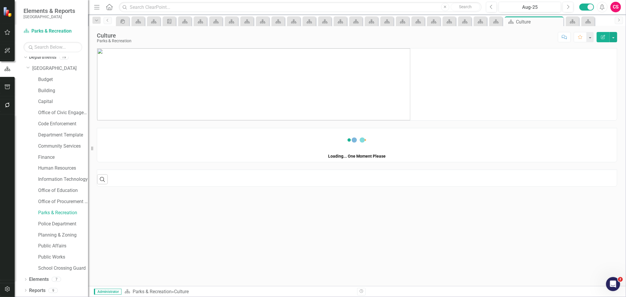
click at [306, 63] on img at bounding box center [253, 84] width 313 height 72
click at [363, 91] on img at bounding box center [253, 84] width 313 height 72
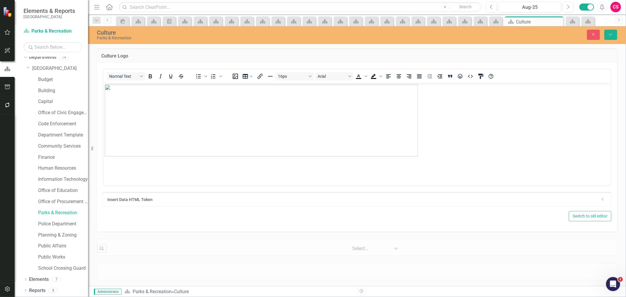
click at [379, 124] on img "Rich Text Area. Press ALT-0 for help." at bounding box center [261, 120] width 313 height 72
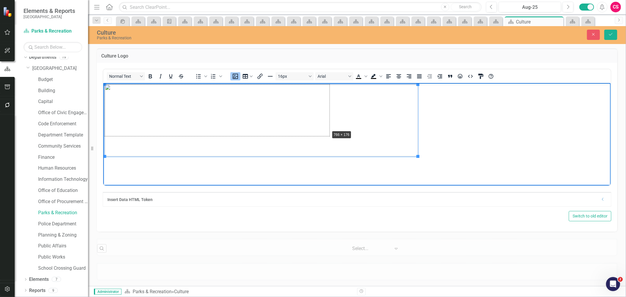
drag, startPoint x: 417, startPoint y: 155, endPoint x: 326, endPoint y: 124, distance: 95.2
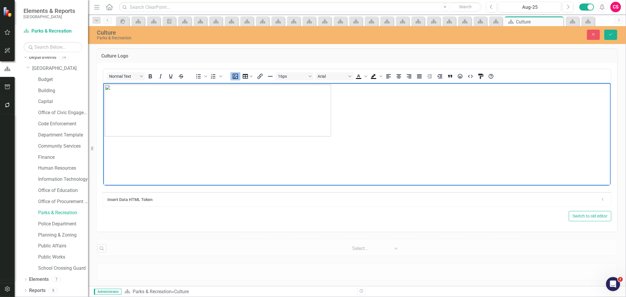
click at [618, 32] on div "Close Save" at bounding box center [513, 35] width 215 height 10
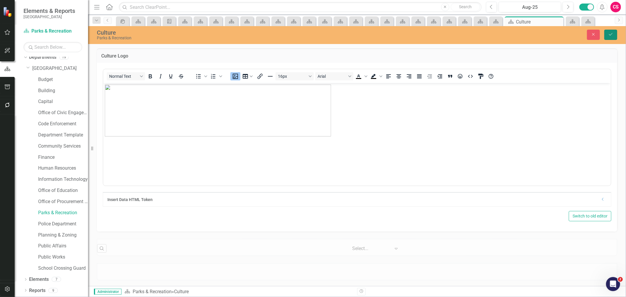
click at [616, 35] on button "Save" at bounding box center [610, 35] width 13 height 10
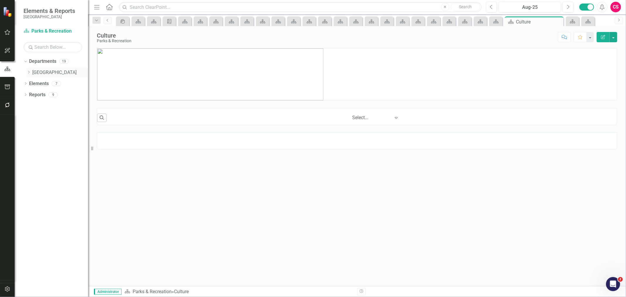
click at [29, 71] on icon "Dropdown" at bounding box center [28, 72] width 4 height 4
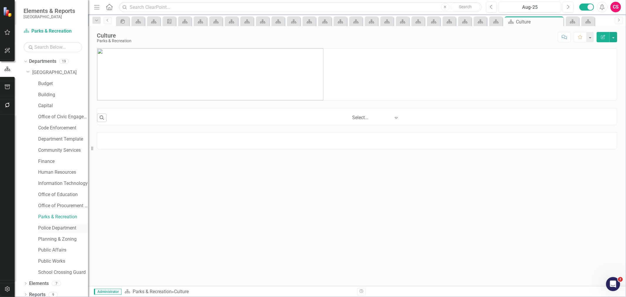
click at [47, 224] on div "Police Department" at bounding box center [63, 228] width 50 height 10
click at [59, 227] on link "Police Department" at bounding box center [63, 228] width 50 height 7
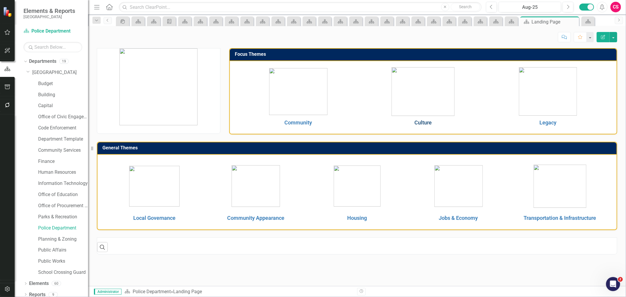
click at [421, 121] on link "Culture" at bounding box center [423, 122] width 17 height 6
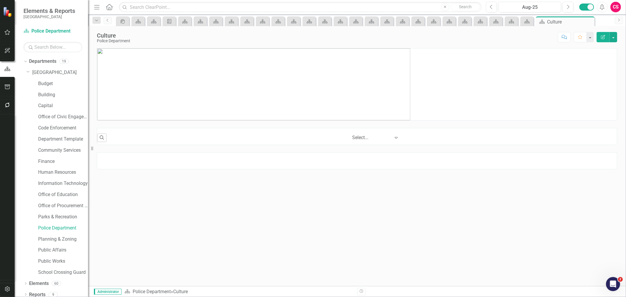
click at [356, 87] on img at bounding box center [253, 84] width 313 height 72
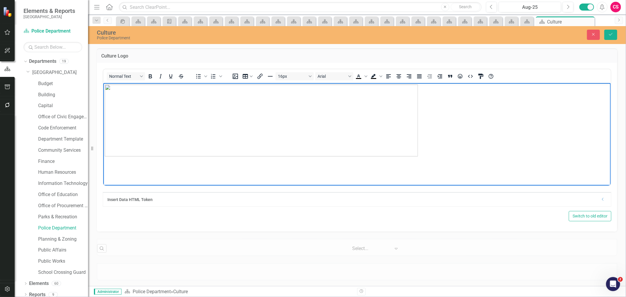
click at [348, 101] on img "Rich Text Area. Press ALT-0 for help." at bounding box center [261, 120] width 313 height 72
click at [420, 156] on body "Rich Text Area. Press ALT-0 for help." at bounding box center [357, 127] width 508 height 88
click at [409, 150] on img "Rich Text Area. Press ALT-0 for help." at bounding box center [261, 120] width 313 height 72
drag, startPoint x: 416, startPoint y: 155, endPoint x: 326, endPoint y: 128, distance: 94.1
click at [603, 33] on div "Close Save" at bounding box center [513, 35] width 215 height 10
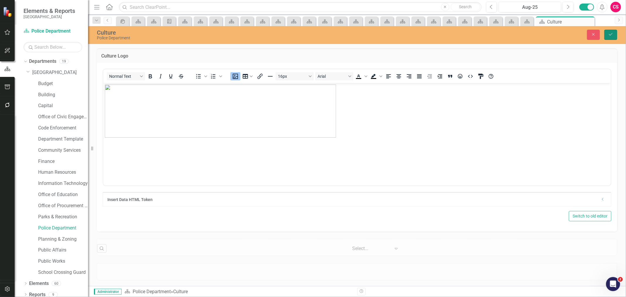
click at [608, 33] on icon "Save" at bounding box center [610, 34] width 5 height 4
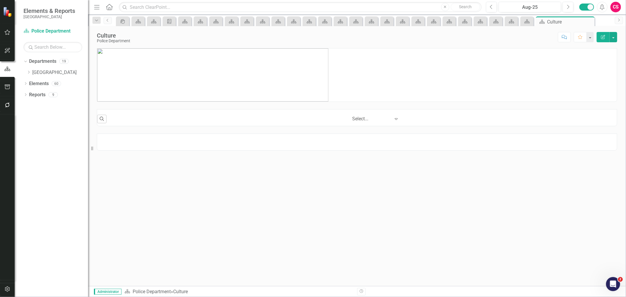
drag, startPoint x: 29, startPoint y: 73, endPoint x: 37, endPoint y: 82, distance: 11.7
click at [30, 73] on icon "Dropdown" at bounding box center [28, 72] width 4 height 4
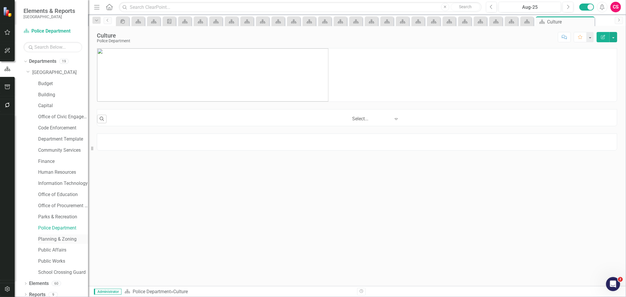
click at [64, 238] on link "Planning & Zoning" at bounding box center [63, 239] width 50 height 7
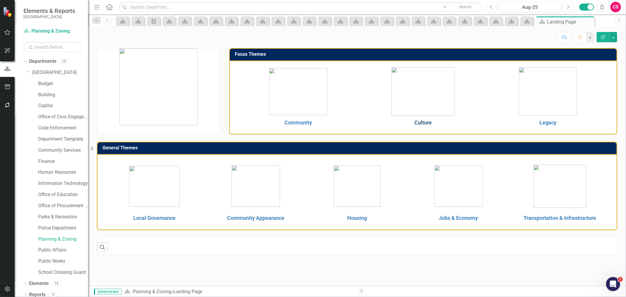
click at [421, 122] on link "Culture" at bounding box center [423, 122] width 17 height 6
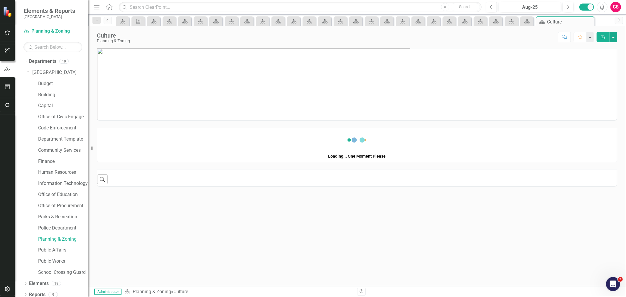
click at [341, 62] on img at bounding box center [253, 84] width 313 height 72
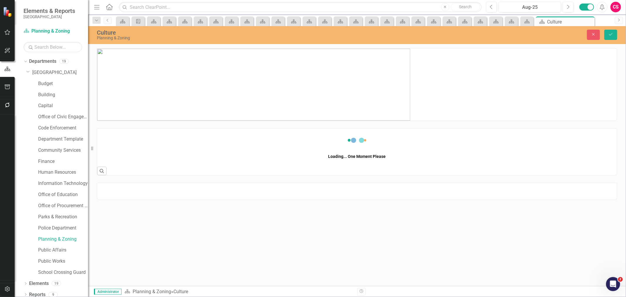
drag, startPoint x: 370, startPoint y: 87, endPoint x: 377, endPoint y: 92, distance: 8.6
click at [371, 86] on img at bounding box center [253, 85] width 313 height 72
click at [361, 92] on img at bounding box center [253, 85] width 313 height 72
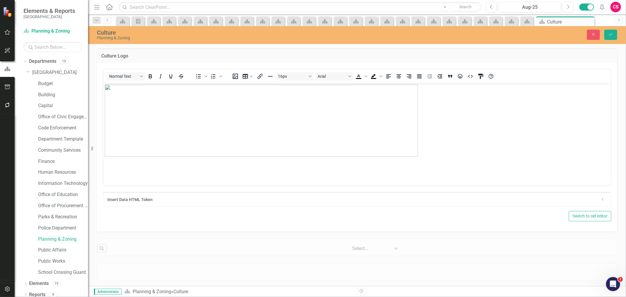
click at [359, 102] on img "Rich Text Area. Press ALT-0 for help." at bounding box center [261, 120] width 313 height 72
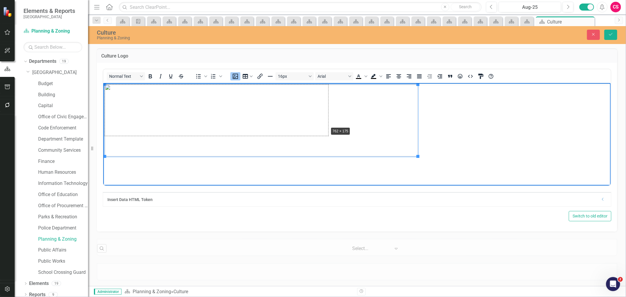
drag, startPoint x: 418, startPoint y: 156, endPoint x: 392, endPoint y: 110, distance: 52.6
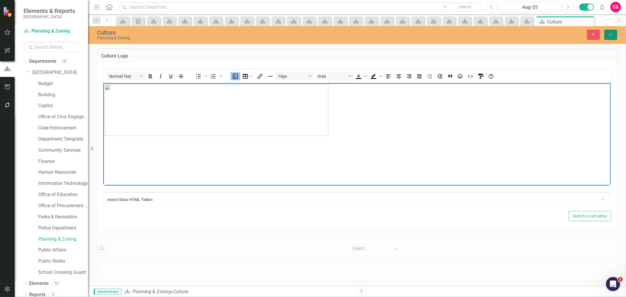
click at [611, 36] on button "Save" at bounding box center [610, 35] width 13 height 10
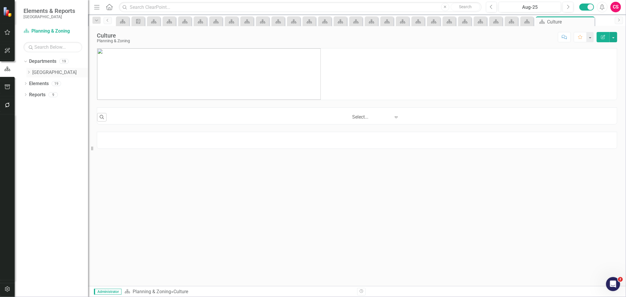
click at [27, 70] on div "Dropdown" at bounding box center [28, 72] width 4 height 5
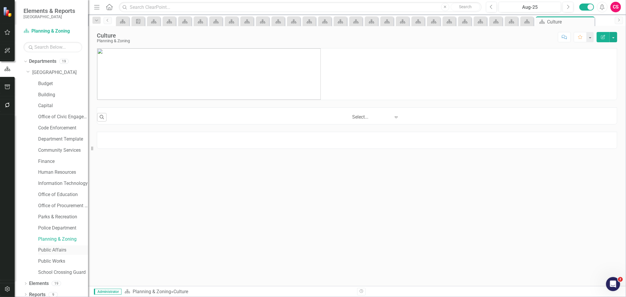
click at [54, 251] on link "Public Affairs" at bounding box center [63, 250] width 50 height 7
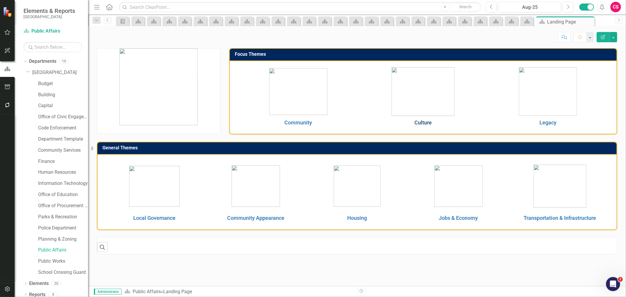
click at [426, 123] on link "Culture" at bounding box center [423, 122] width 17 height 6
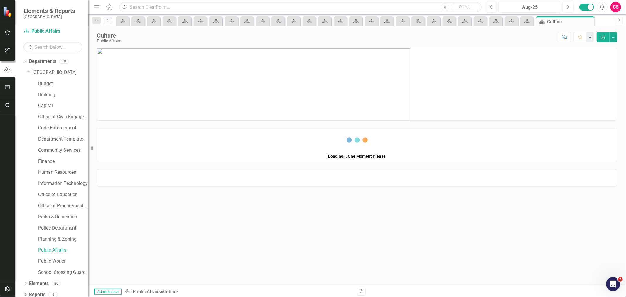
click at [270, 71] on img at bounding box center [253, 84] width 313 height 72
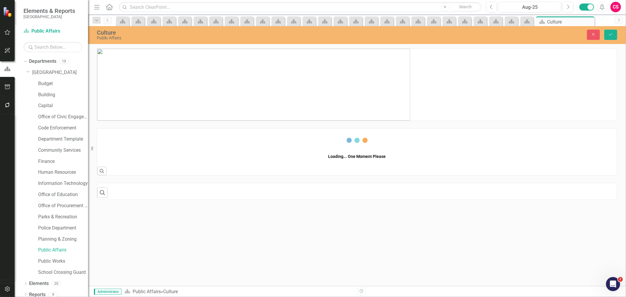
click at [285, 85] on img at bounding box center [253, 85] width 313 height 72
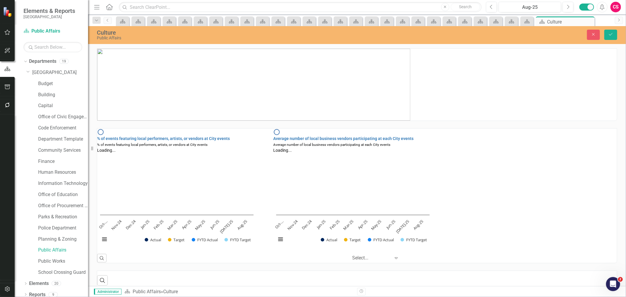
click at [337, 97] on img at bounding box center [253, 85] width 313 height 72
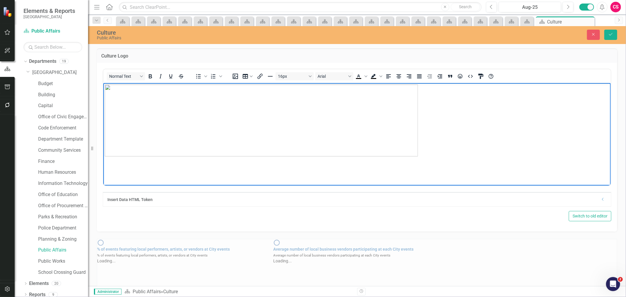
click at [359, 123] on img "Rich Text Area. Press ALT-0 for help." at bounding box center [261, 120] width 313 height 72
drag, startPoint x: 418, startPoint y: 157, endPoint x: 329, endPoint y: 121, distance: 96.1
click at [611, 36] on icon "Save" at bounding box center [610, 34] width 5 height 4
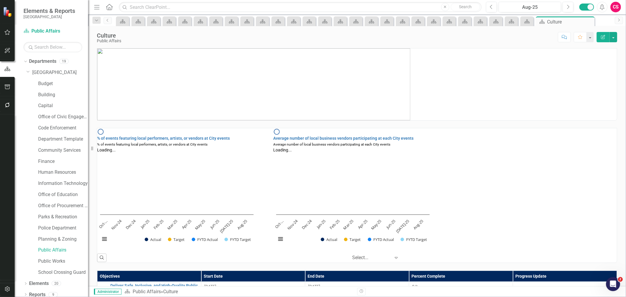
click at [53, 262] on div "Dropdown Departments 19 Dropdown [GEOGRAPHIC_DATA] Budget Building Capital Offi…" at bounding box center [51, 177] width 73 height 240
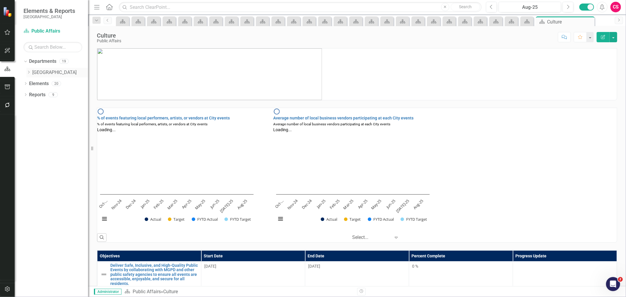
drag, startPoint x: 26, startPoint y: 70, endPoint x: 28, endPoint y: 72, distance: 3.3
click at [26, 70] on div "Dropdown Departments 19 Dropdown [GEOGRAPHIC_DATA] Budget Building Capital Offi…" at bounding box center [55, 68] width 65 height 22
click at [29, 72] on icon "Dropdown" at bounding box center [28, 72] width 4 height 4
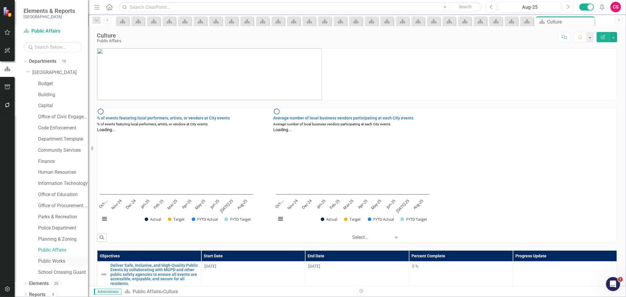
click at [54, 259] on link "Public Works" at bounding box center [63, 261] width 50 height 7
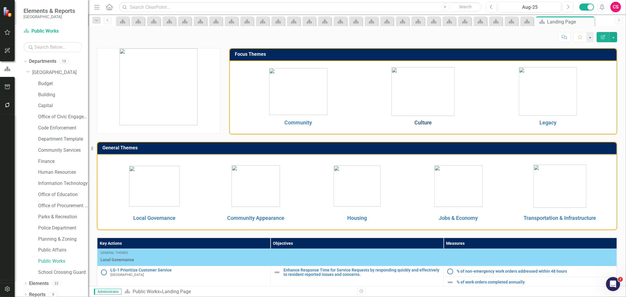
click at [425, 122] on link "Culture" at bounding box center [423, 122] width 17 height 6
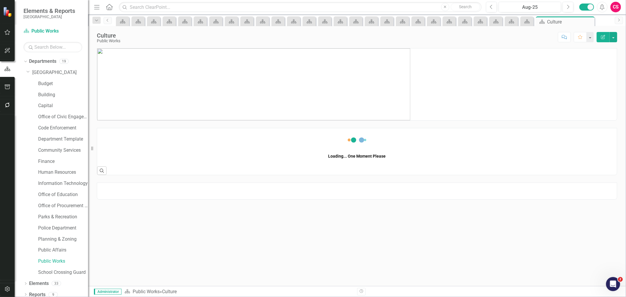
click at [365, 110] on img at bounding box center [253, 84] width 313 height 72
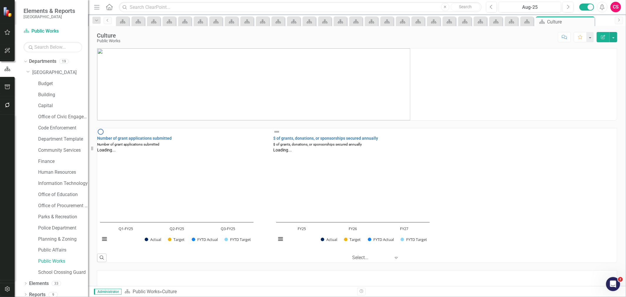
click at [365, 110] on img at bounding box center [253, 84] width 313 height 72
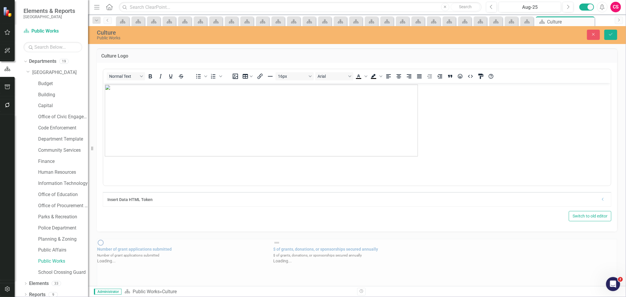
click at [364, 119] on img "Rich Text Area. Press ALT-0 for help." at bounding box center [261, 120] width 313 height 72
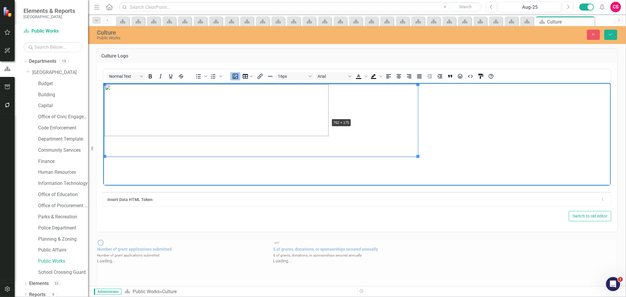
drag, startPoint x: 419, startPoint y: 157, endPoint x: 449, endPoint y: 105, distance: 59.8
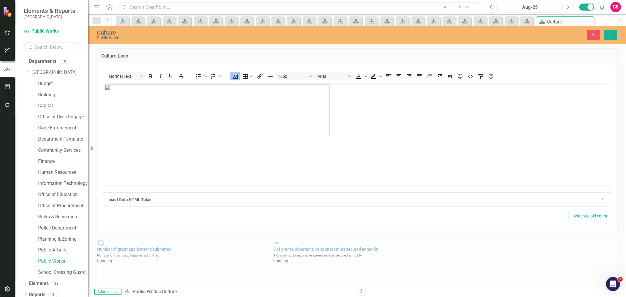
click at [602, 33] on div "Close Save" at bounding box center [513, 35] width 215 height 10
click at [608, 36] on button "Save" at bounding box center [610, 35] width 13 height 10
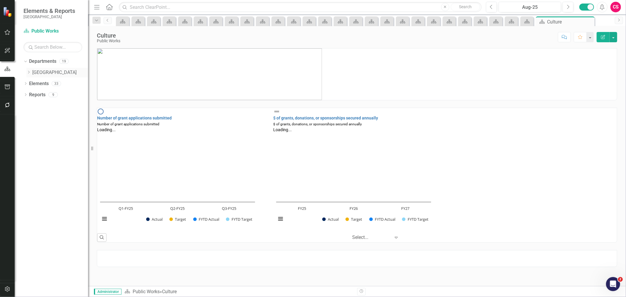
click at [28, 70] on div "Dropdown" at bounding box center [28, 72] width 4 height 5
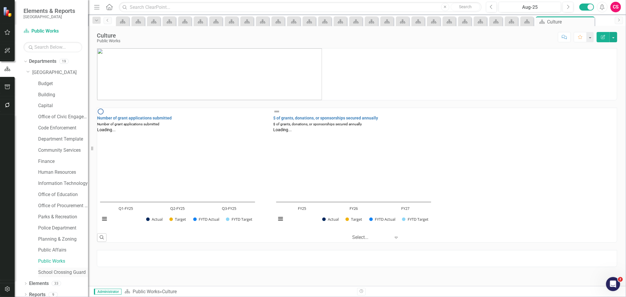
click at [66, 271] on link "School Crossing Guard" at bounding box center [63, 272] width 50 height 7
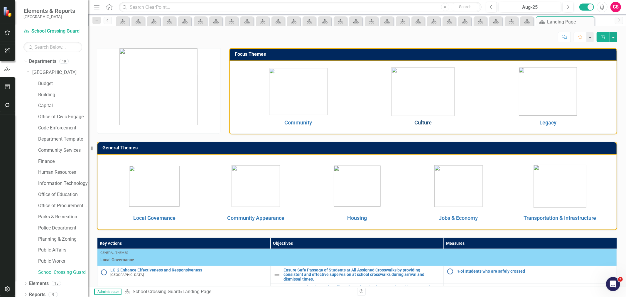
click at [422, 121] on link "Culture" at bounding box center [423, 122] width 17 height 6
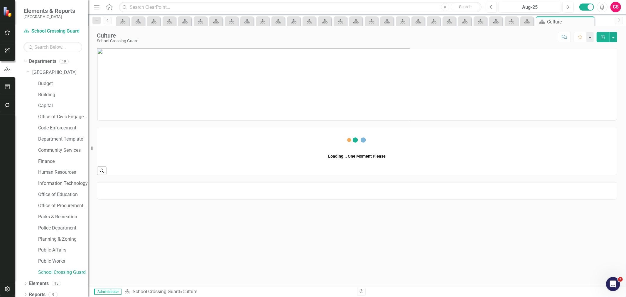
click at [316, 96] on img at bounding box center [253, 84] width 313 height 72
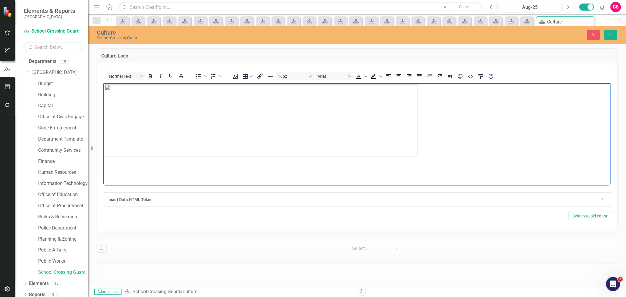
click at [289, 120] on img "Rich Text Area. Press ALT-0 for help." at bounding box center [261, 120] width 313 height 72
drag, startPoint x: 418, startPoint y: 156, endPoint x: 319, endPoint y: 121, distance: 105.3
click at [609, 30] on button "Save" at bounding box center [610, 35] width 13 height 10
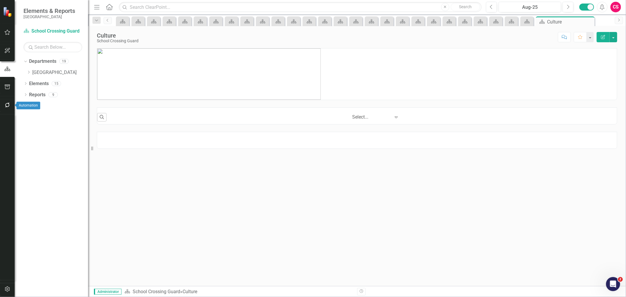
click at [7, 87] on icon "button" at bounding box center [7, 87] width 6 height 5
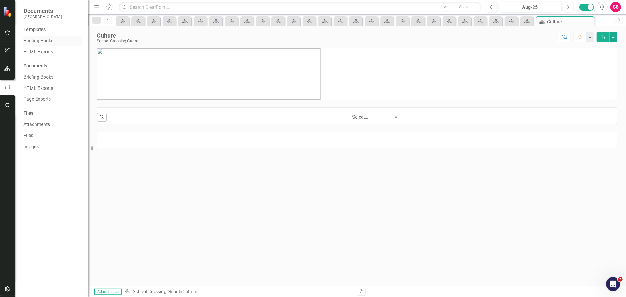
click at [33, 42] on link "Briefing Books" at bounding box center [52, 41] width 59 height 7
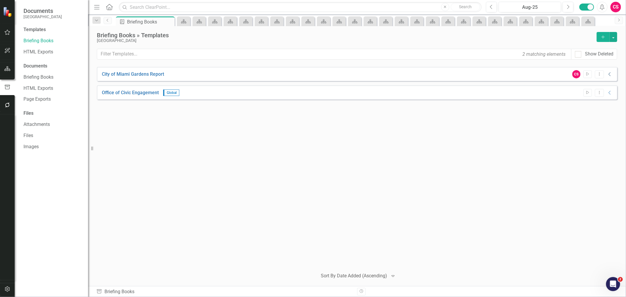
click at [608, 74] on icon "Collapse" at bounding box center [610, 74] width 6 height 5
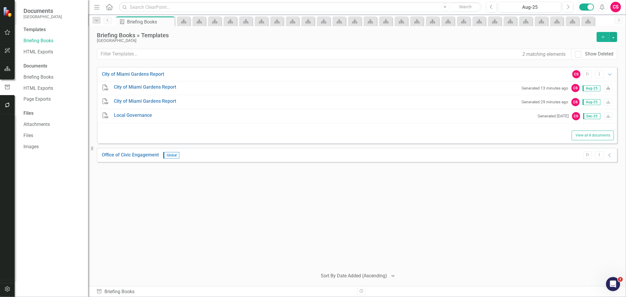
click at [606, 86] on link "Download" at bounding box center [608, 88] width 9 height 8
click at [586, 154] on icon "Start" at bounding box center [588, 155] width 4 height 4
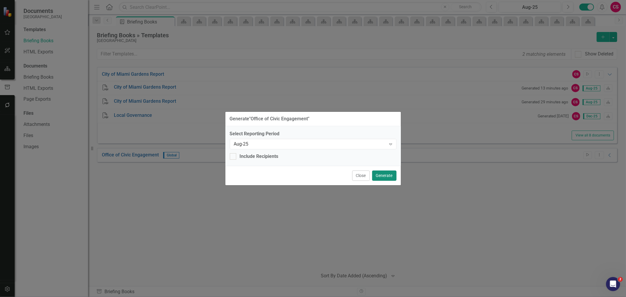
drag, startPoint x: 385, startPoint y: 177, endPoint x: 508, endPoint y: 193, distance: 124.1
click at [386, 177] on button "Generate" at bounding box center [384, 176] width 24 height 10
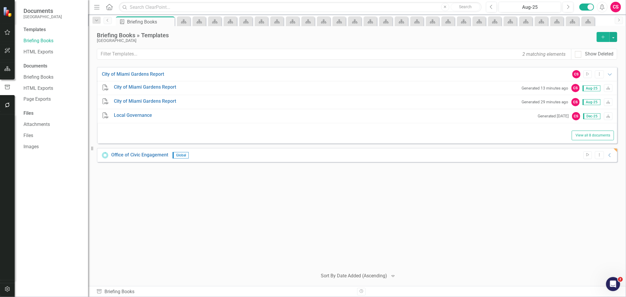
drag, startPoint x: 508, startPoint y: 193, endPoint x: 529, endPoint y: 127, distance: 69.1
click at [511, 191] on div "City of [GEOGRAPHIC_DATA] Report CS Start Dropdown Menu Expanded PDF City of Mi…" at bounding box center [357, 165] width 521 height 197
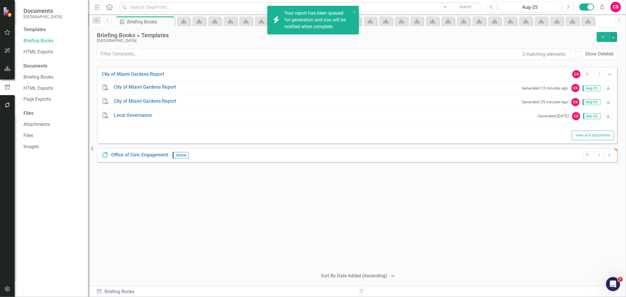
click at [252, 41] on div "[GEOGRAPHIC_DATA]" at bounding box center [345, 40] width 497 height 4
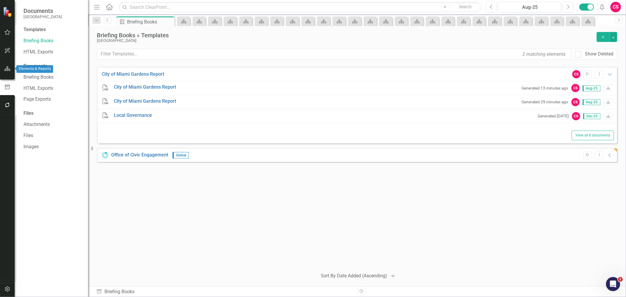
click at [11, 68] on button "button" at bounding box center [7, 69] width 13 height 12
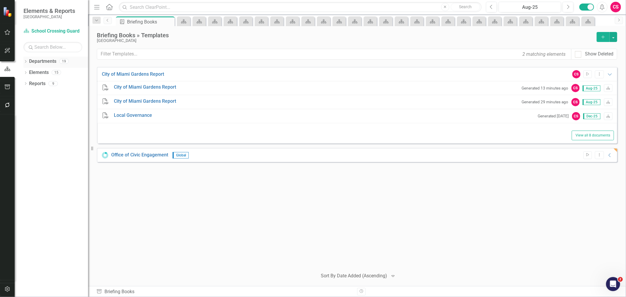
click at [24, 58] on div "Dropdown Departments 19 Dropdown [GEOGRAPHIC_DATA] Budget Building Capital Offi…" at bounding box center [51, 177] width 73 height 240
click at [25, 60] on icon "Dropdown" at bounding box center [25, 61] width 4 height 3
click at [46, 74] on link "[GEOGRAPHIC_DATA]" at bounding box center [60, 72] width 56 height 7
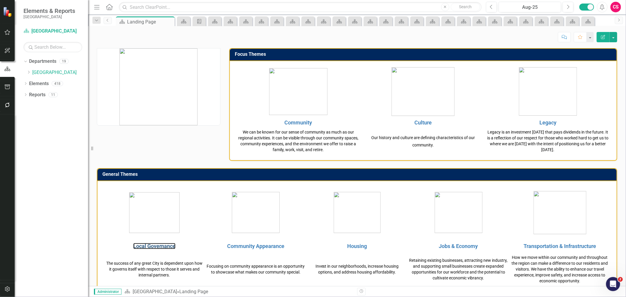
click at [166, 245] on link "Local Governance" at bounding box center [154, 246] width 42 height 6
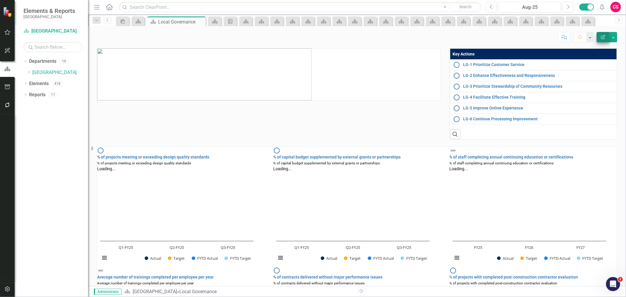
click at [602, 31] on div "Score: N/A Aug-25 Completed Comment Favorite Edit Report" at bounding box center [357, 35] width 538 height 18
click at [601, 36] on icon "Edit Report" at bounding box center [603, 37] width 5 height 4
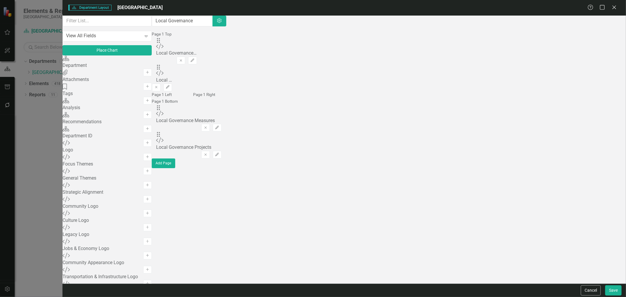
click at [172, 64] on div "Drag Custom Local Governance Key Actions Remove Edit" at bounding box center [164, 77] width 16 height 27
click at [172, 84] on button "Edit" at bounding box center [168, 88] width 9 height 8
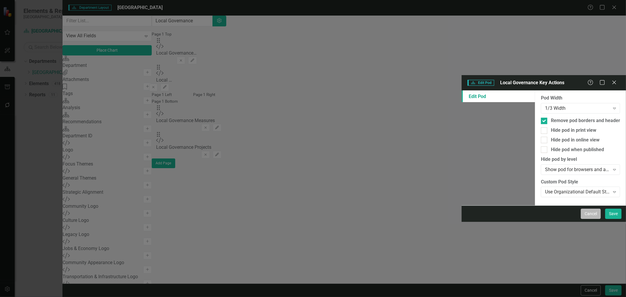
click at [592, 219] on button "Cancel" at bounding box center [591, 214] width 20 height 10
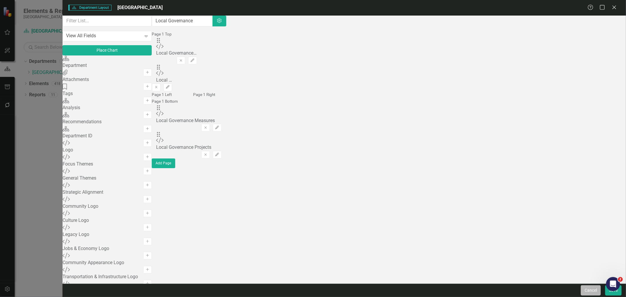
click at [592, 289] on button "Cancel" at bounding box center [591, 290] width 20 height 10
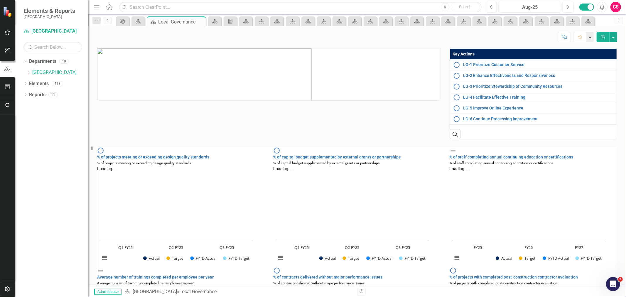
click at [491, 132] on div "Search" at bounding box center [533, 132] width 167 height 14
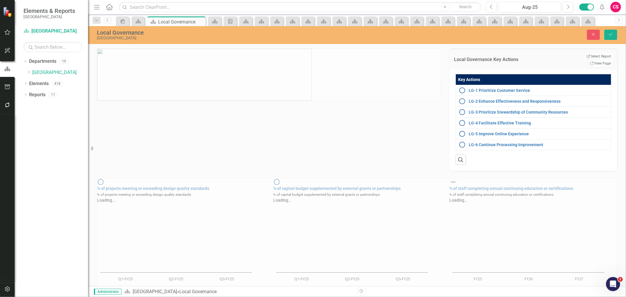
click at [491, 139] on td "LG-6 Continue Processing Improvement Link Map View Link Map Edit Edit Key Actio…" at bounding box center [534, 144] width 156 height 11
click at [590, 60] on link "Link View Page" at bounding box center [600, 64] width 25 height 8
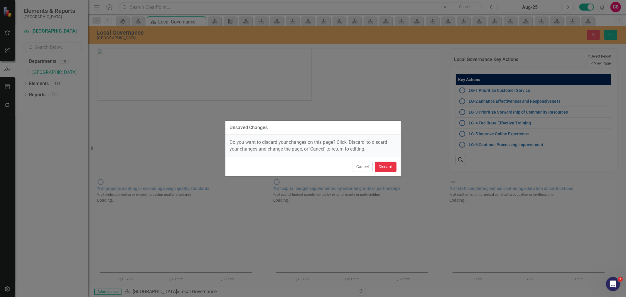
click at [383, 162] on button "Discard" at bounding box center [385, 167] width 21 height 10
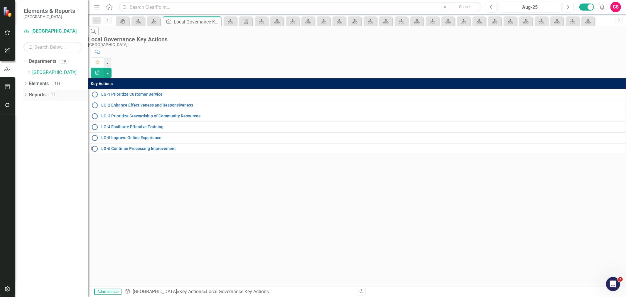
click at [25, 95] on icon "Dropdown" at bounding box center [25, 95] width 4 height 3
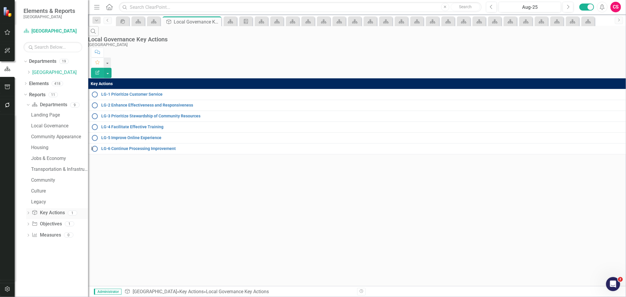
click at [42, 212] on link "Key Action Key Actions" at bounding box center [48, 213] width 33 height 7
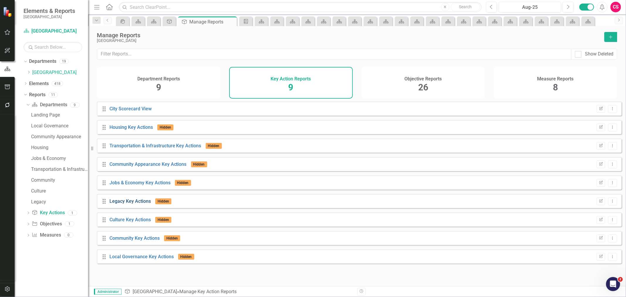
click at [136, 204] on link "Legacy Key Actions" at bounding box center [130, 201] width 41 height 6
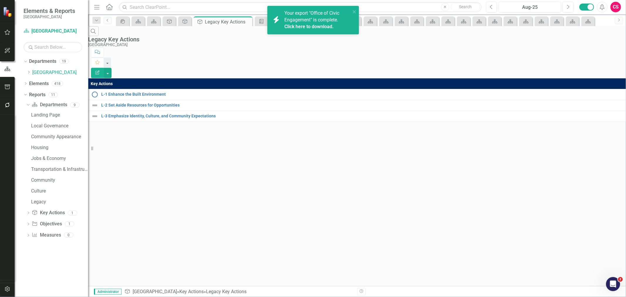
click at [327, 26] on link "Click here to download." at bounding box center [308, 27] width 49 height 6
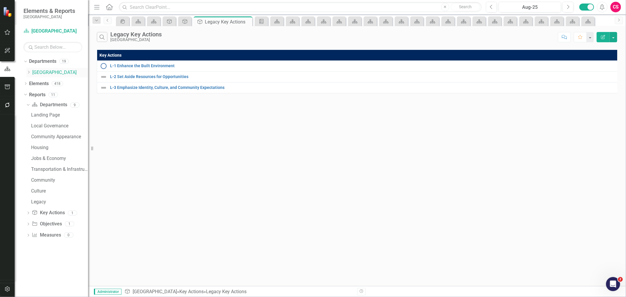
click at [28, 73] on icon "Dropdown" at bounding box center [28, 72] width 4 height 4
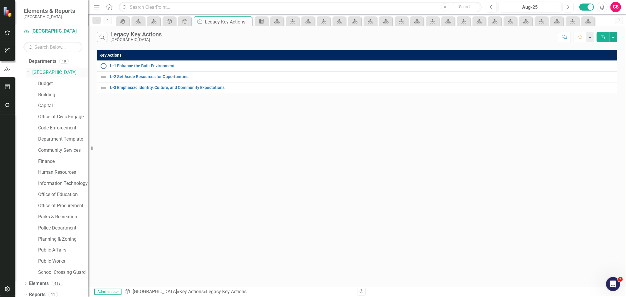
click at [34, 74] on link "[GEOGRAPHIC_DATA]" at bounding box center [60, 72] width 56 height 7
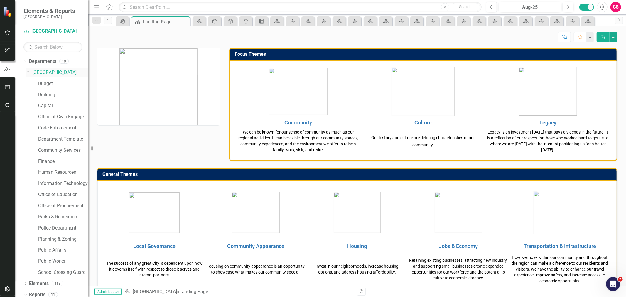
scroll to position [23, 0]
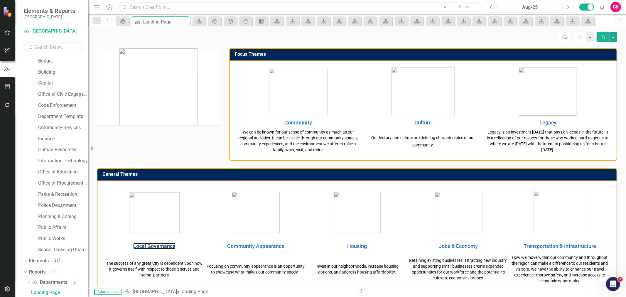
drag, startPoint x: 154, startPoint y: 243, endPoint x: 111, endPoint y: 1, distance: 245.7
click at [154, 243] on link "Local Governance" at bounding box center [154, 246] width 42 height 6
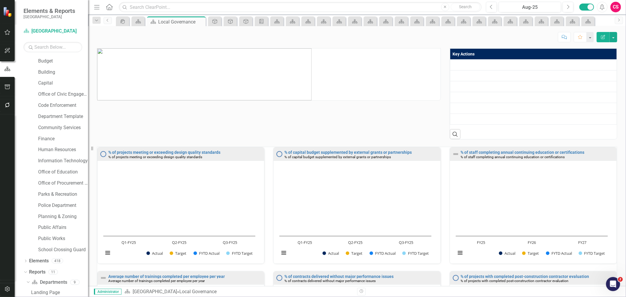
scroll to position [33, 0]
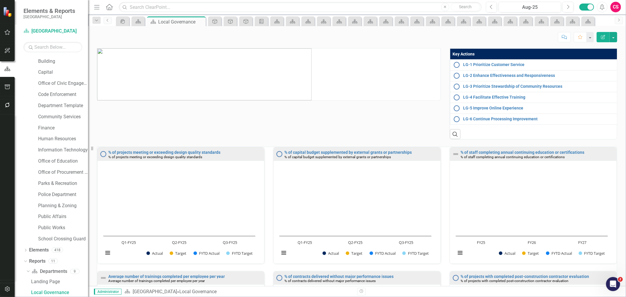
click at [10, 86] on icon "button" at bounding box center [7, 87] width 6 height 5
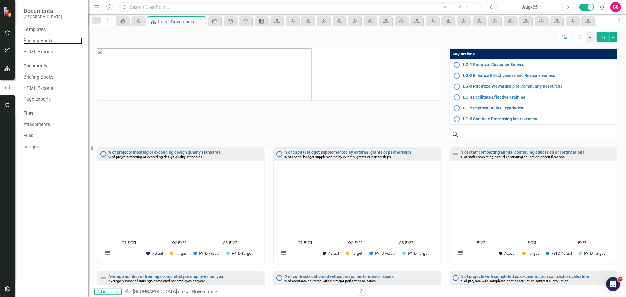
drag, startPoint x: 46, startPoint y: 42, endPoint x: 72, endPoint y: 2, distance: 48.4
click at [46, 42] on link "Briefing Books" at bounding box center [52, 41] width 59 height 7
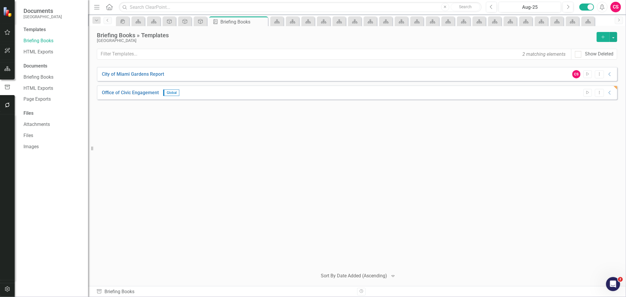
click at [216, 134] on div "City of Miami Gardens Report CS Start Dropdown Menu Collapse PDF City of Miami …" at bounding box center [357, 165] width 521 height 197
drag, startPoint x: 138, startPoint y: 153, endPoint x: 75, endPoint y: 127, distance: 68.2
click at [137, 153] on div "City of Miami Gardens Report CS Start Dropdown Menu Collapse PDF City of Miami …" at bounding box center [357, 165] width 521 height 197
click at [35, 48] on div "HTML Exports" at bounding box center [52, 52] width 59 height 10
click at [52, 52] on link "HTML Exports" at bounding box center [52, 52] width 59 height 7
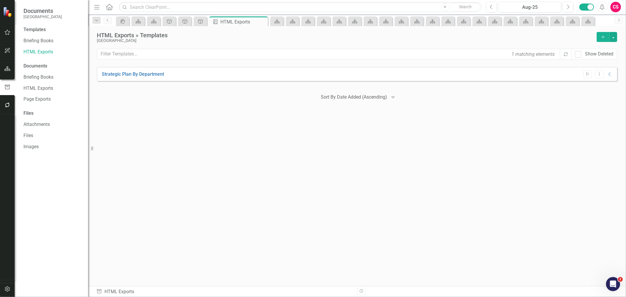
click at [604, 40] on button "Add" at bounding box center [603, 37] width 13 height 10
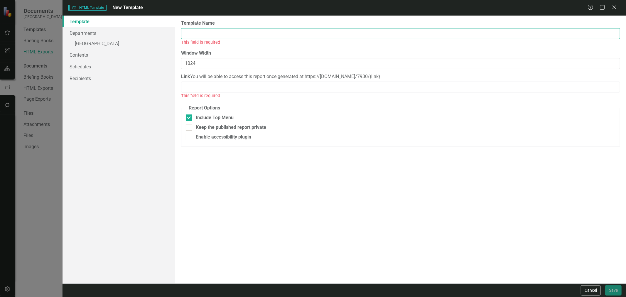
click at [270, 33] on input "Template Name" at bounding box center [400, 33] width 439 height 11
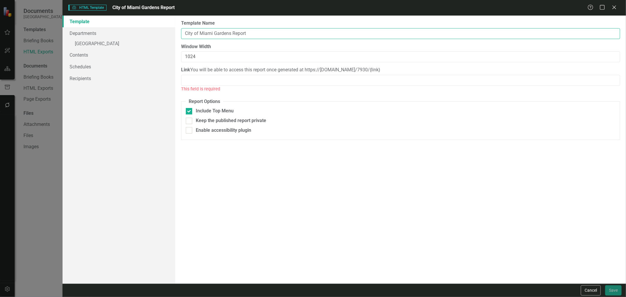
type input "City of Miami Gardens Report"
click at [241, 86] on input "Link" at bounding box center [400, 80] width 439 height 11
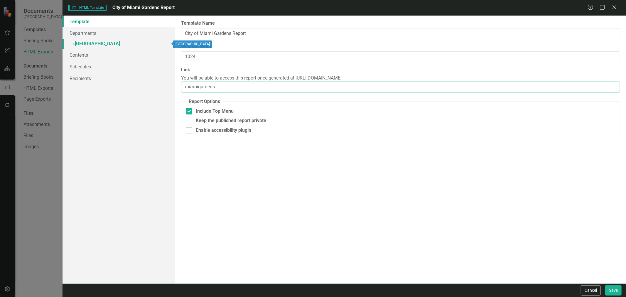
type input "miamigardens"
click at [145, 45] on link "» Miami Gardens" at bounding box center [119, 44] width 113 height 10
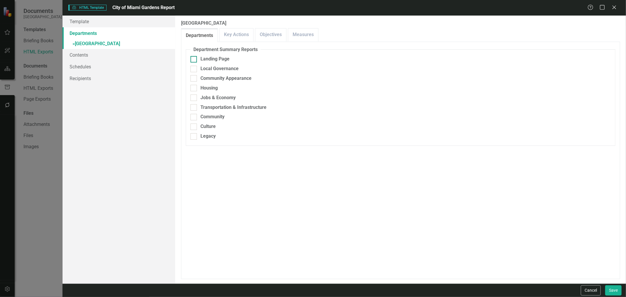
click at [199, 60] on div "Landing Page" at bounding box center [401, 59] width 420 height 7
click at [194, 60] on input "Landing Page" at bounding box center [193, 58] width 4 height 4
checkbox input "true"
click at [195, 67] on div at bounding box center [194, 69] width 6 height 6
click at [194, 67] on input "Local Governance" at bounding box center [193, 68] width 4 height 4
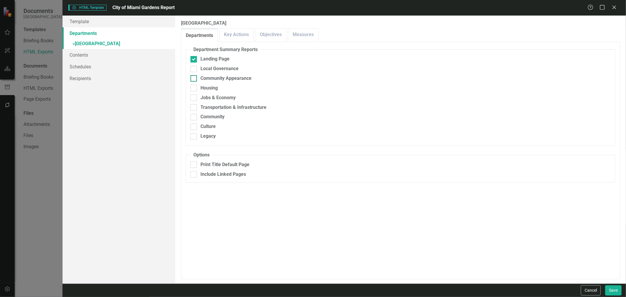
checkbox input "true"
drag, startPoint x: 198, startPoint y: 76, endPoint x: 198, endPoint y: 86, distance: 10.0
click at [198, 76] on div "Community Appearance" at bounding box center [401, 78] width 420 height 7
click at [194, 76] on input "Community Appearance" at bounding box center [193, 77] width 4 height 4
checkbox input "true"
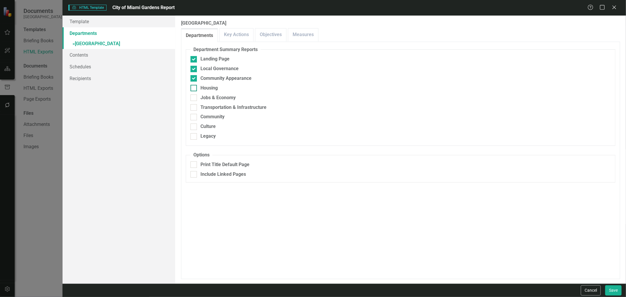
drag, startPoint x: 198, startPoint y: 86, endPoint x: 199, endPoint y: 90, distance: 4.8
click at [198, 86] on div "Housing" at bounding box center [401, 88] width 420 height 7
click at [194, 86] on input "Housing" at bounding box center [193, 87] width 4 height 4
checkbox input "true"
click at [198, 97] on div "Jobs & Economy" at bounding box center [401, 98] width 420 height 7
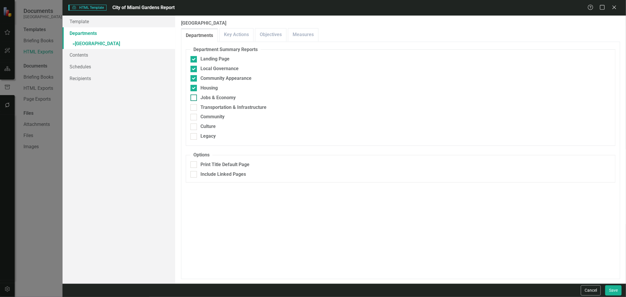
click at [194, 97] on input "Jobs & Economy" at bounding box center [193, 97] width 4 height 4
checkbox input "true"
drag, startPoint x: 198, startPoint y: 106, endPoint x: 200, endPoint y: 113, distance: 7.8
click at [198, 106] on div "Transportation & Infrastructure" at bounding box center [401, 107] width 420 height 7
click at [194, 106] on input "Transportation & Infrastructure" at bounding box center [193, 106] width 4 height 4
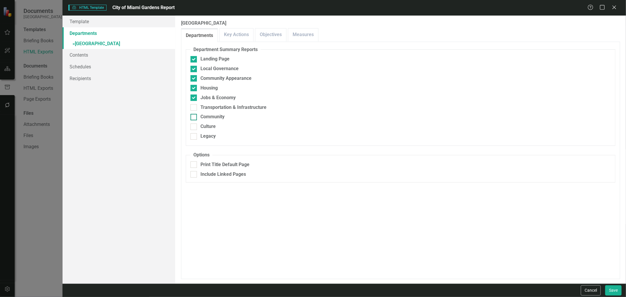
checkbox input "true"
click at [200, 114] on div "Community" at bounding box center [401, 117] width 420 height 7
click at [194, 114] on input "Community" at bounding box center [193, 116] width 4 height 4
checkbox input "true"
drag, startPoint x: 200, startPoint y: 127, endPoint x: 203, endPoint y: 139, distance: 12.6
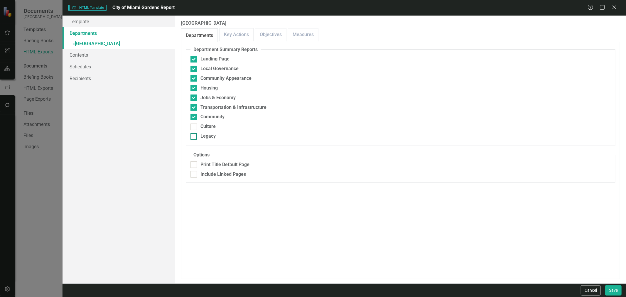
click at [200, 127] on div "Culture" at bounding box center [401, 126] width 420 height 7
click at [194, 127] on input "Culture" at bounding box center [193, 126] width 4 height 4
checkbox input "true"
click at [202, 139] on div "Legacy" at bounding box center [208, 136] width 15 height 7
click at [194, 137] on input "Legacy" at bounding box center [193, 135] width 4 height 4
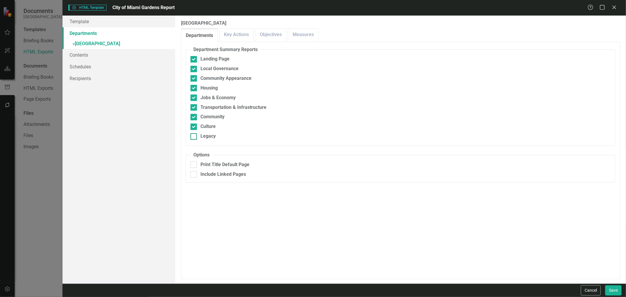
checkbox input "true"
click at [113, 19] on link "Template" at bounding box center [119, 22] width 113 height 12
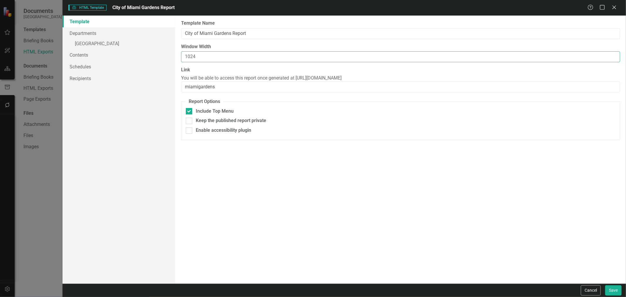
click at [189, 57] on input "1024" at bounding box center [400, 56] width 439 height 11
type input "1324"
click at [145, 42] on link "» Miami Gardens" at bounding box center [119, 44] width 113 height 10
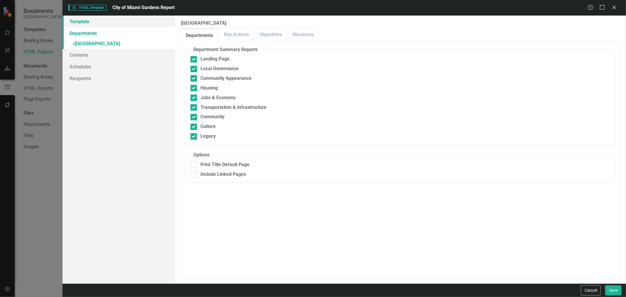
click at [106, 21] on link "Template" at bounding box center [119, 22] width 113 height 12
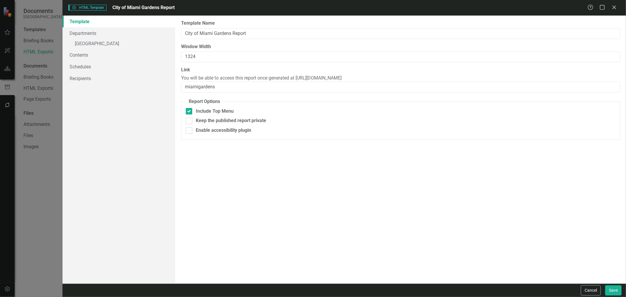
drag, startPoint x: 195, startPoint y: 110, endPoint x: 186, endPoint y: 103, distance: 11.3
click at [195, 110] on div "Include Top Menu" at bounding box center [401, 111] width 430 height 7
click at [190, 110] on input "Include Top Menu" at bounding box center [188, 110] width 4 height 4
checkbox input "false"
click at [135, 37] on link "Departments" at bounding box center [119, 33] width 113 height 12
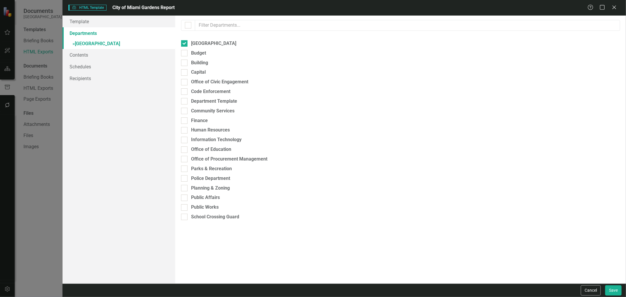
click at [130, 42] on link "» Miami Gardens" at bounding box center [119, 44] width 113 height 10
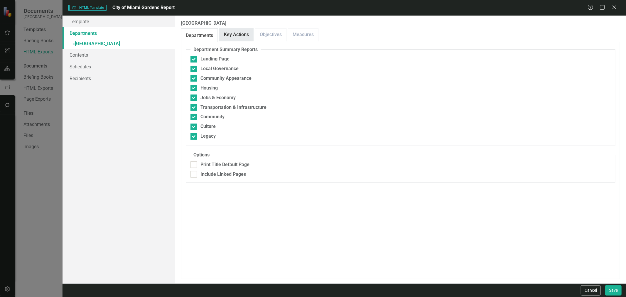
click at [242, 39] on link "Key Actions" at bounding box center [237, 34] width 34 height 13
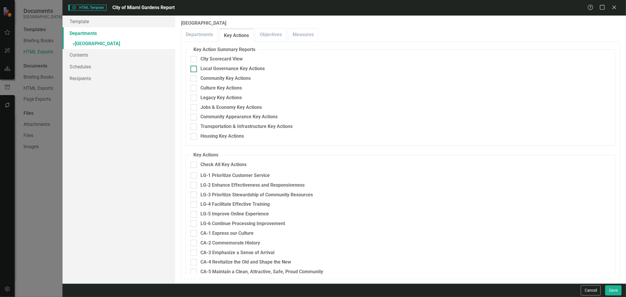
click at [231, 70] on div "Local Governance Key Actions" at bounding box center [233, 68] width 64 height 7
click at [194, 70] on input "Local Governance Key Actions" at bounding box center [193, 68] width 4 height 4
checkbox input "true"
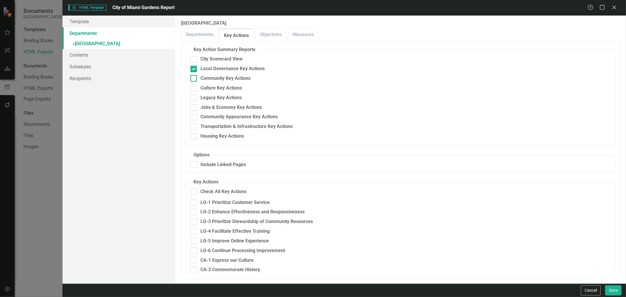
click at [226, 77] on div "Community Key Actions" at bounding box center [226, 78] width 50 height 7
click at [194, 77] on input "Community Key Actions" at bounding box center [193, 77] width 4 height 4
checkbox input "true"
click at [208, 92] on fieldset "Key Action Summary Reports City Scorecard View Local Governance Key Actions Com…" at bounding box center [401, 96] width 430 height 100
click at [206, 88] on div "Culture Key Actions" at bounding box center [221, 88] width 41 height 7
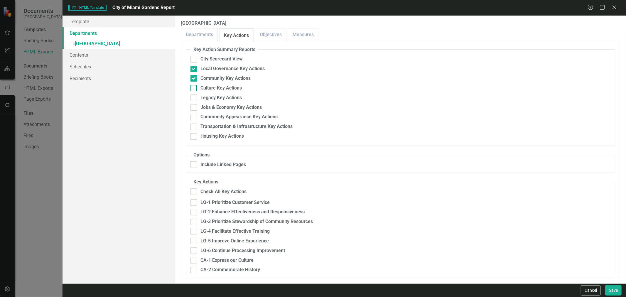
click at [194, 88] on input "Culture Key Actions" at bounding box center [193, 87] width 4 height 4
checkbox input "true"
click at [207, 100] on div "Legacy Key Actions" at bounding box center [221, 98] width 41 height 7
click at [194, 98] on input "Legacy Key Actions" at bounding box center [193, 97] width 4 height 4
checkbox input "true"
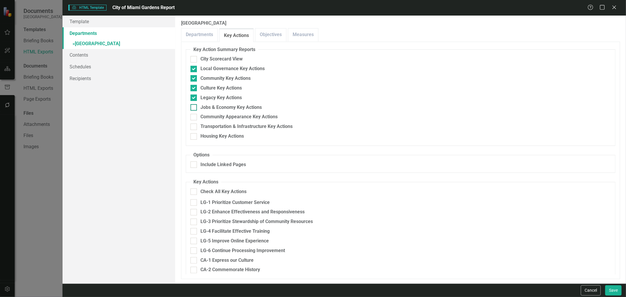
click at [204, 110] on div "Jobs & Economy Key Actions" at bounding box center [231, 107] width 61 height 7
click at [194, 108] on input "Jobs & Economy Key Actions" at bounding box center [193, 106] width 4 height 4
checkbox input "true"
click at [206, 117] on div "Community Appearance Key Actions" at bounding box center [239, 117] width 77 height 7
click at [194, 117] on input "Community Appearance Key Actions" at bounding box center [193, 116] width 4 height 4
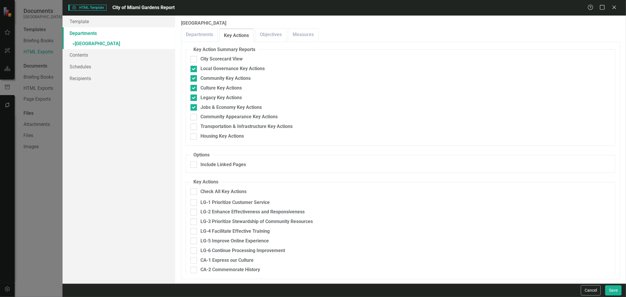
checkbox input "true"
click at [208, 127] on div "Transportation & Infrastructure Key Actions" at bounding box center [247, 126] width 92 height 7
click at [194, 127] on input "Transportation & Infrastructure Key Actions" at bounding box center [193, 126] width 4 height 4
checkbox input "true"
click at [210, 138] on div "Housing Key Actions" at bounding box center [222, 136] width 43 height 7
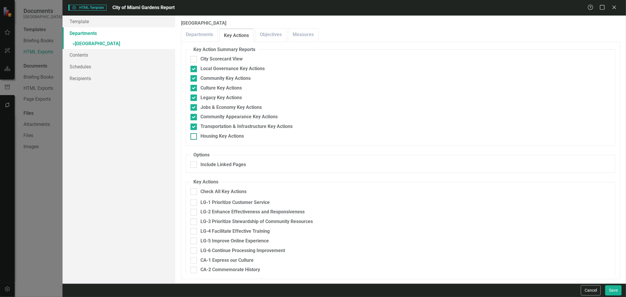
click at [194, 137] on input "Housing Key Actions" at bounding box center [193, 135] width 4 height 4
checkbox input "true"
click at [209, 168] on fieldset "Options Include Linked Pages" at bounding box center [401, 162] width 430 height 21
click at [212, 166] on div "Include Linked Pages" at bounding box center [224, 164] width 46 height 7
click at [194, 165] on input "Include Linked Pages" at bounding box center [193, 163] width 4 height 4
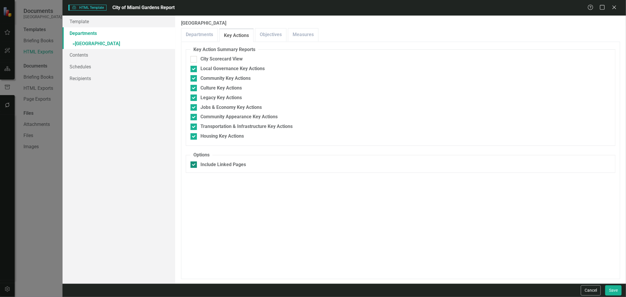
click at [222, 164] on div "Include Linked Pages" at bounding box center [224, 164] width 46 height 7
click at [194, 164] on input "Include Linked Pages" at bounding box center [193, 163] width 4 height 4
checkbox input "false"
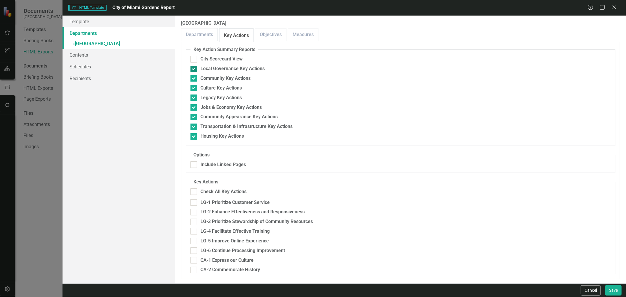
click at [209, 70] on div "Local Governance Key Actions" at bounding box center [233, 68] width 64 height 7
click at [194, 70] on input "Local Governance Key Actions" at bounding box center [193, 68] width 4 height 4
checkbox input "false"
click at [204, 78] on div "Community Key Actions" at bounding box center [226, 78] width 50 height 7
click at [194, 78] on input "Community Key Actions" at bounding box center [193, 77] width 4 height 4
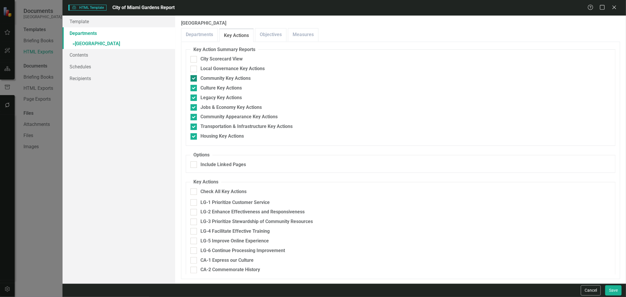
checkbox input "false"
click at [202, 88] on div "Culture Key Actions" at bounding box center [221, 88] width 41 height 7
click at [194, 88] on input "Culture Key Actions" at bounding box center [193, 87] width 4 height 4
checkbox input "false"
click at [202, 97] on div "Legacy Key Actions" at bounding box center [221, 98] width 41 height 7
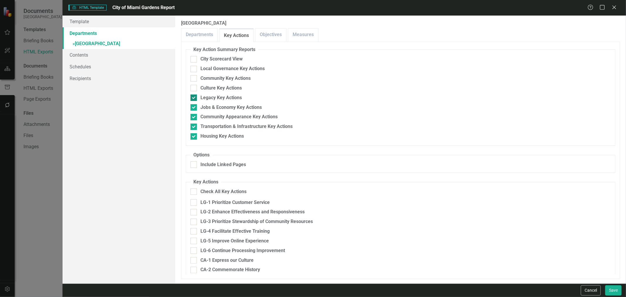
click at [194, 97] on input "Legacy Key Actions" at bounding box center [193, 97] width 4 height 4
checkbox input "false"
click at [203, 107] on div "Jobs & Economy Key Actions" at bounding box center [231, 107] width 61 height 7
click at [194, 107] on input "Jobs & Economy Key Actions" at bounding box center [193, 106] width 4 height 4
checkbox input "false"
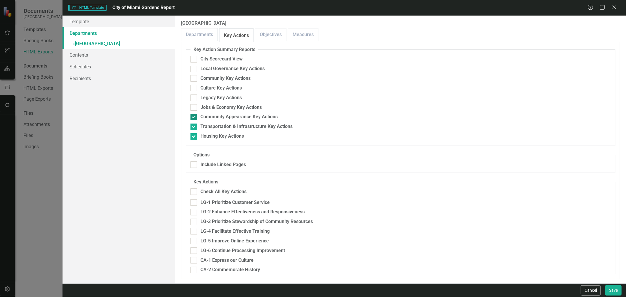
click at [203, 117] on div "Community Appearance Key Actions" at bounding box center [239, 117] width 77 height 7
click at [194, 117] on input "Community Appearance Key Actions" at bounding box center [193, 116] width 4 height 4
checkbox input "false"
click at [202, 124] on div "Transportation & Infrastructure Key Actions" at bounding box center [247, 126] width 92 height 7
click at [194, 124] on input "Transportation & Infrastructure Key Actions" at bounding box center [193, 126] width 4 height 4
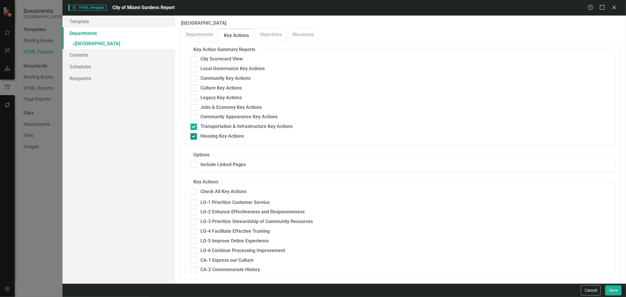
checkbox input "false"
click at [201, 133] on div "Housing Key Actions" at bounding box center [222, 136] width 43 height 7
click at [194, 133] on input "Housing Key Actions" at bounding box center [193, 135] width 4 height 4
checkbox input "false"
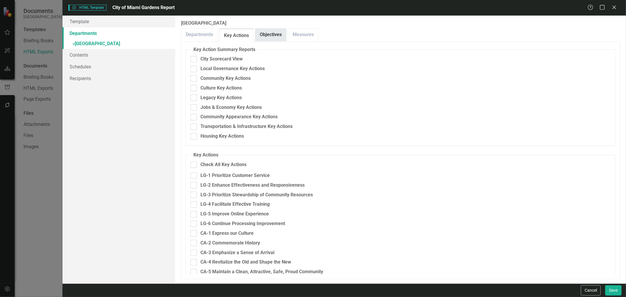
click at [268, 33] on link "Objectives" at bounding box center [270, 34] width 31 height 13
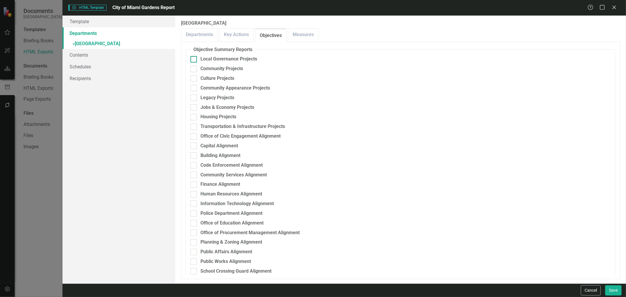
click at [206, 58] on div "Local Governance Projects" at bounding box center [229, 59] width 57 height 7
click at [194, 58] on input "Local Governance Projects" at bounding box center [193, 58] width 4 height 4
checkbox input "true"
click at [201, 69] on div "Community Projects" at bounding box center [222, 68] width 43 height 7
click at [194, 69] on input "Community Projects" at bounding box center [193, 68] width 4 height 4
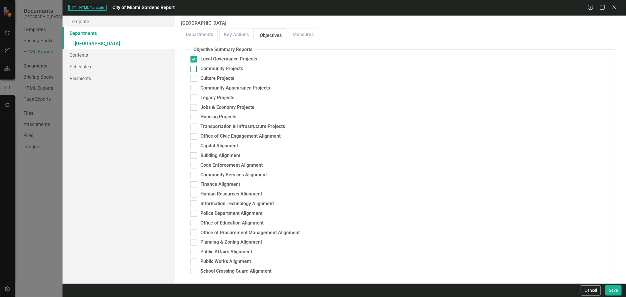
checkbox input "true"
click at [200, 77] on div "Culture Projects" at bounding box center [401, 78] width 420 height 7
click at [194, 77] on input "Culture Projects" at bounding box center [193, 77] width 4 height 4
checkbox input "true"
click at [199, 86] on div "Community Appearance Projects" at bounding box center [401, 88] width 420 height 7
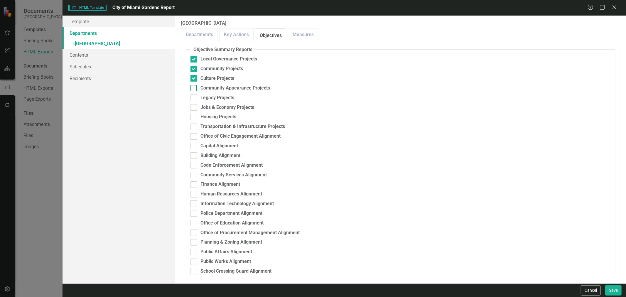
click at [194, 86] on input "Community Appearance Projects" at bounding box center [193, 87] width 4 height 4
checkbox input "true"
click at [193, 99] on div at bounding box center [194, 98] width 6 height 6
click at [193, 98] on input "Legacy Projects" at bounding box center [193, 97] width 4 height 4
checkbox input "true"
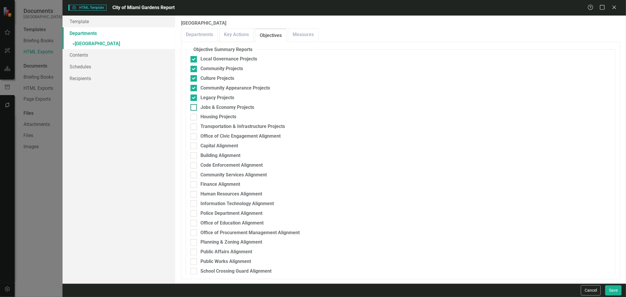
click at [191, 110] on div at bounding box center [194, 107] width 6 height 6
click at [191, 108] on input "Jobs & Economy Projects" at bounding box center [193, 106] width 4 height 4
checkbox input "true"
click at [194, 119] on div at bounding box center [194, 117] width 6 height 6
click at [194, 118] on input "Housing Projects" at bounding box center [193, 116] width 4 height 4
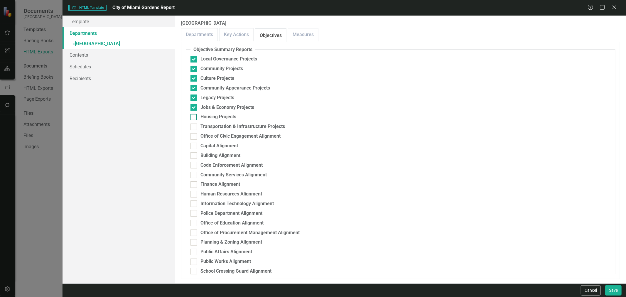
checkbox input "true"
click at [196, 126] on div at bounding box center [194, 127] width 6 height 6
click at [194, 126] on input "Transportation & Infrastructure Projects" at bounding box center [193, 126] width 4 height 4
checkbox input "true"
click at [297, 34] on link "Measures" at bounding box center [303, 34] width 30 height 13
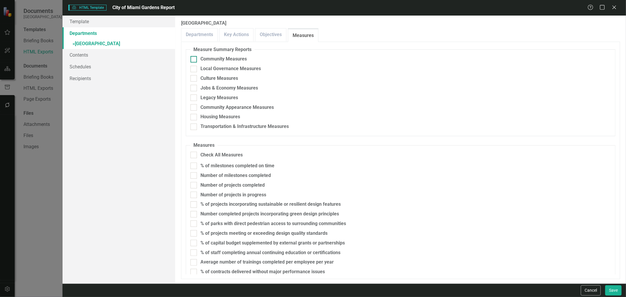
click at [225, 58] on div "Community Measures" at bounding box center [224, 59] width 46 height 7
click at [194, 58] on input "Community Measures" at bounding box center [193, 58] width 4 height 4
checkbox input "true"
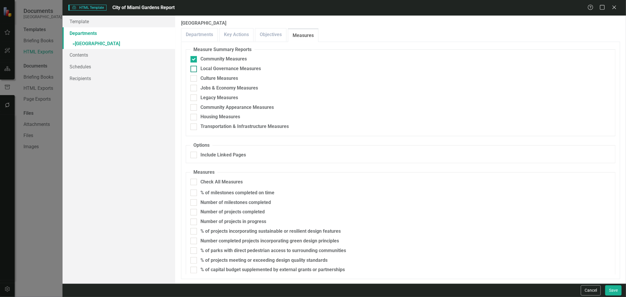
click at [221, 68] on div "Local Governance Measures" at bounding box center [231, 68] width 60 height 7
click at [194, 68] on input "Local Governance Measures" at bounding box center [193, 68] width 4 height 4
checkbox input "true"
click at [216, 76] on div "Culture Measures" at bounding box center [220, 78] width 38 height 7
click at [194, 76] on input "Culture Measures" at bounding box center [193, 77] width 4 height 4
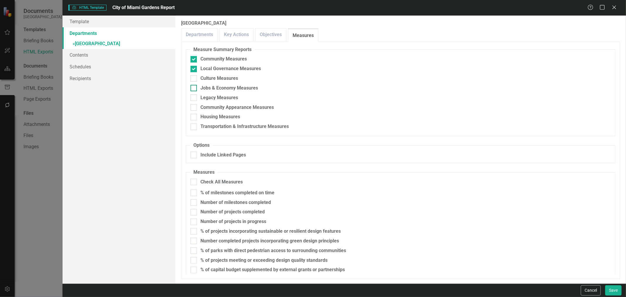
checkbox input "true"
click at [211, 86] on div "Jobs & Economy Measures" at bounding box center [230, 88] width 58 height 7
click at [194, 86] on input "Jobs & Economy Measures" at bounding box center [193, 87] width 4 height 4
checkbox input "true"
click at [208, 96] on div "Legacy Measures" at bounding box center [220, 98] width 38 height 7
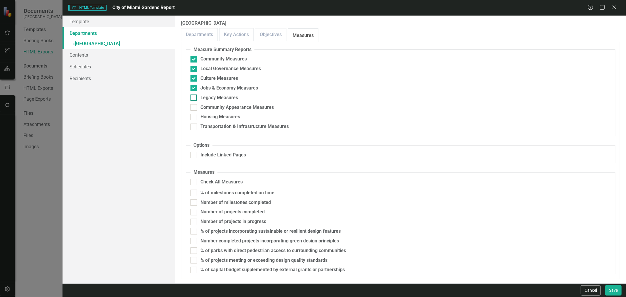
click at [194, 96] on input "Legacy Measures" at bounding box center [193, 97] width 4 height 4
checkbox input "true"
click at [207, 105] on div "Community Appearance Measures" at bounding box center [237, 107] width 73 height 7
click at [194, 105] on input "Community Appearance Measures" at bounding box center [193, 106] width 4 height 4
checkbox input "true"
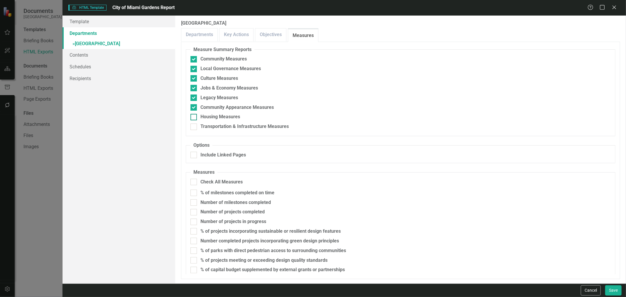
click at [208, 115] on div "Housing Measures" at bounding box center [221, 117] width 40 height 7
click at [194, 115] on input "Housing Measures" at bounding box center [193, 116] width 4 height 4
checkbox input "true"
click at [210, 124] on div "Transportation & Infrastructure Measures" at bounding box center [245, 126] width 88 height 7
click at [194, 124] on input "Transportation & Infrastructure Measures" at bounding box center [193, 126] width 4 height 4
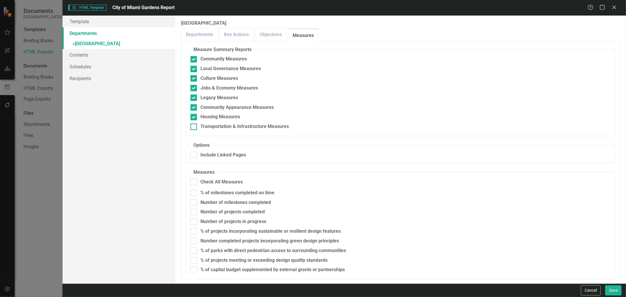
checkbox input "true"
click at [209, 153] on div "Include Linked Pages" at bounding box center [224, 155] width 46 height 7
click at [194, 153] on input "Include Linked Pages" at bounding box center [193, 154] width 4 height 4
checkbox input "true"
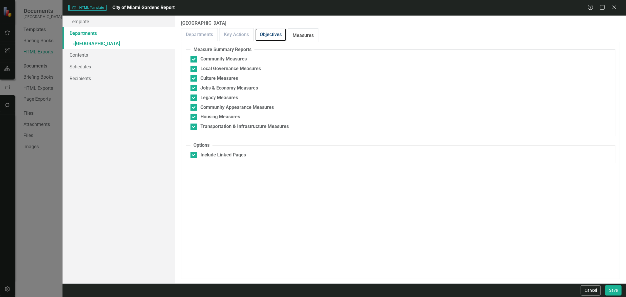
drag, startPoint x: 264, startPoint y: 38, endPoint x: 260, endPoint y: 47, distance: 10.4
click at [265, 38] on link "Objectives" at bounding box center [270, 34] width 31 height 13
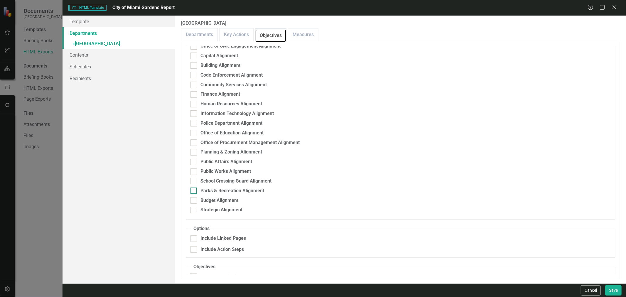
scroll to position [196, 0]
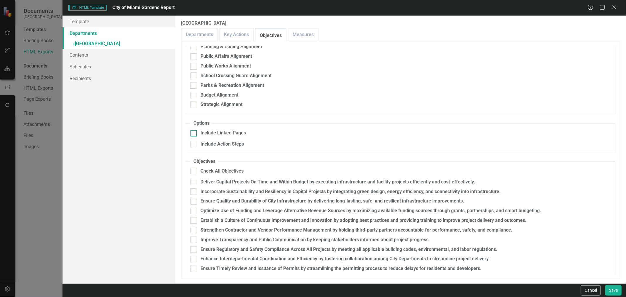
click at [202, 133] on div "Include Linked Pages" at bounding box center [224, 133] width 46 height 7
click at [194, 133] on input "Include Linked Pages" at bounding box center [193, 132] width 4 height 4
checkbox input "true"
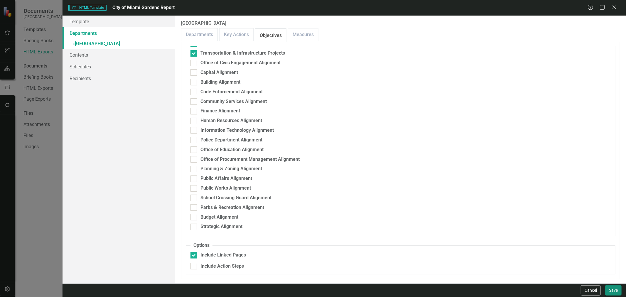
click at [621, 291] on button "Save" at bounding box center [613, 290] width 16 height 10
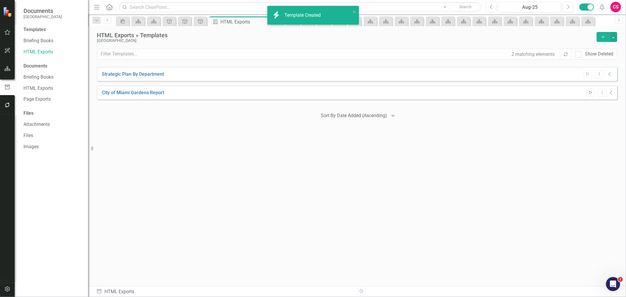
click at [589, 93] on icon "Start" at bounding box center [591, 93] width 4 height 4
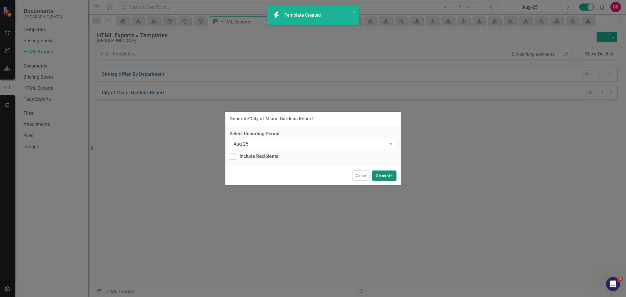
drag, startPoint x: 389, startPoint y: 178, endPoint x: 401, endPoint y: 170, distance: 14.7
click at [389, 177] on button "Generate" at bounding box center [384, 176] width 24 height 10
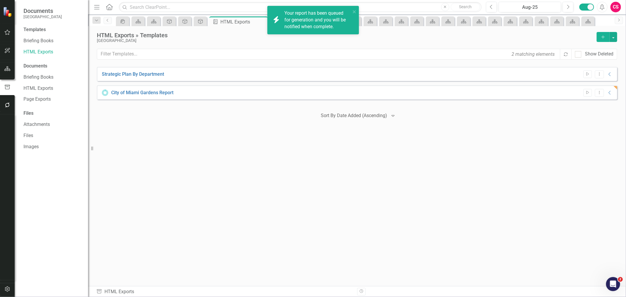
click at [604, 33] on button "Add" at bounding box center [603, 37] width 13 height 10
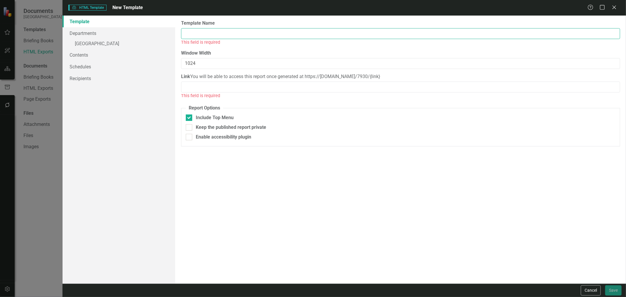
click at [222, 32] on input "Template Name" at bounding box center [400, 33] width 439 height 11
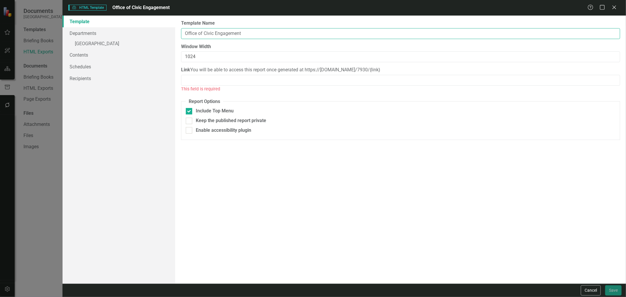
type input "Office of Civic Engagement"
click at [193, 55] on input "1024" at bounding box center [400, 56] width 439 height 11
type input "1324"
click at [210, 86] on input "Link" at bounding box center [400, 80] width 439 height 11
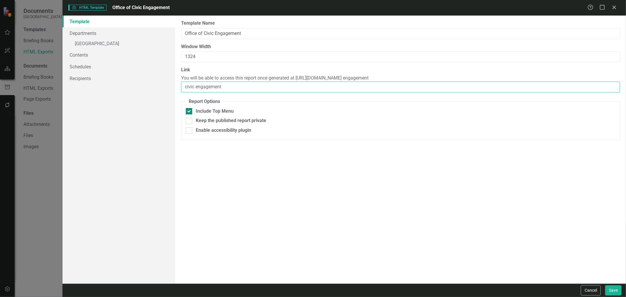
type input "civic engagement"
click at [196, 114] on div "Include Top Menu" at bounding box center [215, 111] width 38 height 7
click at [190, 112] on input "Include Top Menu" at bounding box center [188, 110] width 4 height 4
checkbox input "false"
drag, startPoint x: 195, startPoint y: 86, endPoint x: 204, endPoint y: 89, distance: 9.0
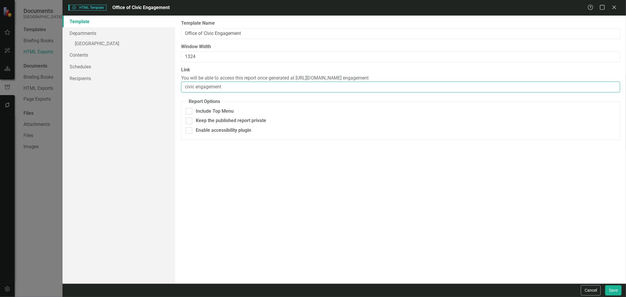
click at [195, 86] on input "civic engagement" at bounding box center [400, 87] width 439 height 11
type input "civicengagement"
click at [113, 38] on link "Departments" at bounding box center [119, 33] width 113 height 12
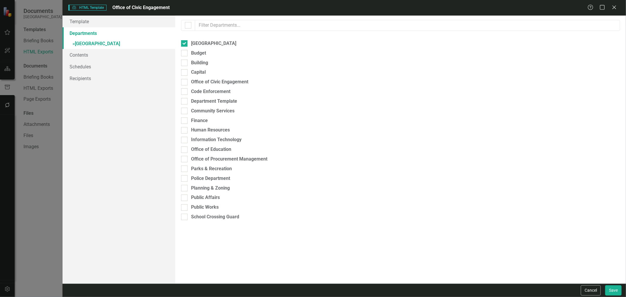
click at [112, 44] on link "» Miami Gardens" at bounding box center [119, 44] width 113 height 10
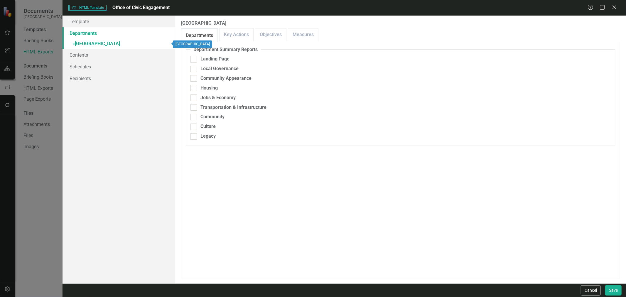
click at [147, 38] on link "Departments" at bounding box center [119, 33] width 113 height 12
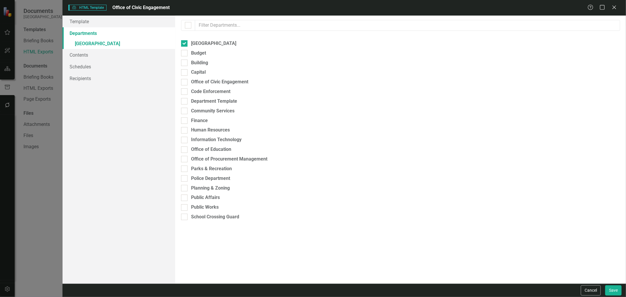
click at [195, 47] on div "Please select the scorecards you would like to include below. Once you select t…" at bounding box center [400, 150] width 451 height 268
drag, startPoint x: 203, startPoint y: 86, endPoint x: 201, endPoint y: 51, distance: 35.0
click at [203, 85] on div "Please select the scorecards you would like to include below. Once you select t…" at bounding box center [400, 150] width 451 height 268
click at [200, 43] on div "[GEOGRAPHIC_DATA]" at bounding box center [213, 43] width 45 height 7
click at [185, 43] on input "[GEOGRAPHIC_DATA]" at bounding box center [183, 42] width 4 height 4
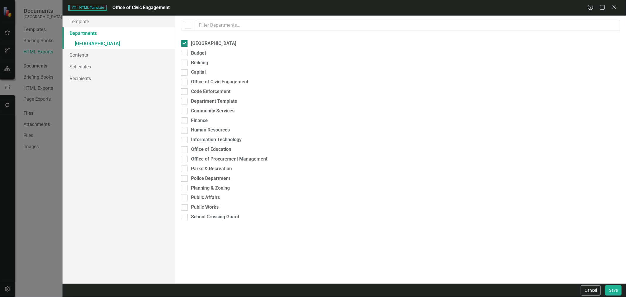
checkbox input "false"
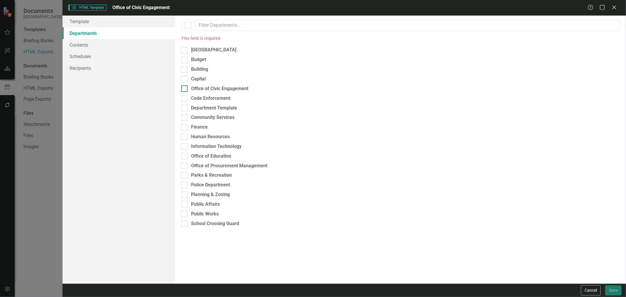
click at [208, 87] on div "Office of Civic Engagement" at bounding box center [219, 88] width 57 height 7
click at [185, 87] on input "Office of Civic Engagement" at bounding box center [183, 87] width 4 height 4
checkbox input "true"
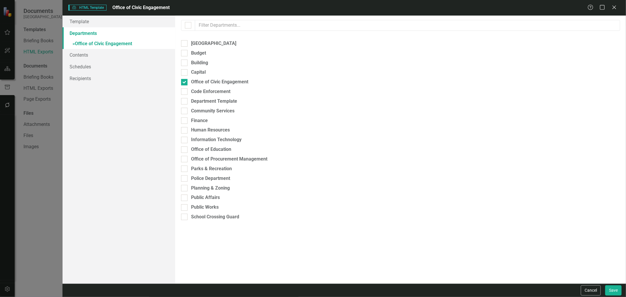
click at [123, 41] on link "» Office of Civic Engagement" at bounding box center [119, 44] width 113 height 10
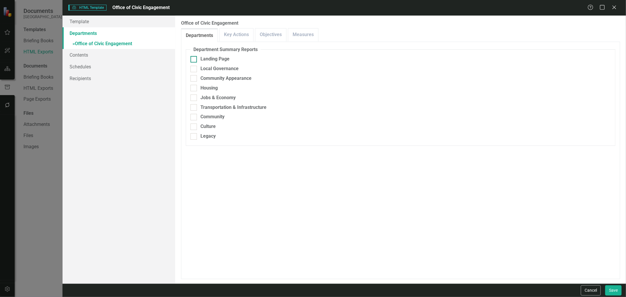
click at [216, 62] on div "Landing Page" at bounding box center [215, 59] width 29 height 7
click at [194, 60] on input "Landing Page" at bounding box center [193, 58] width 4 height 4
checkbox input "true"
click at [212, 68] on div "Local Governance" at bounding box center [220, 68] width 38 height 7
click at [194, 68] on input "Local Governance" at bounding box center [193, 68] width 4 height 4
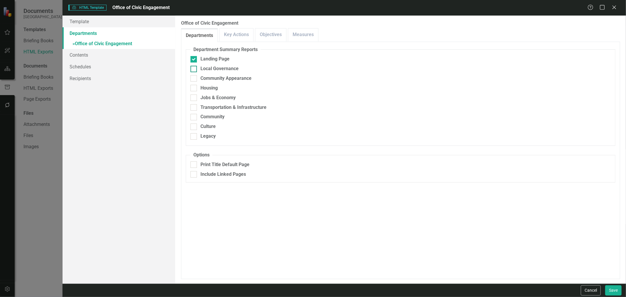
checkbox input "true"
click at [210, 77] on div "Community Appearance" at bounding box center [226, 78] width 51 height 7
click at [194, 77] on input "Community Appearance" at bounding box center [193, 77] width 4 height 4
checkbox input "true"
click at [210, 86] on div "Housing" at bounding box center [209, 88] width 17 height 7
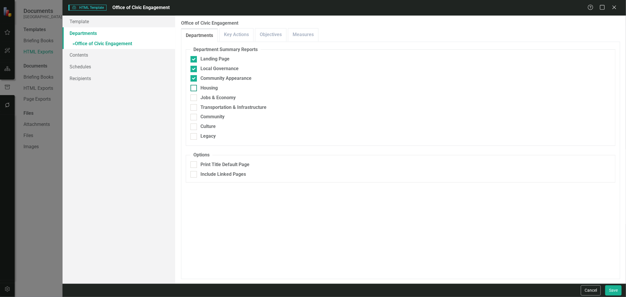
click at [194, 86] on input "Housing" at bounding box center [193, 87] width 4 height 4
checkbox input "true"
click at [213, 97] on div "Jobs & Economy" at bounding box center [218, 98] width 35 height 7
click at [194, 97] on input "Jobs & Economy" at bounding box center [193, 97] width 4 height 4
checkbox input "true"
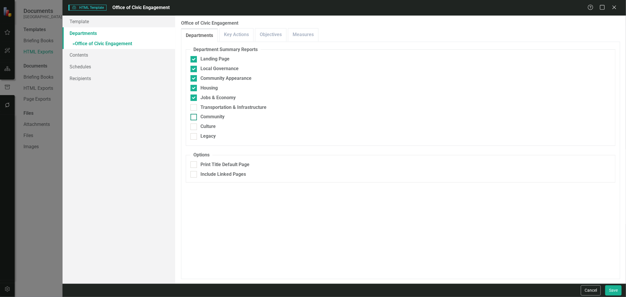
drag, startPoint x: 211, startPoint y: 107, endPoint x: 208, endPoint y: 116, distance: 9.1
click at [211, 108] on div "Transportation & Infrastructure" at bounding box center [234, 107] width 66 height 7
click at [194, 108] on input "Transportation & Infrastructure" at bounding box center [193, 106] width 4 height 4
checkbox input "true"
click at [206, 118] on div "Community" at bounding box center [213, 117] width 24 height 7
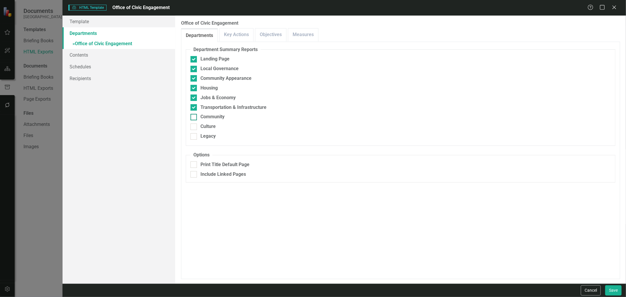
click at [194, 118] on input "Community" at bounding box center [193, 116] width 4 height 4
checkbox input "true"
click at [203, 129] on div "Culture" at bounding box center [208, 126] width 15 height 7
click at [194, 127] on input "Culture" at bounding box center [193, 126] width 4 height 4
checkbox input "true"
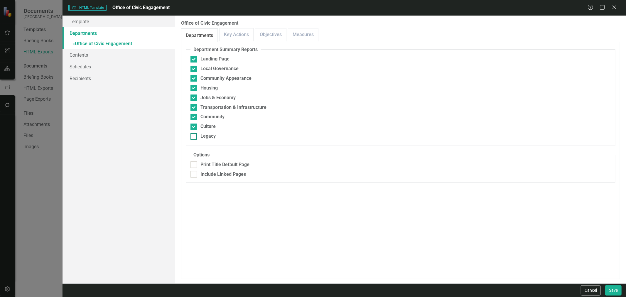
click at [203, 134] on div "Legacy" at bounding box center [208, 136] width 15 height 7
click at [194, 134] on input "Legacy" at bounding box center [193, 135] width 4 height 4
checkbox input "true"
click at [297, 39] on link "Measures" at bounding box center [303, 34] width 30 height 13
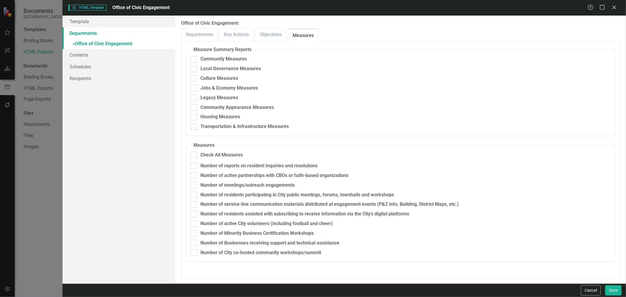
click at [225, 65] on fieldset "Measure Summary Reports Community Measures Local Governance Measures Culture Me…" at bounding box center [401, 91] width 430 height 90
click at [223, 60] on div "Community Measures" at bounding box center [224, 59] width 46 height 7
click at [194, 60] on input "Community Measures" at bounding box center [193, 58] width 4 height 4
checkbox input "true"
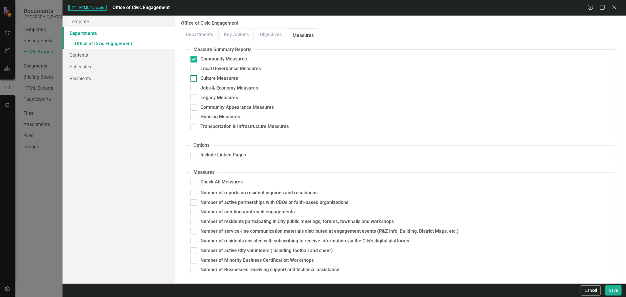
drag, startPoint x: 223, startPoint y: 68, endPoint x: 218, endPoint y: 76, distance: 9.4
click at [223, 68] on div "Local Governance Measures" at bounding box center [231, 68] width 60 height 7
click at [194, 68] on input "Local Governance Measures" at bounding box center [193, 68] width 4 height 4
checkbox input "true"
drag, startPoint x: 217, startPoint y: 78, endPoint x: 215, endPoint y: 87, distance: 9.2
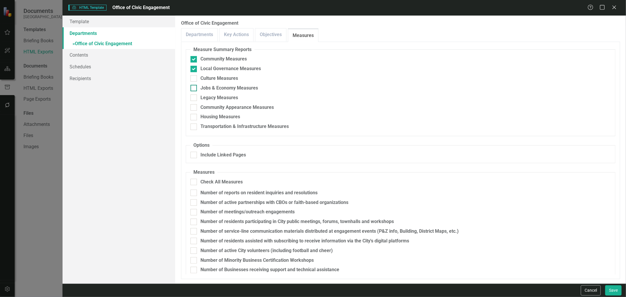
click at [217, 78] on div "Culture Measures" at bounding box center [220, 78] width 38 height 7
click at [194, 78] on input "Culture Measures" at bounding box center [193, 77] width 4 height 4
checkbox input "true"
drag, startPoint x: 213, startPoint y: 89, endPoint x: 213, endPoint y: 92, distance: 3.5
click at [213, 89] on div "Jobs & Economy Measures" at bounding box center [230, 88] width 58 height 7
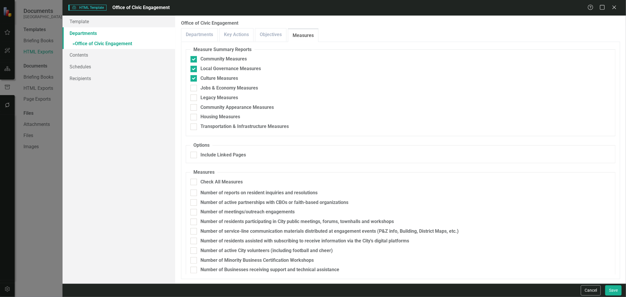
click at [194, 89] on input "Jobs & Economy Measures" at bounding box center [193, 87] width 4 height 4
checkbox input "true"
drag, startPoint x: 212, startPoint y: 97, endPoint x: 212, endPoint y: 106, distance: 9.1
click at [212, 97] on div "Legacy Measures" at bounding box center [220, 98] width 38 height 7
click at [194, 97] on input "Legacy Measures" at bounding box center [193, 97] width 4 height 4
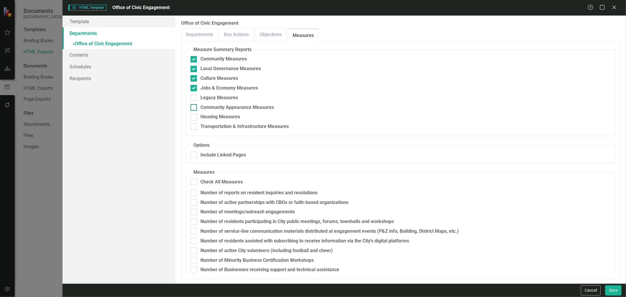
checkbox input "true"
drag, startPoint x: 211, startPoint y: 107, endPoint x: 209, endPoint y: 114, distance: 7.9
click at [211, 108] on div "Community Appearance Measures" at bounding box center [237, 107] width 73 height 7
click at [194, 108] on input "Community Appearance Measures" at bounding box center [193, 106] width 4 height 4
checkbox input "true"
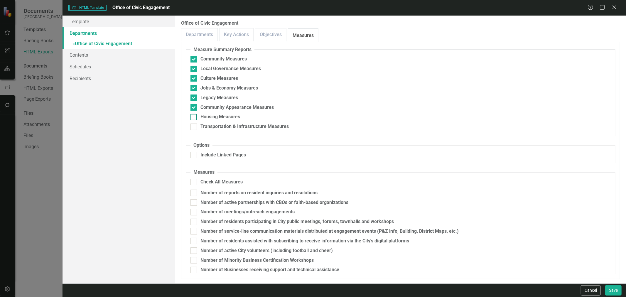
click at [209, 116] on div "Housing Measures" at bounding box center [221, 117] width 40 height 7
click at [194, 116] on input "Housing Measures" at bounding box center [193, 116] width 4 height 4
checkbox input "true"
click at [207, 126] on div "Transportation & Infrastructure Measures" at bounding box center [245, 126] width 88 height 7
click at [194, 126] on input "Transportation & Infrastructure Measures" at bounding box center [193, 126] width 4 height 4
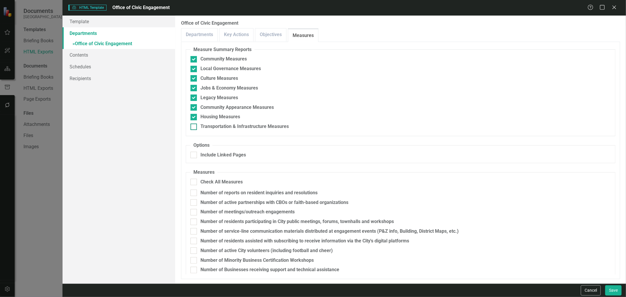
checkbox input "true"
click at [211, 156] on div "Include Linked Pages" at bounding box center [224, 155] width 46 height 7
click at [194, 156] on input "Include Linked Pages" at bounding box center [193, 154] width 4 height 4
checkbox input "true"
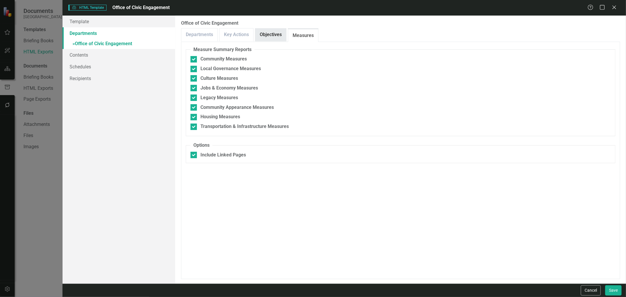
click at [260, 34] on link "Objectives" at bounding box center [270, 34] width 31 height 13
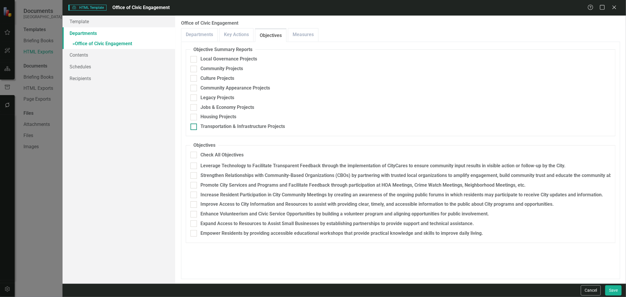
click at [221, 125] on div "Transportation & Infrastructure Projects" at bounding box center [243, 126] width 85 height 7
click at [194, 125] on input "Transportation & Infrastructure Projects" at bounding box center [193, 126] width 4 height 4
checkbox input "true"
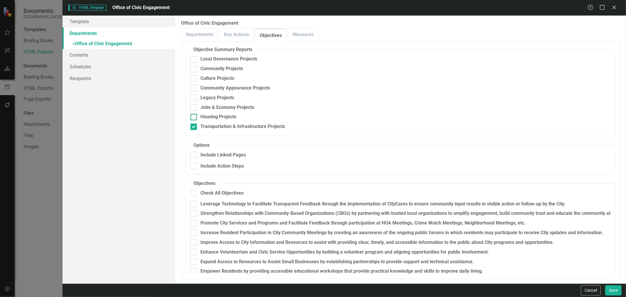
click at [215, 115] on div "Housing Projects" at bounding box center [219, 117] width 36 height 7
click at [194, 115] on input "Housing Projects" at bounding box center [193, 116] width 4 height 4
checkbox input "true"
click at [213, 107] on div "Jobs & Economy Projects" at bounding box center [228, 107] width 54 height 7
click at [194, 107] on input "Jobs & Economy Projects" at bounding box center [193, 106] width 4 height 4
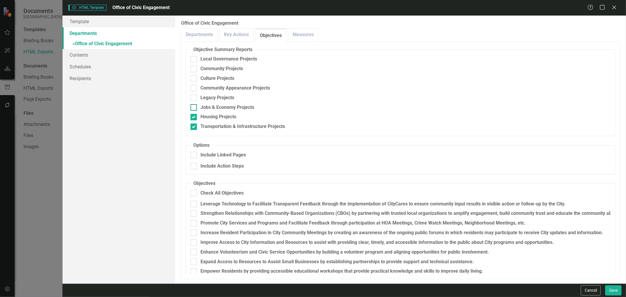
checkbox input "true"
click at [213, 96] on div "Legacy Projects" at bounding box center [218, 98] width 34 height 7
click at [194, 96] on input "Legacy Projects" at bounding box center [193, 97] width 4 height 4
checkbox input "true"
click at [213, 86] on div "Community Appearance Projects" at bounding box center [236, 88] width 70 height 7
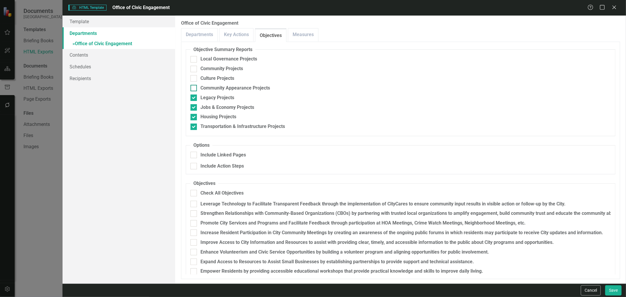
click at [194, 86] on input "Community Appearance Projects" at bounding box center [193, 87] width 4 height 4
checkbox input "true"
click at [213, 78] on div "Culture Projects" at bounding box center [218, 78] width 34 height 7
click at [194, 78] on input "Culture Projects" at bounding box center [193, 77] width 4 height 4
checkbox input "true"
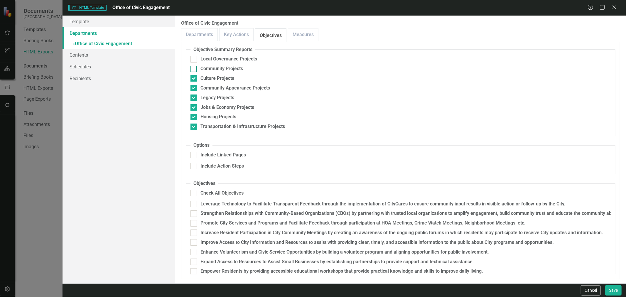
click at [215, 70] on div "Community Projects" at bounding box center [222, 68] width 43 height 7
click at [194, 70] on input "Community Projects" at bounding box center [193, 68] width 4 height 4
checkbox input "true"
drag, startPoint x: 216, startPoint y: 59, endPoint x: 235, endPoint y: 104, distance: 48.8
click at [216, 59] on div "Local Governance Projects" at bounding box center [229, 59] width 57 height 7
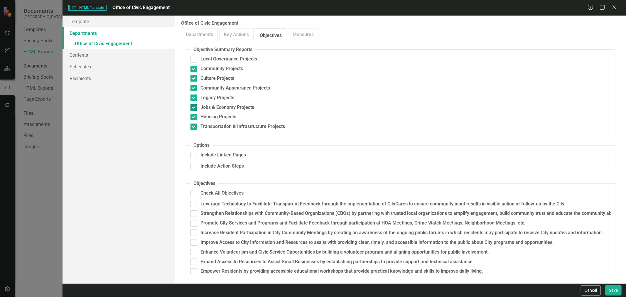
click at [194, 59] on input "Local Governance Projects" at bounding box center [193, 58] width 4 height 4
checkbox input "true"
click at [218, 156] on div "Include Linked Pages" at bounding box center [224, 155] width 46 height 7
click at [194, 156] on input "Include Linked Pages" at bounding box center [193, 154] width 4 height 4
checkbox input "true"
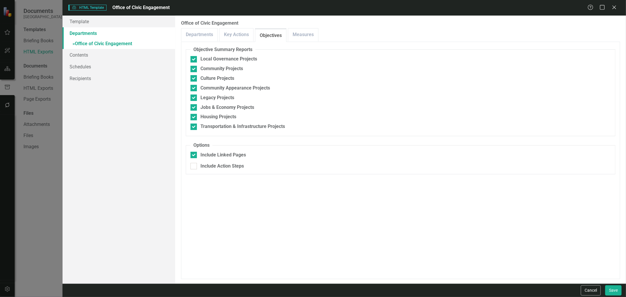
click at [622, 290] on div "Cancel Save" at bounding box center [345, 291] width 564 height 14
click at [617, 289] on button "Save" at bounding box center [613, 290] width 16 height 10
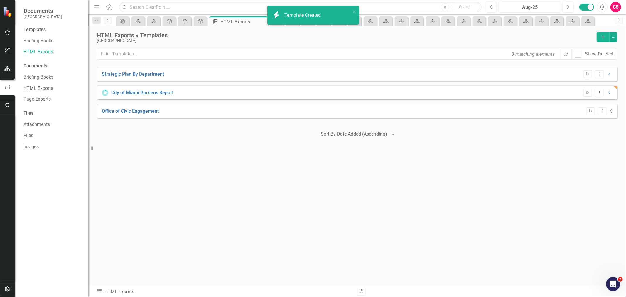
click at [590, 112] on icon "Start" at bounding box center [591, 112] width 4 height 4
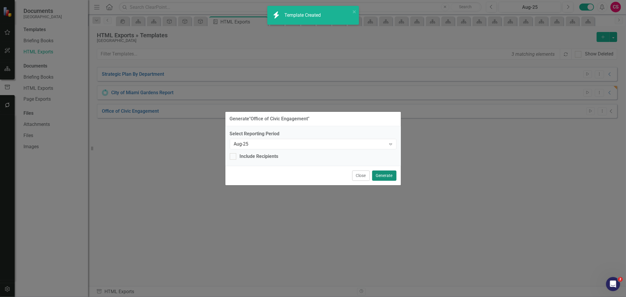
click at [380, 175] on button "Generate" at bounding box center [384, 176] width 24 height 10
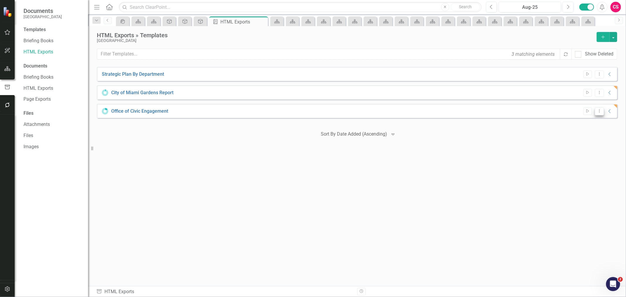
click at [600, 112] on icon "Dropdown Menu" at bounding box center [599, 111] width 5 height 4
click at [588, 138] on link "Edit Edit Template" at bounding box center [576, 142] width 54 height 11
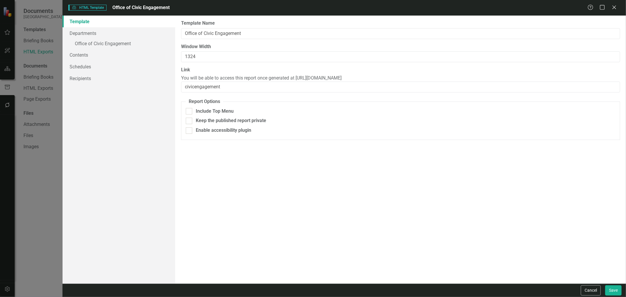
drag, startPoint x: 418, startPoint y: 79, endPoint x: 286, endPoint y: 79, distance: 132.1
click at [286, 79] on div "Link You will be able to access this report once generated at https://publish.c…" at bounding box center [400, 80] width 439 height 26
copy span "https://publish.clearpointstrategy.com/7930/civicengagement"
click at [579, 289] on div "Cancel Save" at bounding box center [345, 291] width 564 height 14
click at [587, 290] on button "Cancel" at bounding box center [591, 290] width 20 height 10
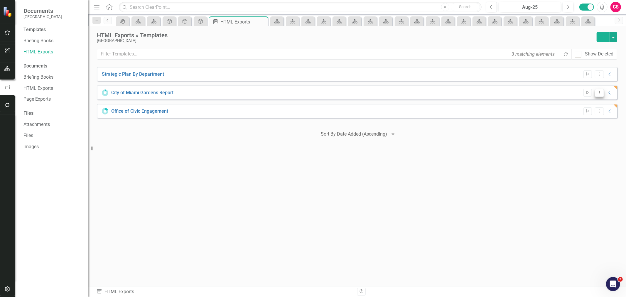
click at [603, 91] on button "Dropdown Menu" at bounding box center [599, 93] width 9 height 8
click at [582, 122] on link "Edit Edit Template" at bounding box center [576, 124] width 54 height 11
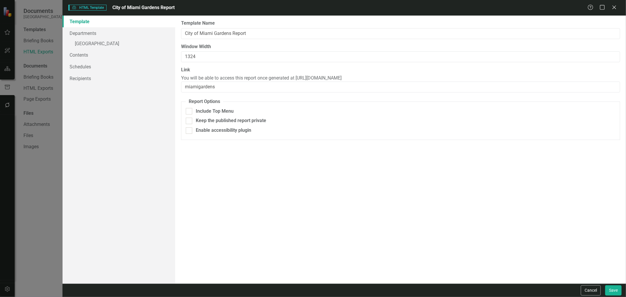
drag, startPoint x: 388, startPoint y: 74, endPoint x: 286, endPoint y: 77, distance: 101.3
click at [286, 77] on div "Link You will be able to access this report once generated at https://publish.c…" at bounding box center [400, 80] width 439 height 26
copy span "https://publish.clearpointstrategy.com/7930/miamigardens"
click at [585, 287] on button "Cancel" at bounding box center [591, 290] width 20 height 10
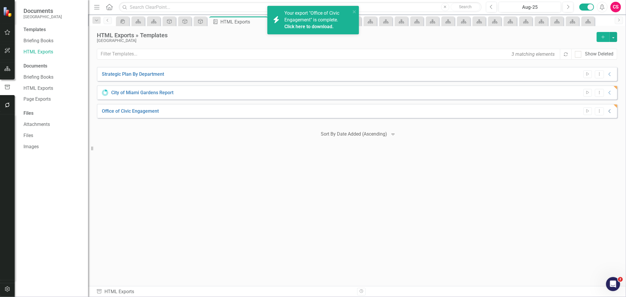
click at [608, 109] on icon "Collapse" at bounding box center [610, 111] width 6 height 5
click at [595, 127] on icon "Link" at bounding box center [597, 126] width 4 height 4
click at [353, 10] on icon "close" at bounding box center [355, 11] width 4 height 5
